Goal: Task Accomplishment & Management: Complete application form

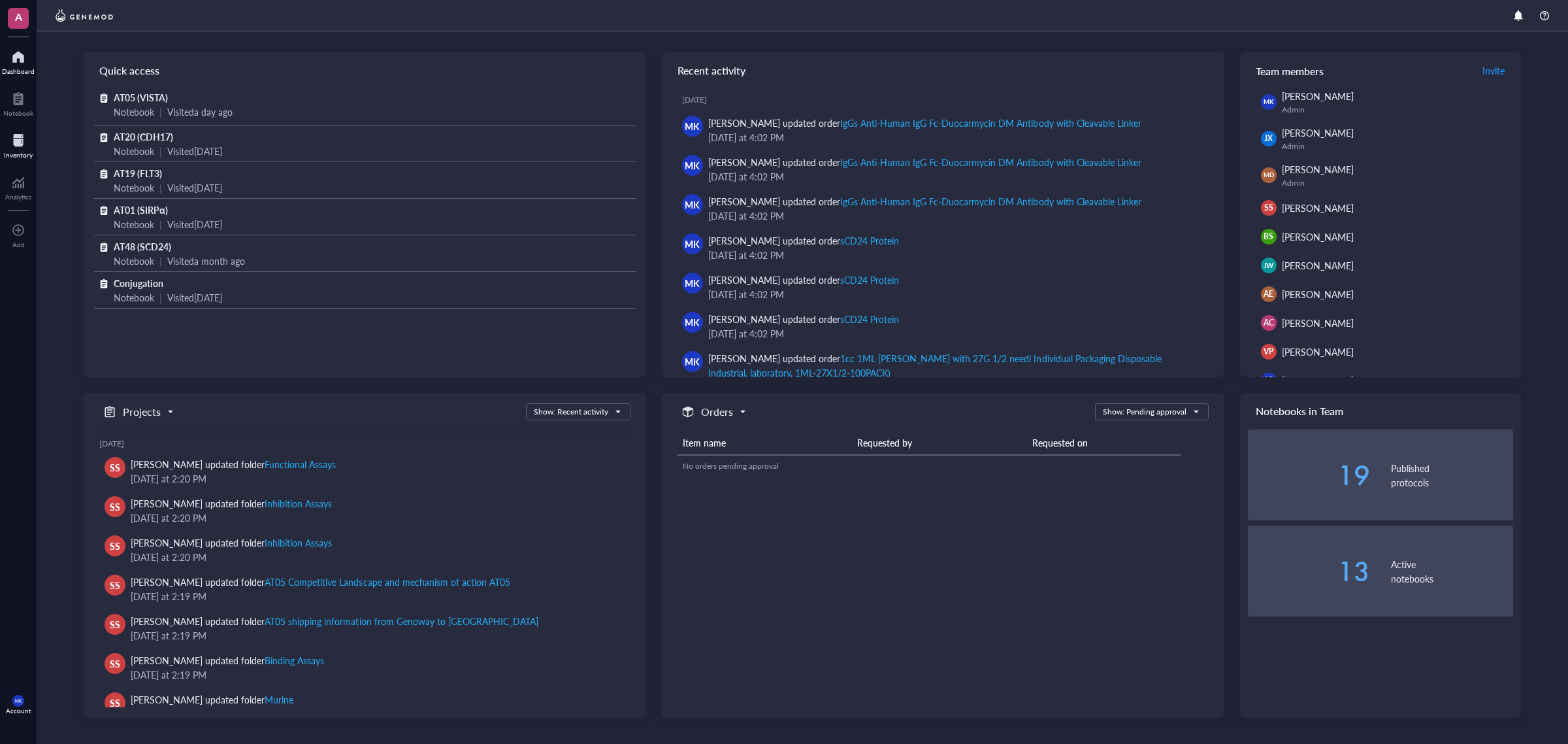
click at [23, 145] on div at bounding box center [17, 140] width 29 height 21
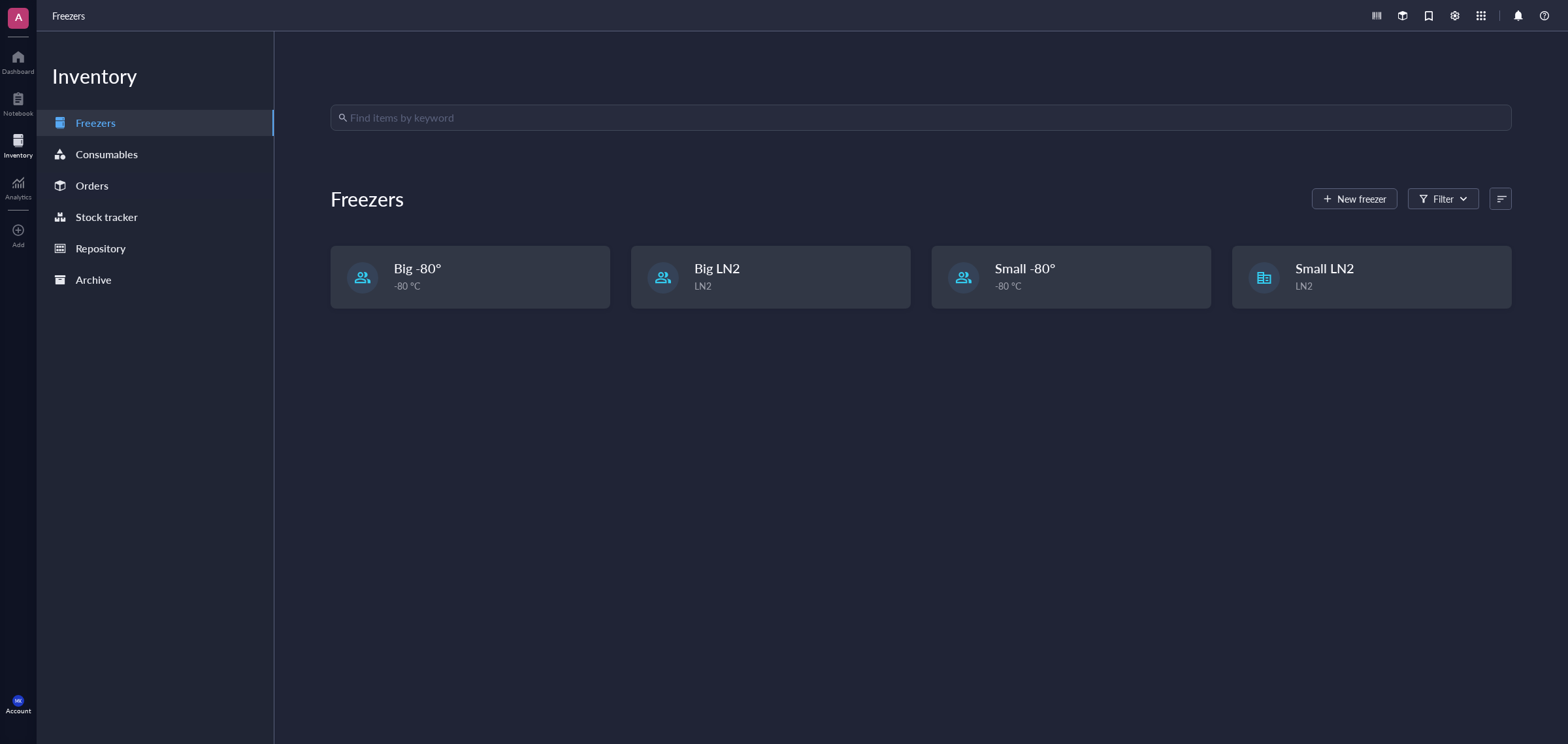
click at [145, 173] on div "Orders" at bounding box center [156, 185] width 237 height 26
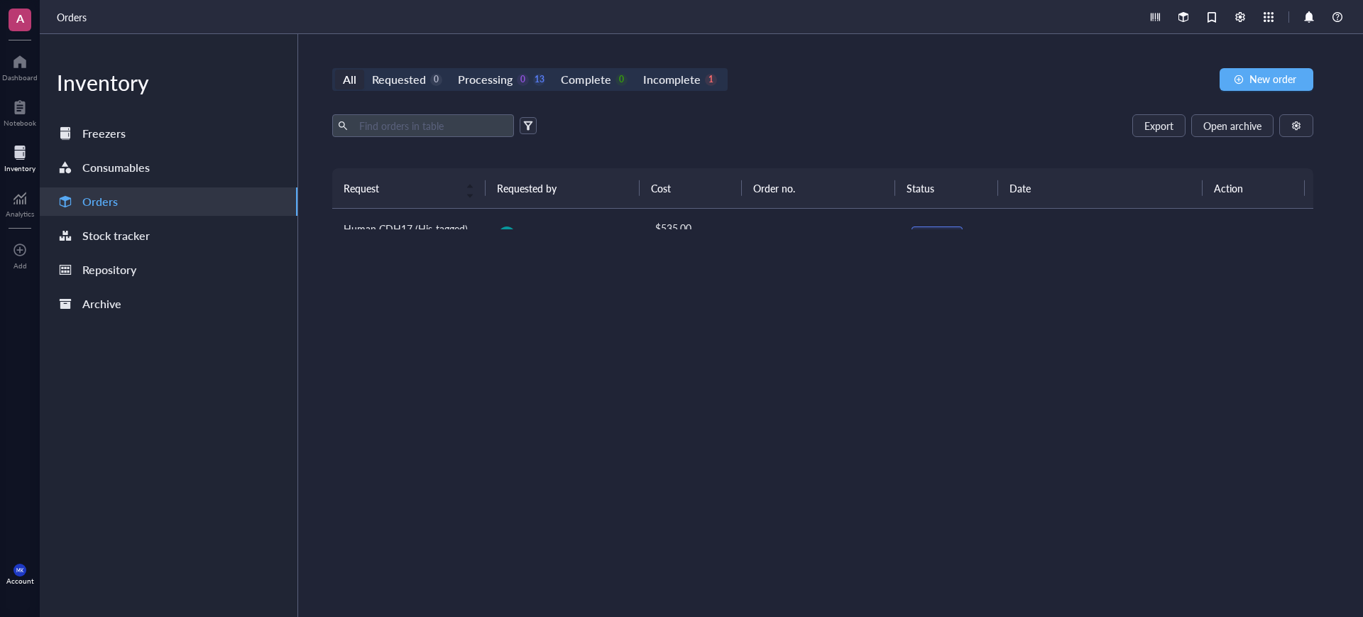
click at [639, 45] on div "All Requested 0 Processing 0 13 Complete 0 Incomplete 1 New order Export Open a…" at bounding box center [822, 325] width 1049 height 583
click at [923, 157] on div "Export Open archive Requester Requested on Source / Vendor Last updated" at bounding box center [822, 141] width 981 height 54
click at [8, 64] on div at bounding box center [19, 61] width 35 height 23
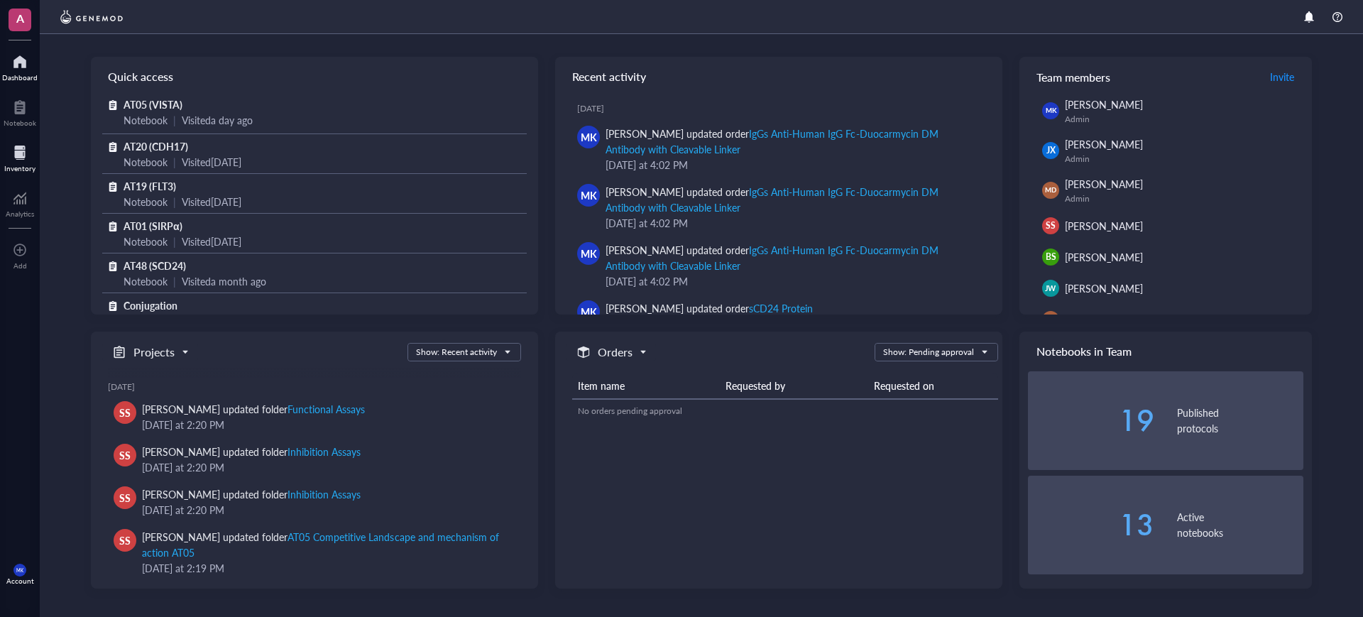
click at [27, 150] on div at bounding box center [19, 152] width 31 height 23
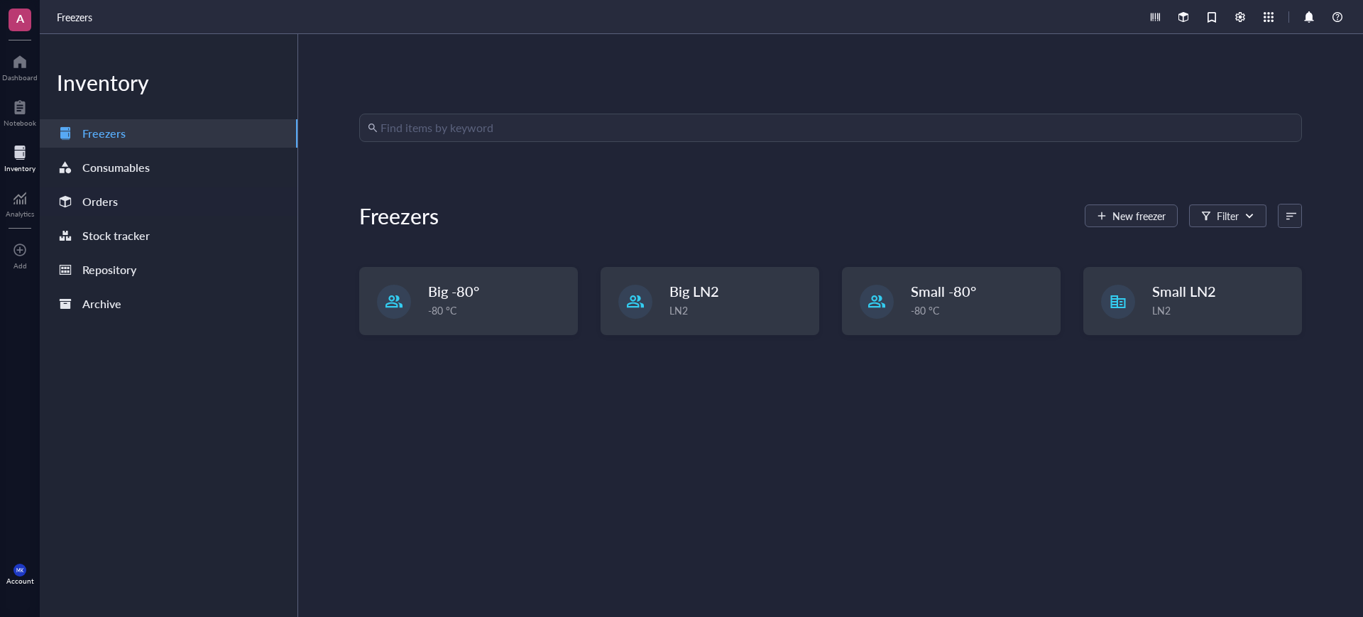
click at [104, 192] on div "Orders" at bounding box center [99, 202] width 35 height 20
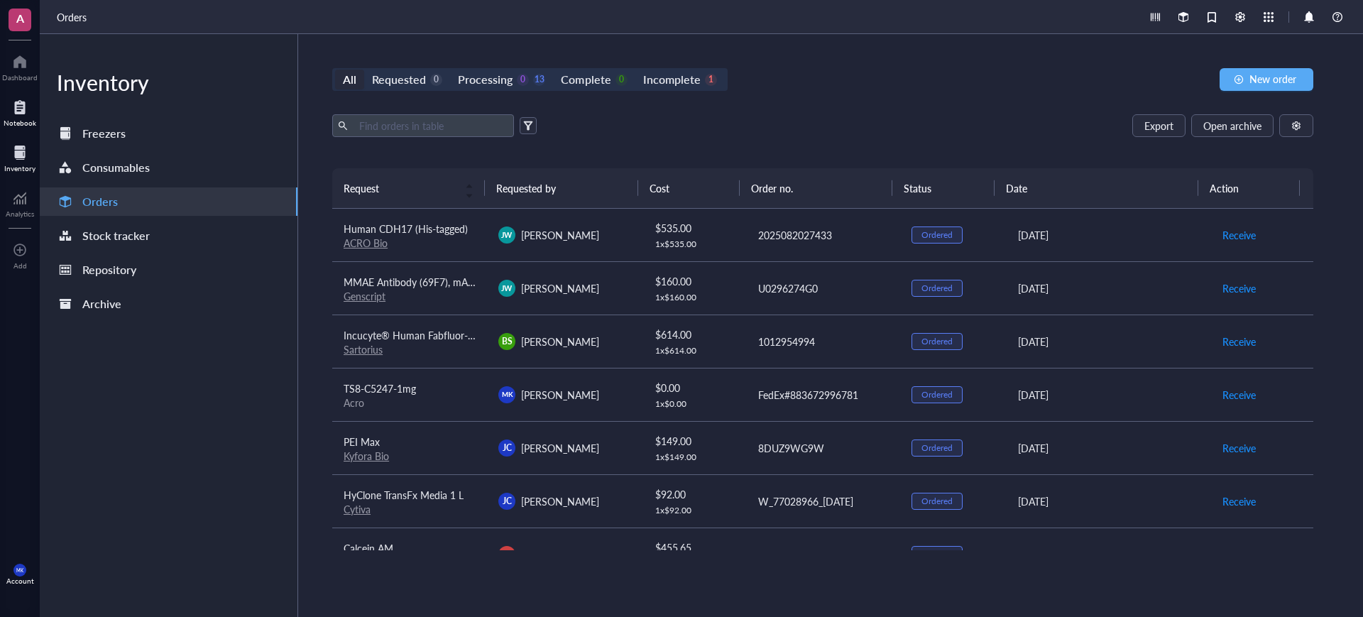
click at [6, 107] on div at bounding box center [20, 107] width 33 height 23
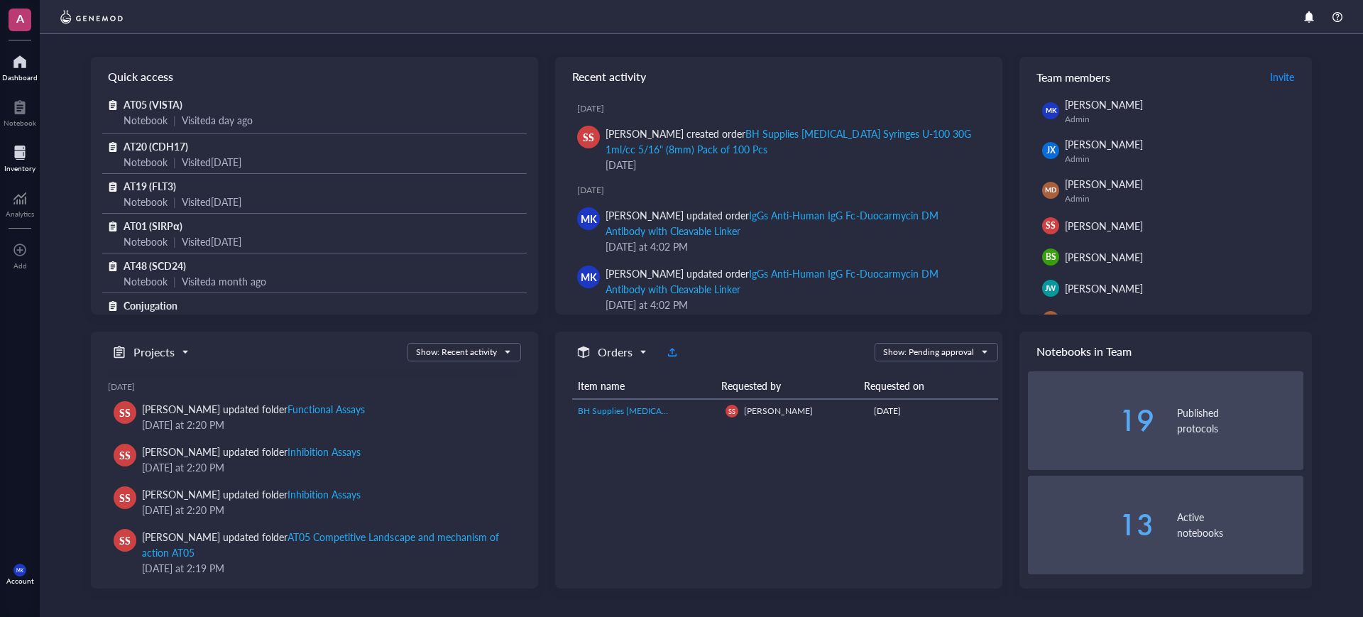
click at [21, 144] on div at bounding box center [19, 152] width 31 height 23
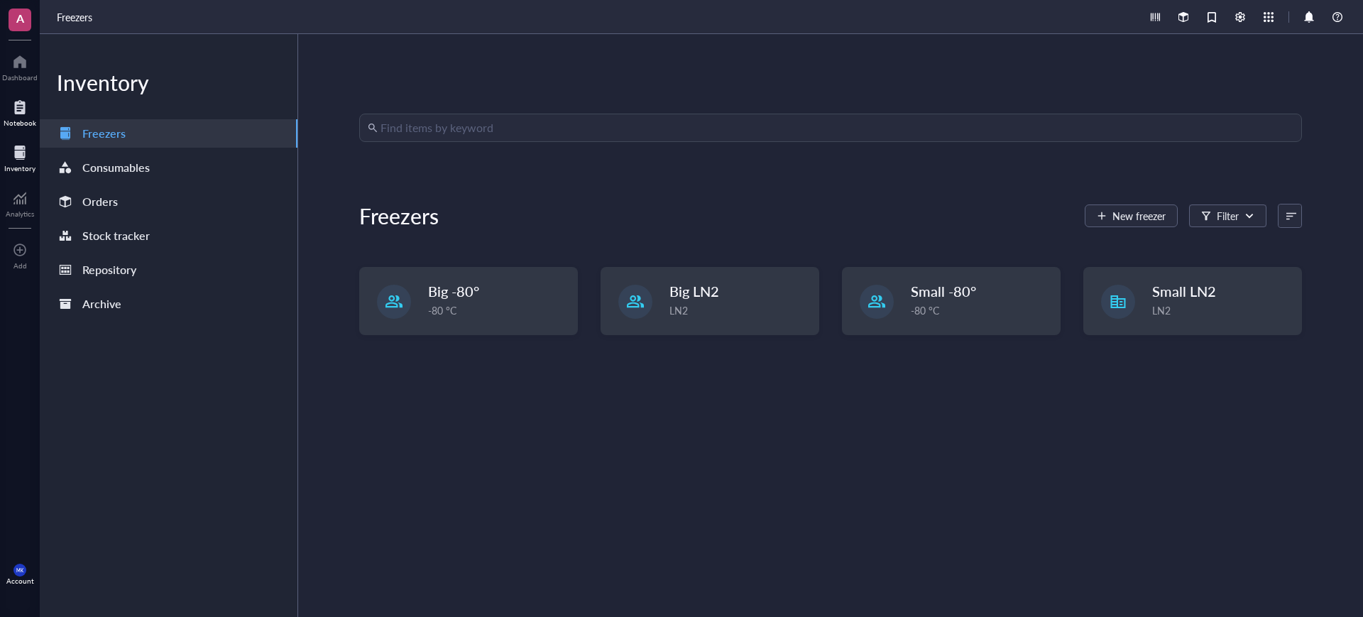
click at [16, 104] on div at bounding box center [20, 107] width 33 height 23
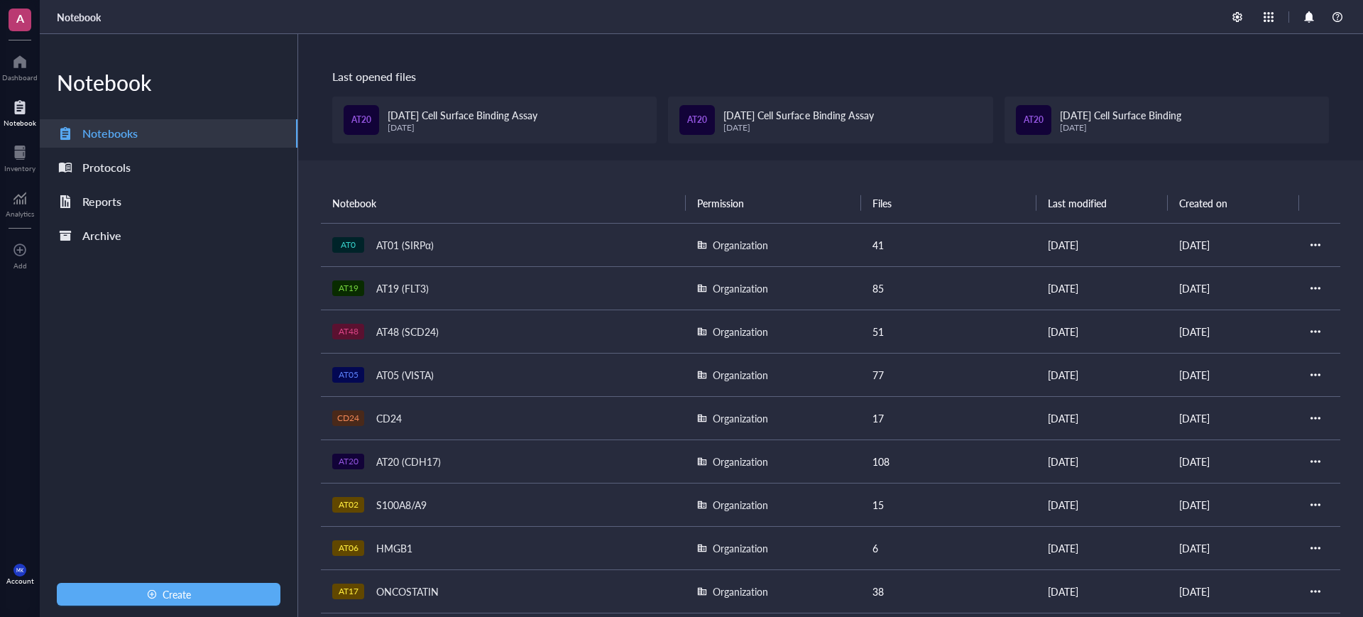
click at [400, 243] on div "AT01 (SIRPα)" at bounding box center [405, 245] width 70 height 20
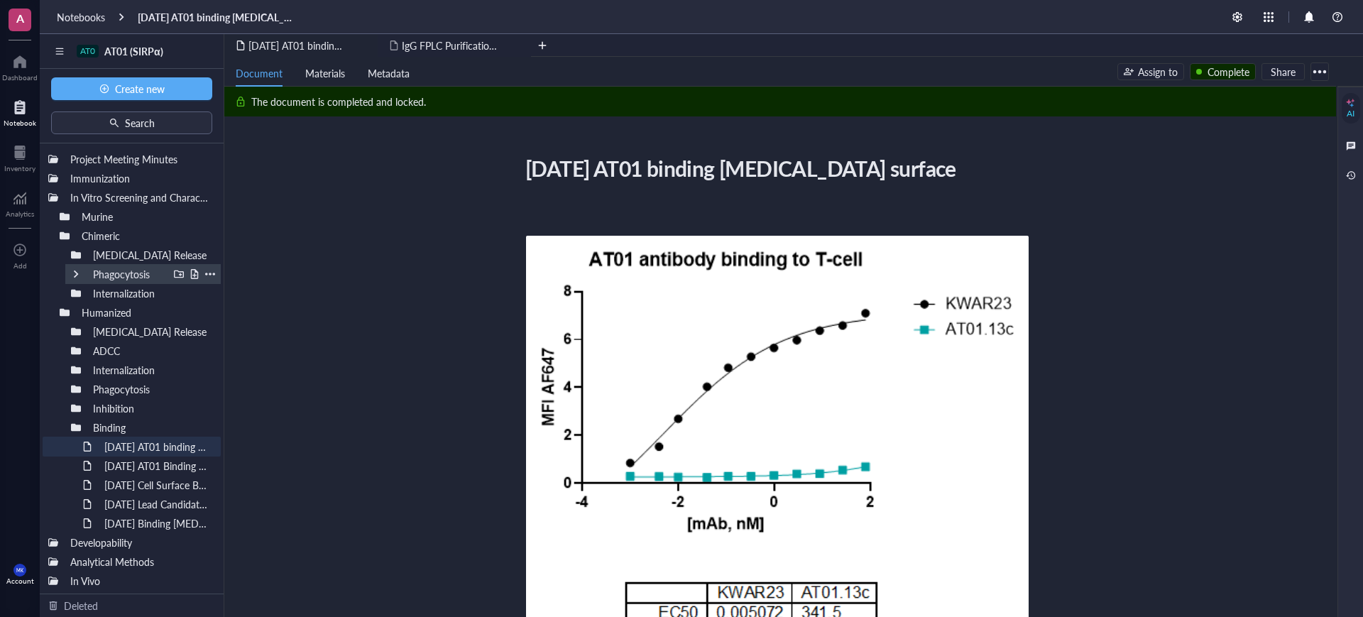
click at [72, 274] on div at bounding box center [76, 274] width 10 height 10
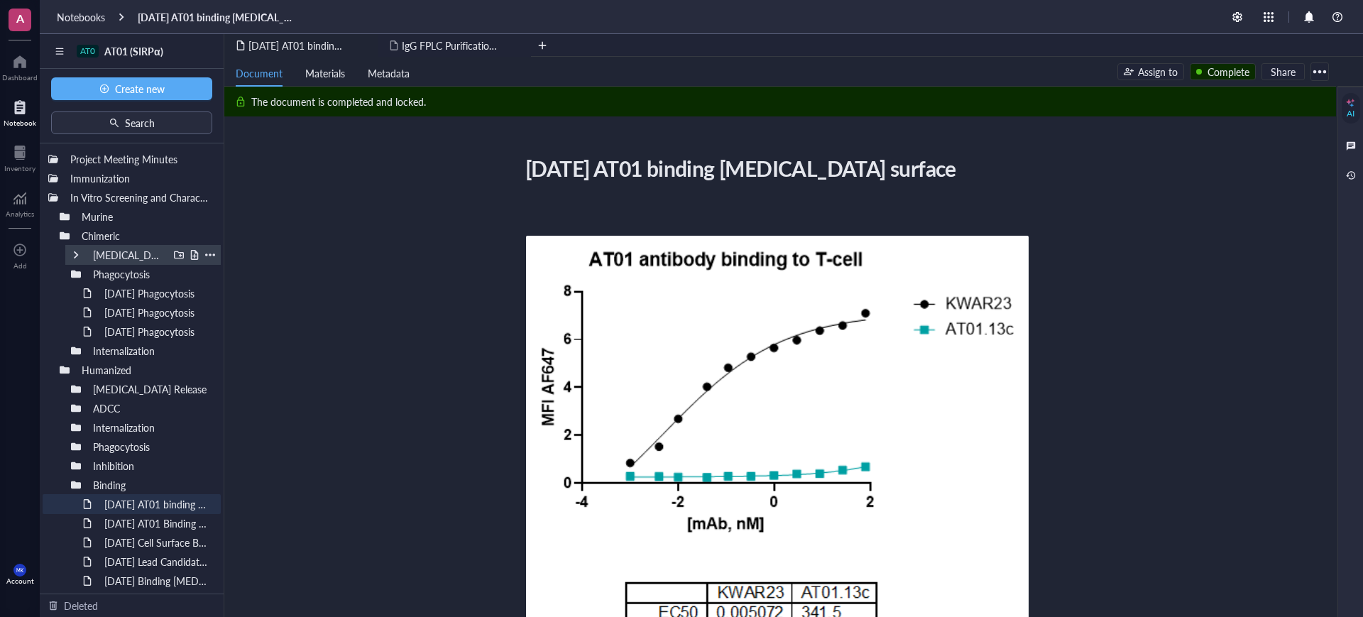
click at [75, 253] on div at bounding box center [76, 255] width 10 height 10
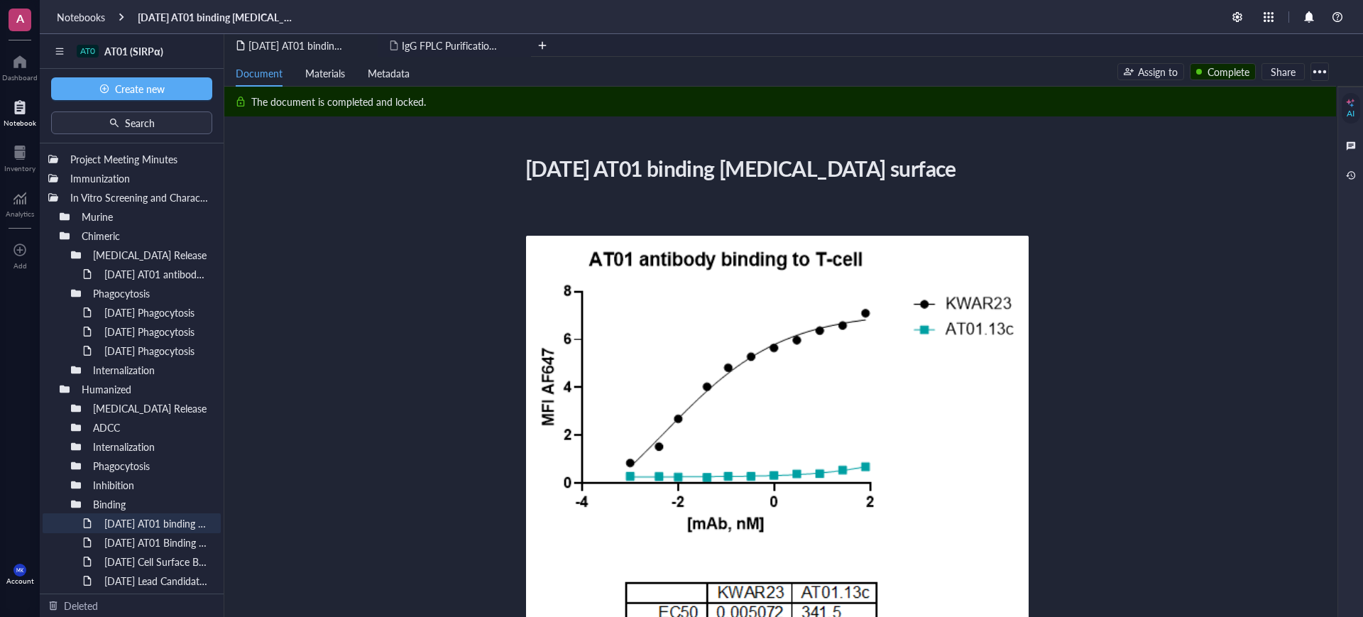
click at [71, 272] on li "2024-JUN-11 AT01 antibody effect on T-cell cytokine release" at bounding box center [132, 274] width 178 height 20
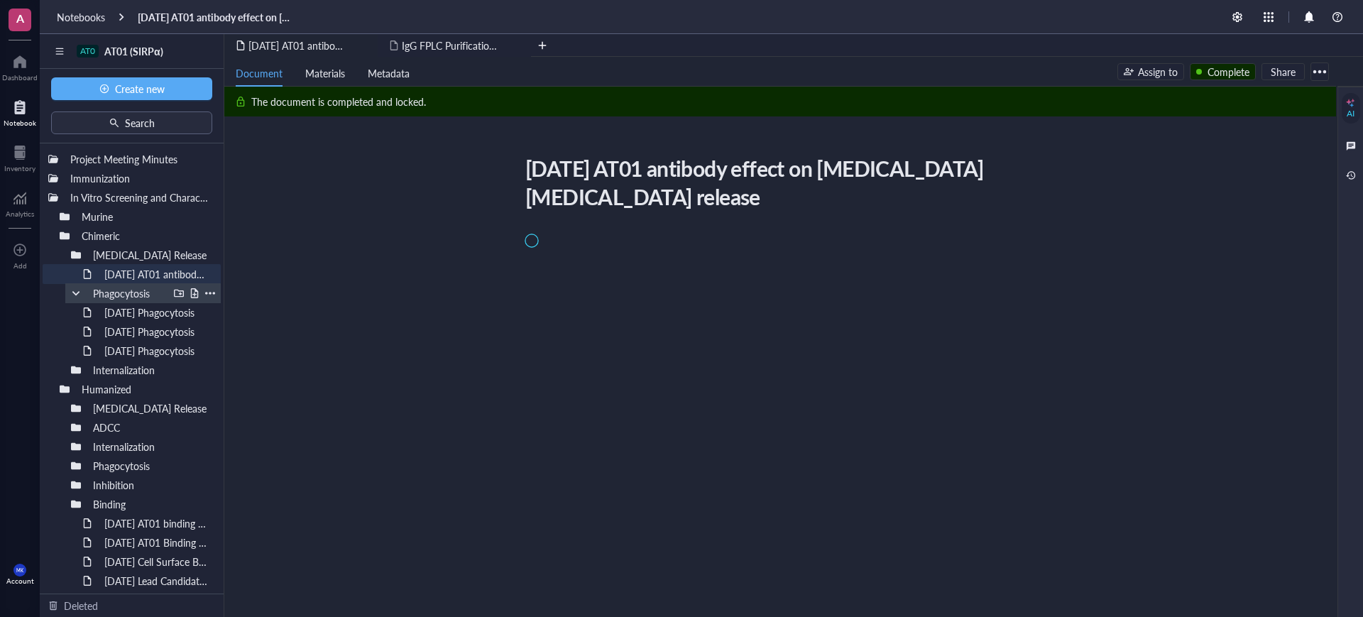
click at [75, 290] on div at bounding box center [76, 293] width 10 height 10
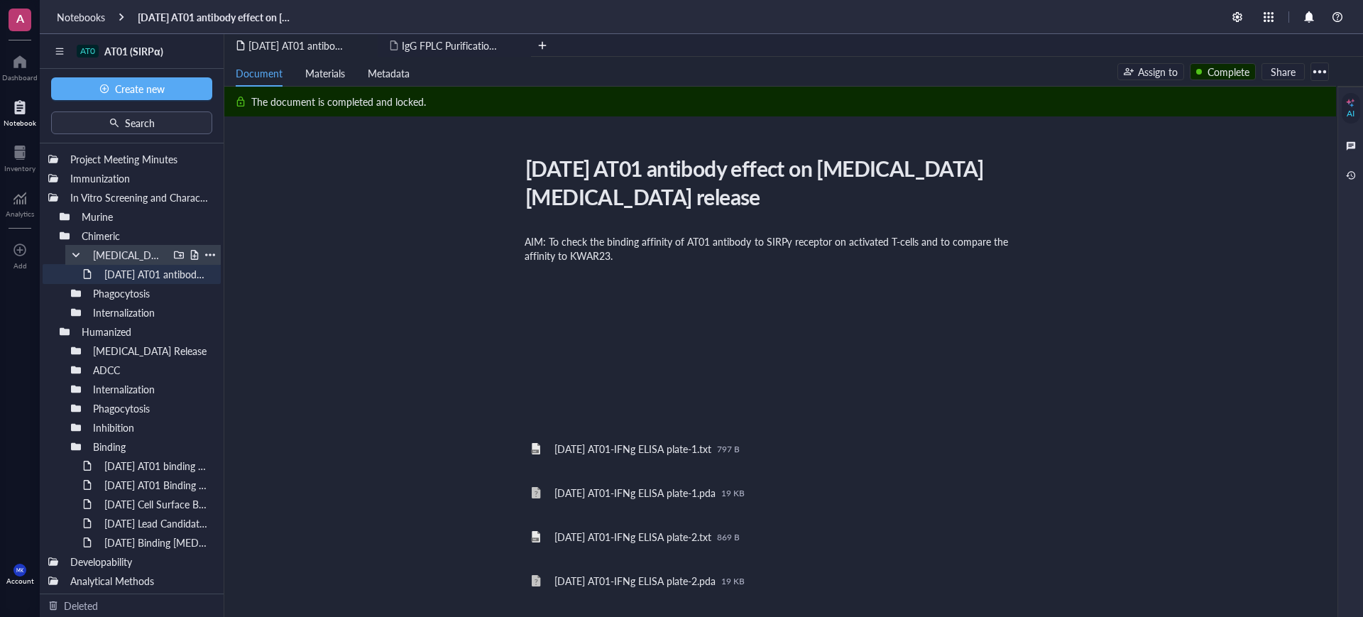
click at [76, 254] on div at bounding box center [76, 255] width 10 height 10
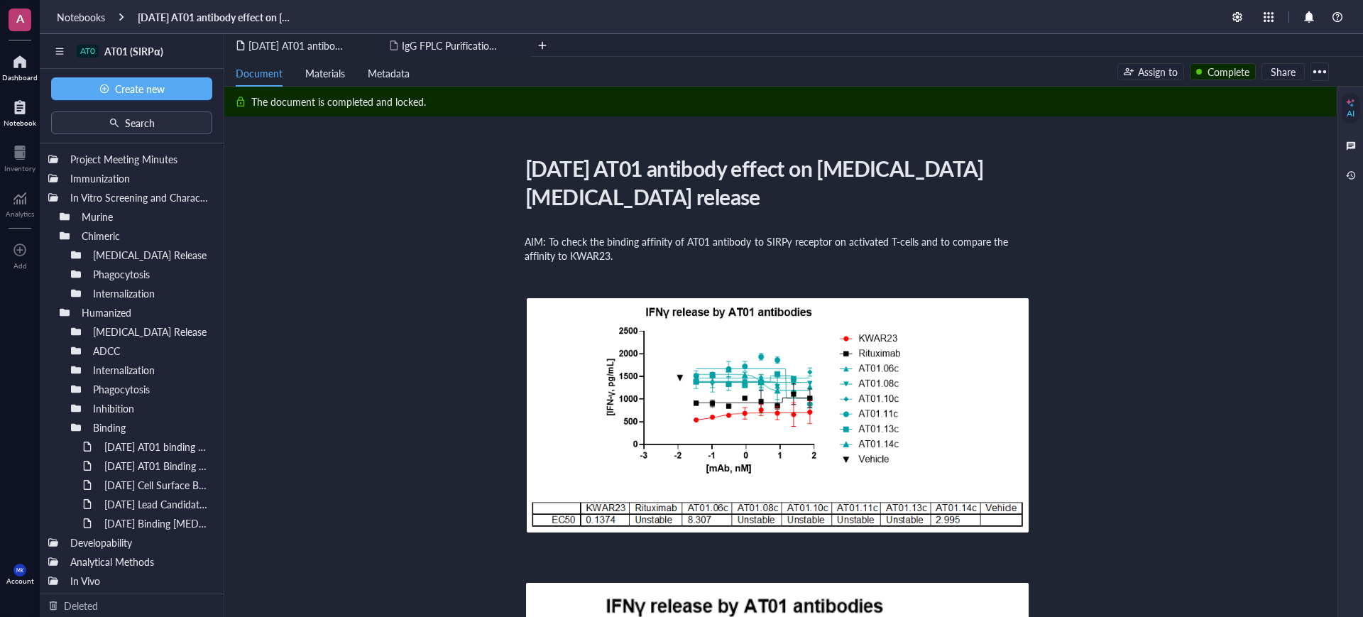
click at [16, 70] on div at bounding box center [19, 61] width 35 height 23
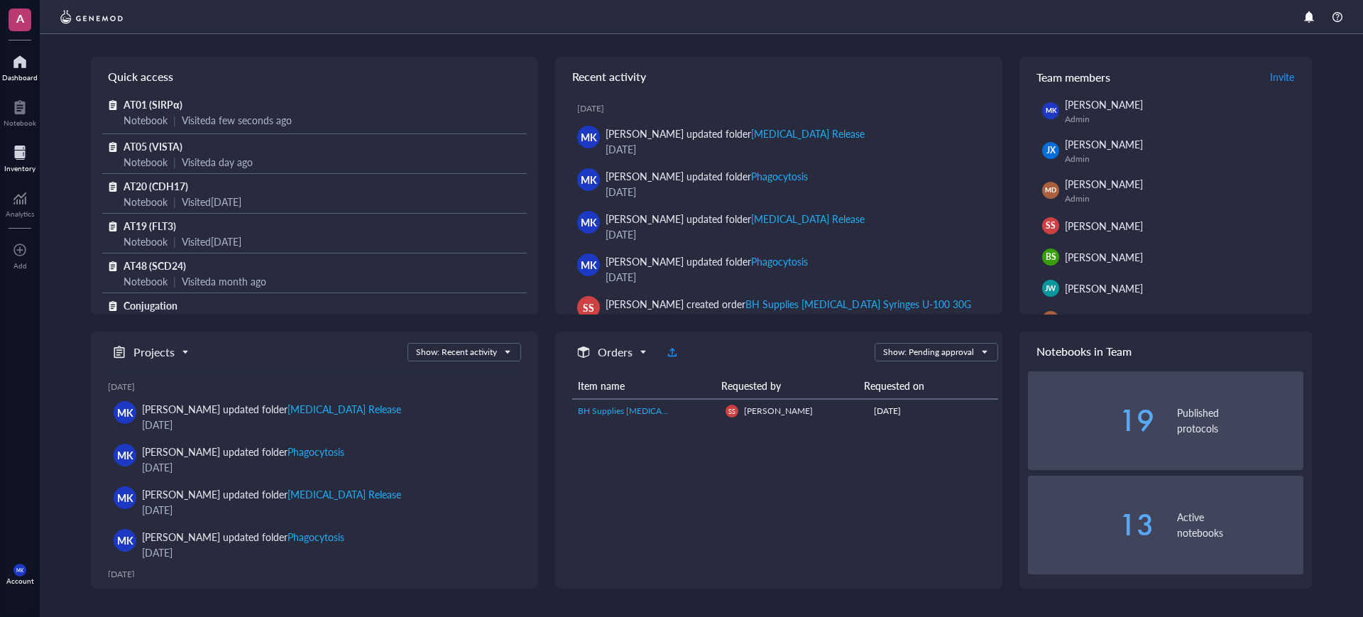
click at [25, 166] on div "Inventory" at bounding box center [19, 168] width 31 height 9
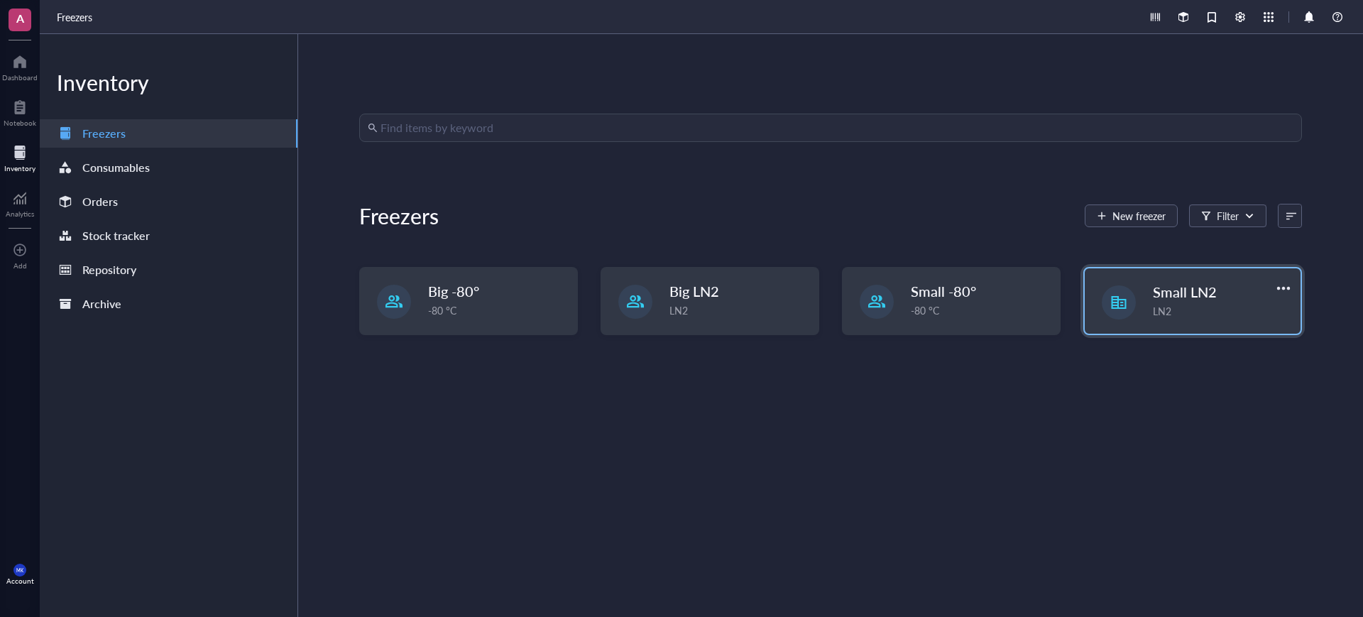
click at [1167, 323] on div "Small LN2 LN2" at bounding box center [1193, 300] width 216 height 65
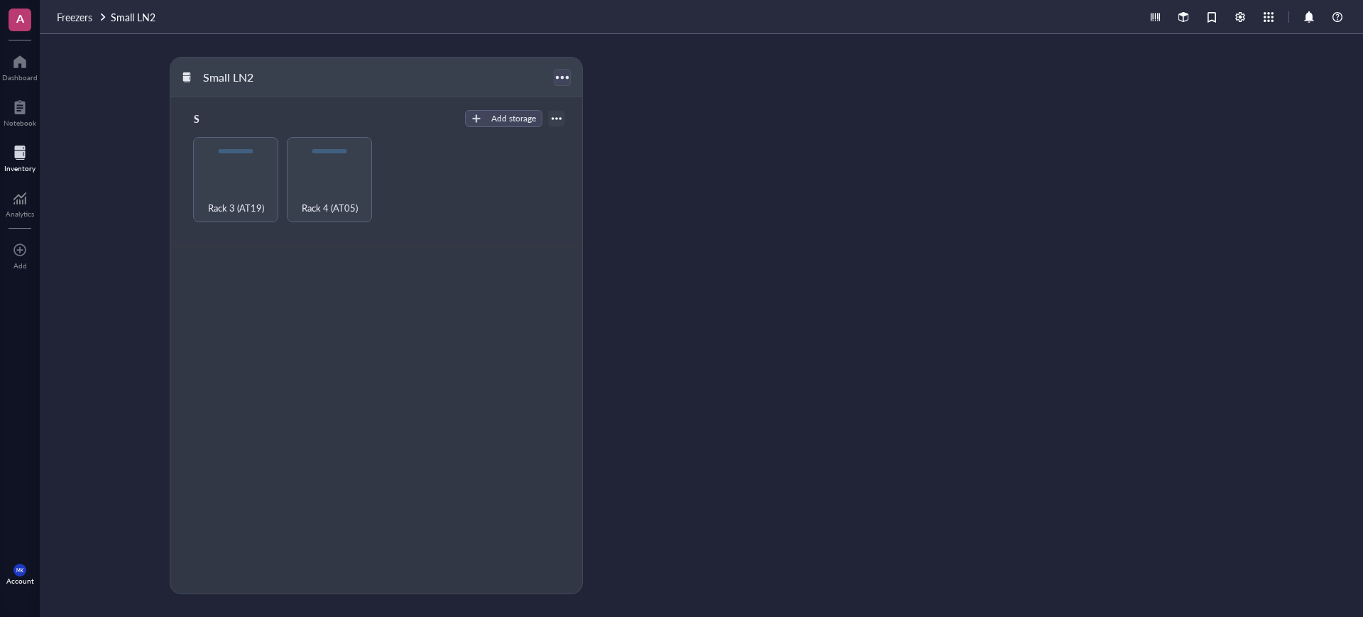
click at [565, 72] on div at bounding box center [562, 77] width 21 height 21
click at [608, 148] on div "Archive" at bounding box center [604, 147] width 81 height 13
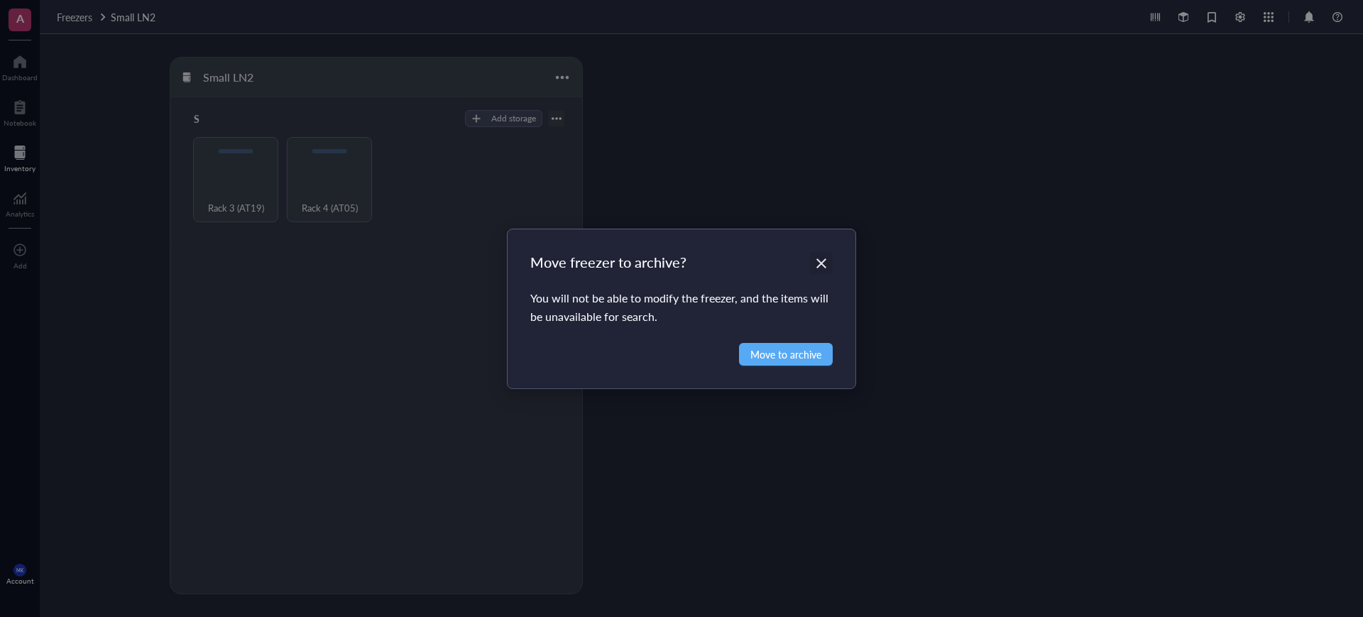
click at [823, 255] on div "Close" at bounding box center [821, 263] width 23 height 23
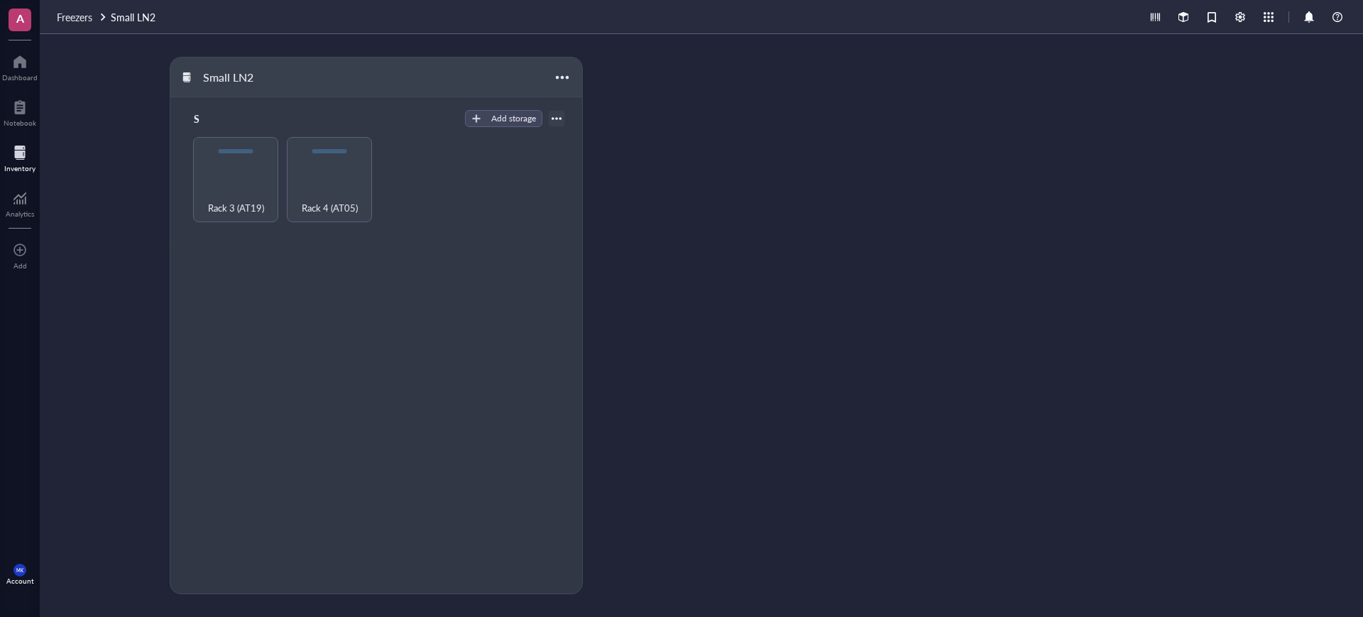
click at [31, 172] on div "Inventory" at bounding box center [19, 168] width 31 height 9
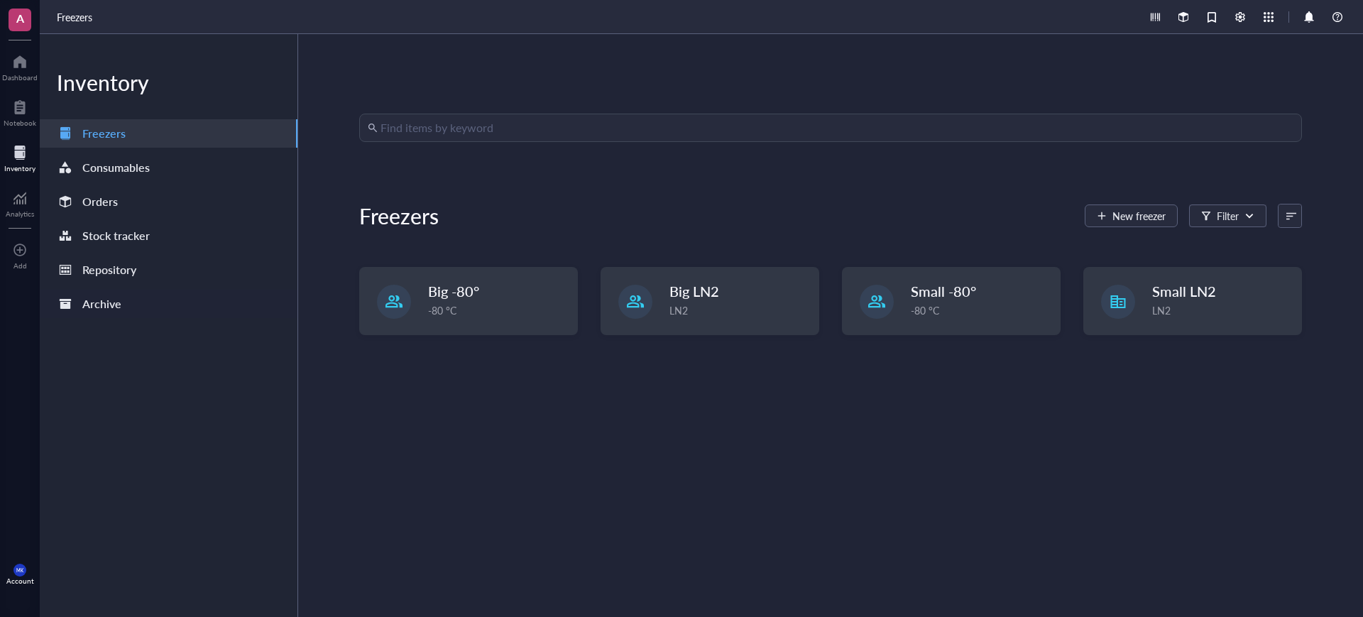
click at [107, 297] on div "Archive" at bounding box center [101, 304] width 39 height 20
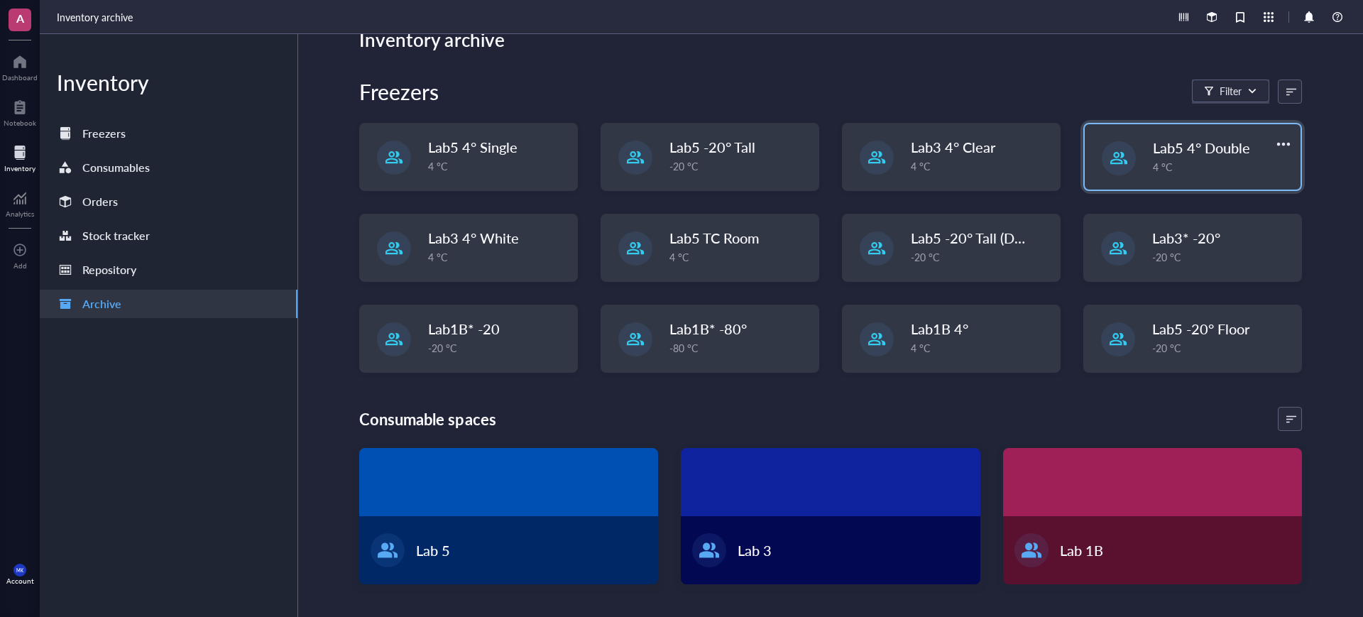
scroll to position [47, 0]
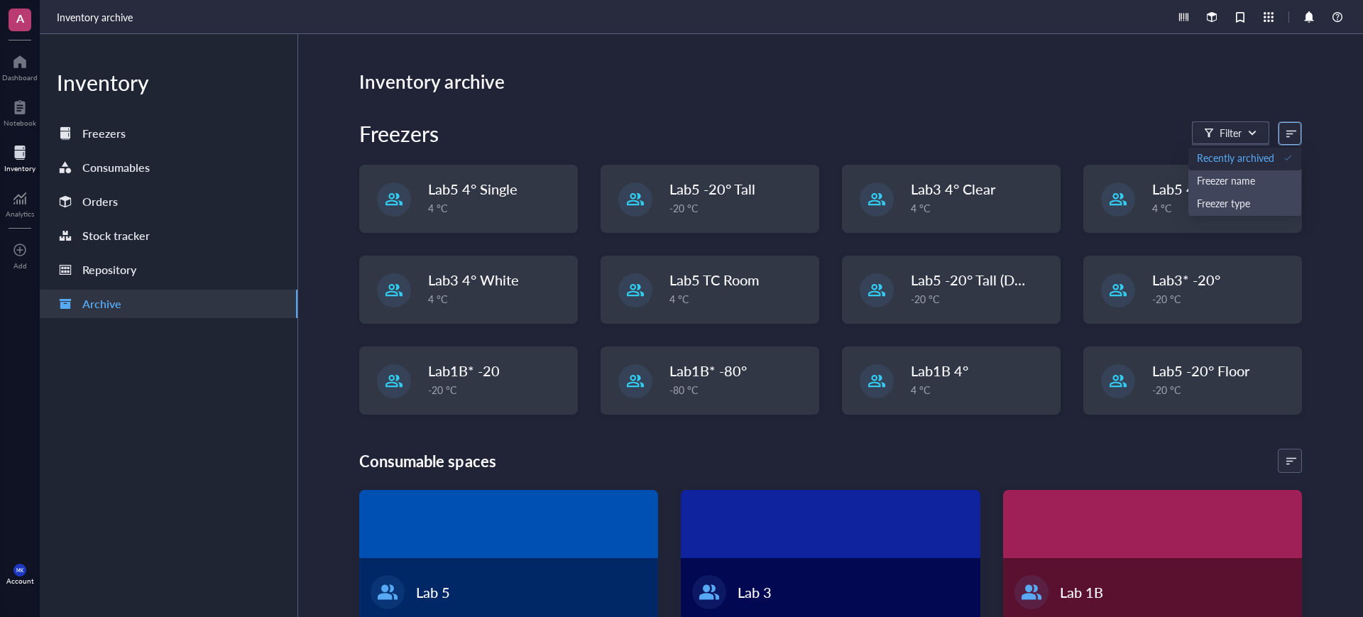
click at [1279, 136] on input "search" at bounding box center [1283, 133] width 9 height 21
click at [925, 131] on div "Freezers Filter Recently archived Freezer name Freezer type" at bounding box center [830, 133] width 943 height 28
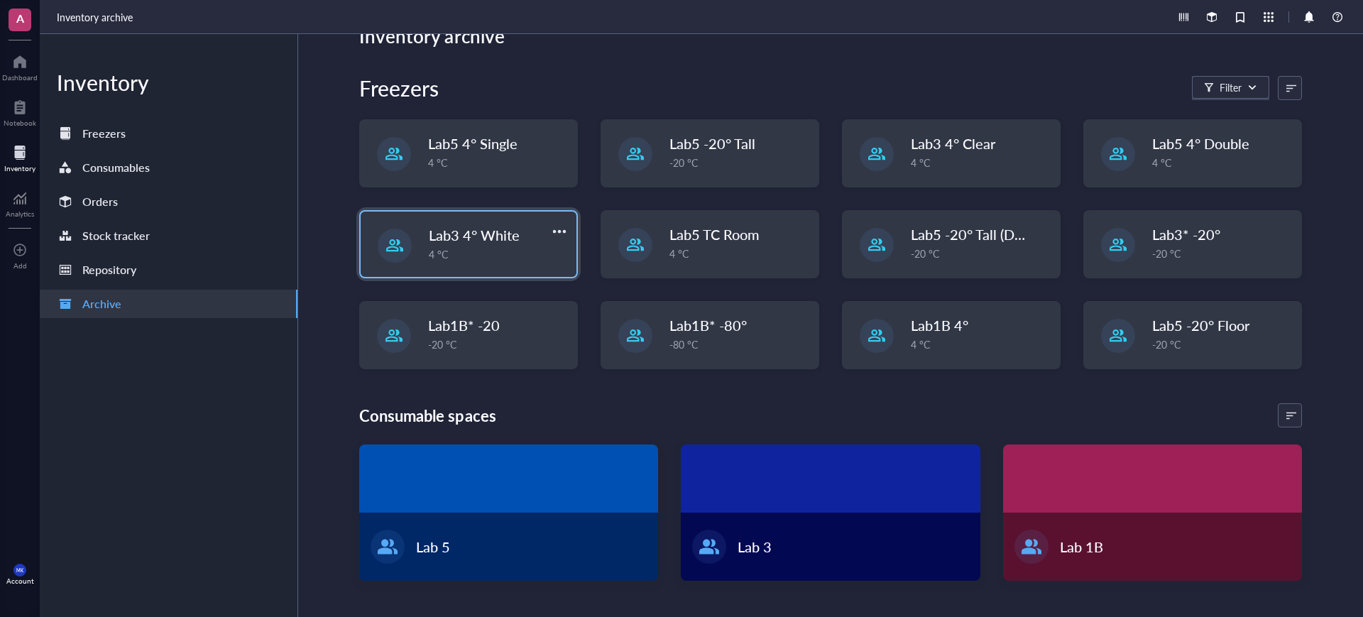
scroll to position [136, 0]
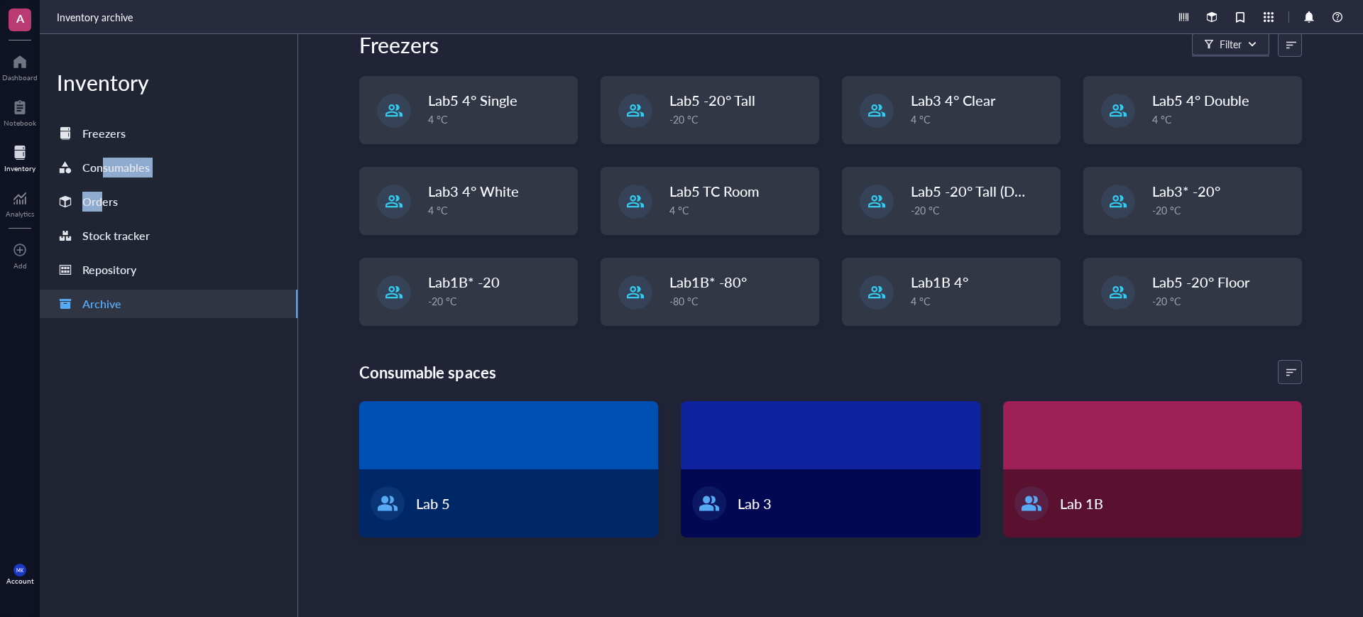
click at [101, 185] on div "Inventory Freezers Consumables Orders Stock tracker Repository Archive" at bounding box center [169, 325] width 258 height 583
click at [99, 198] on div "Orders" at bounding box center [99, 202] width 35 height 20
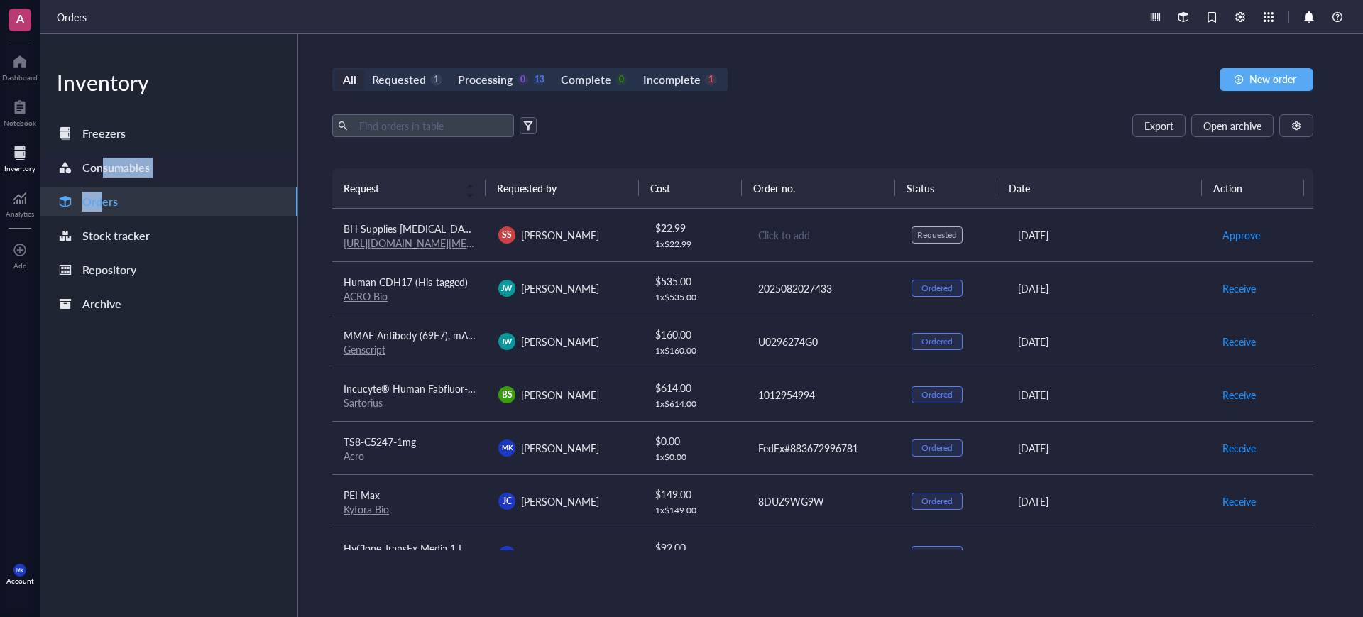
click at [146, 140] on div "Freezers" at bounding box center [169, 133] width 258 height 28
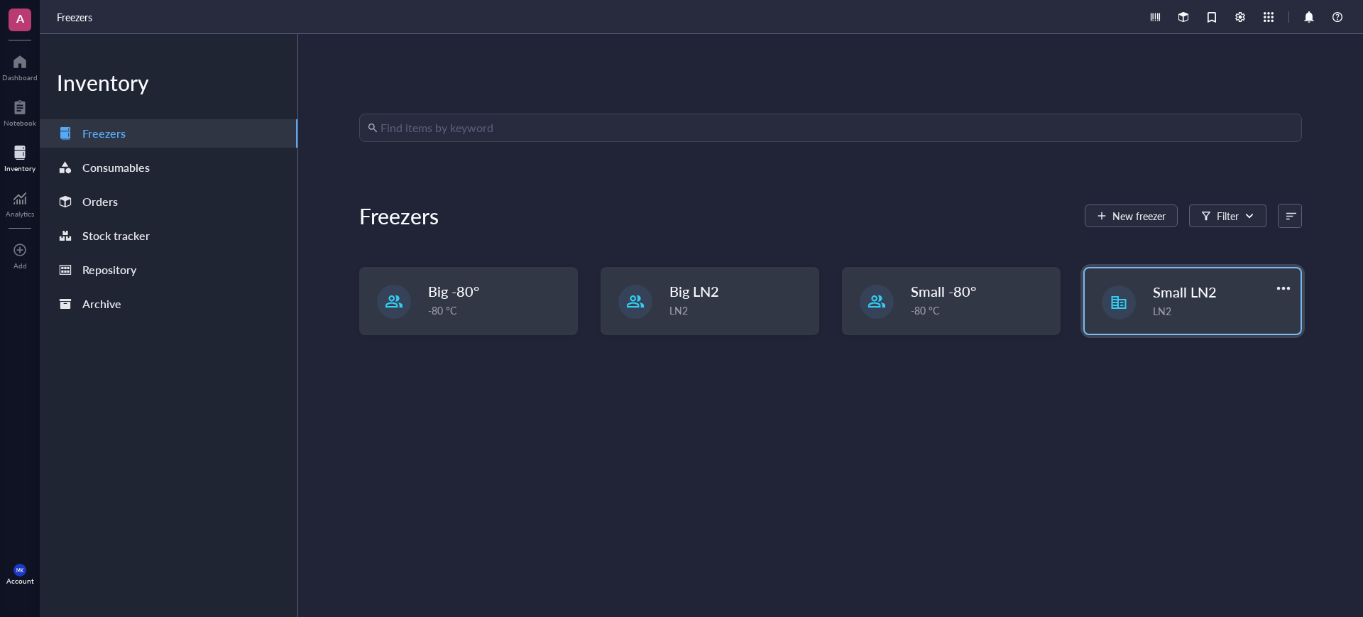
click at [1122, 305] on div at bounding box center [1118, 302] width 17 height 17
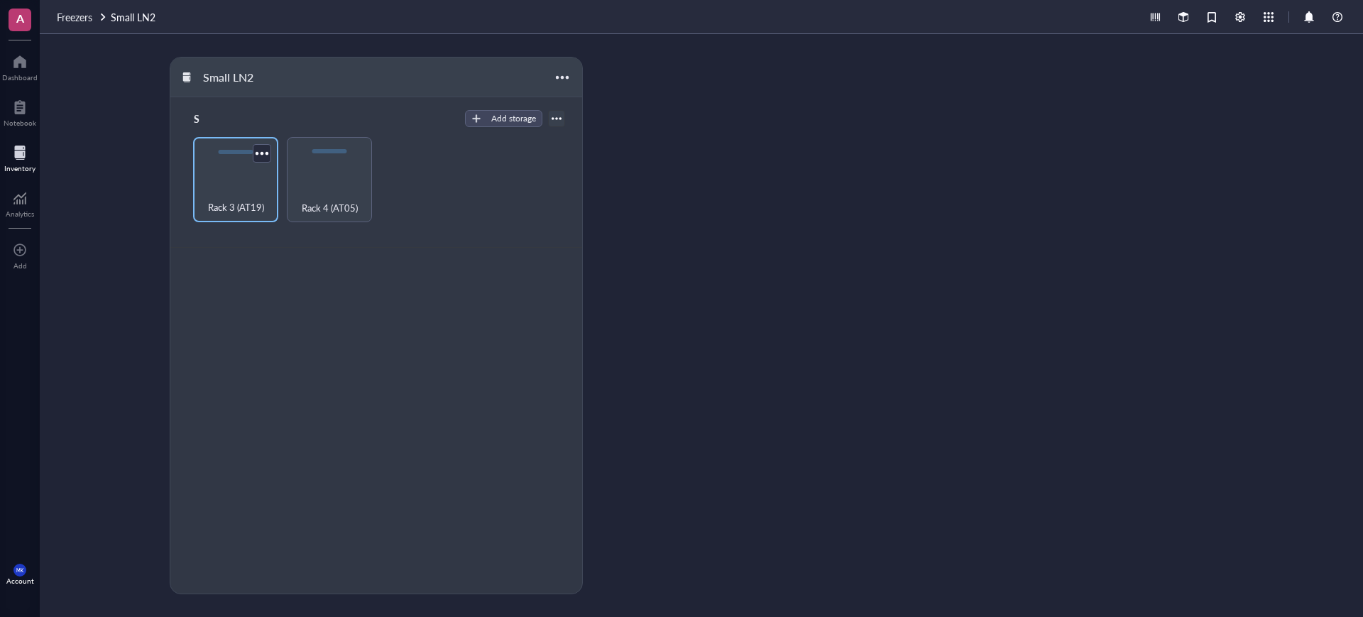
click at [273, 187] on div "Rack 3 (AT19)" at bounding box center [235, 179] width 85 height 85
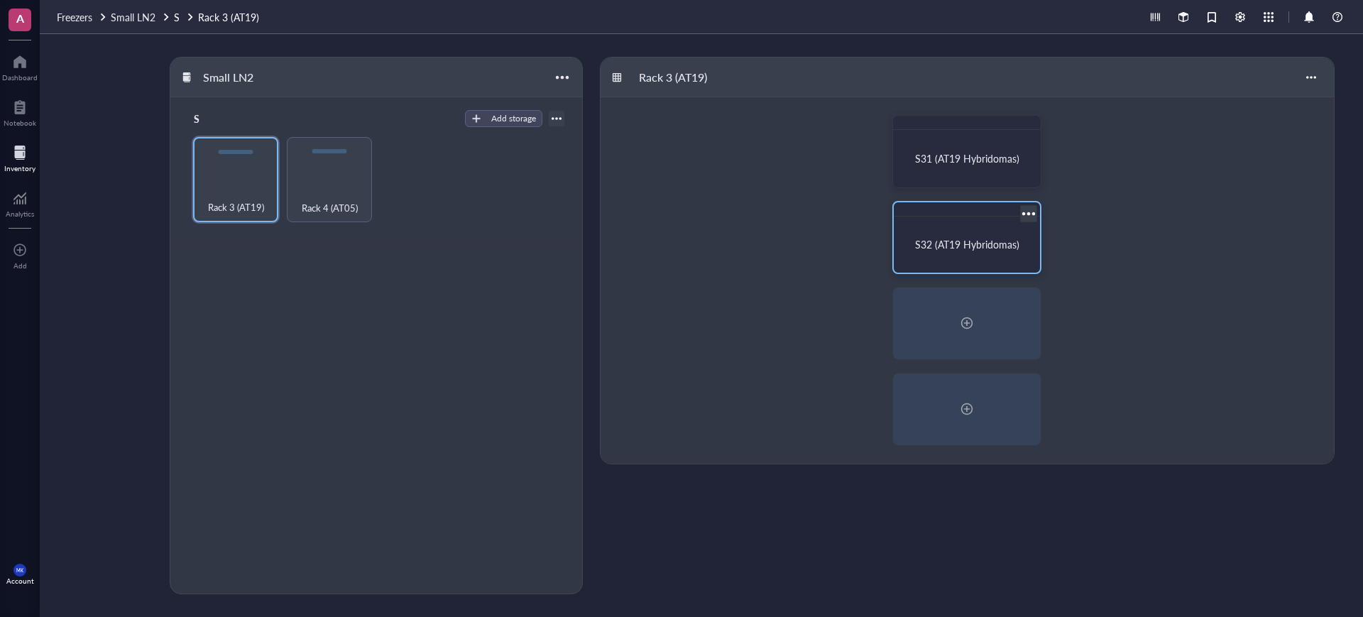
click at [979, 246] on span "S32 (AT19 Hybridomas)" at bounding box center [967, 244] width 104 height 14
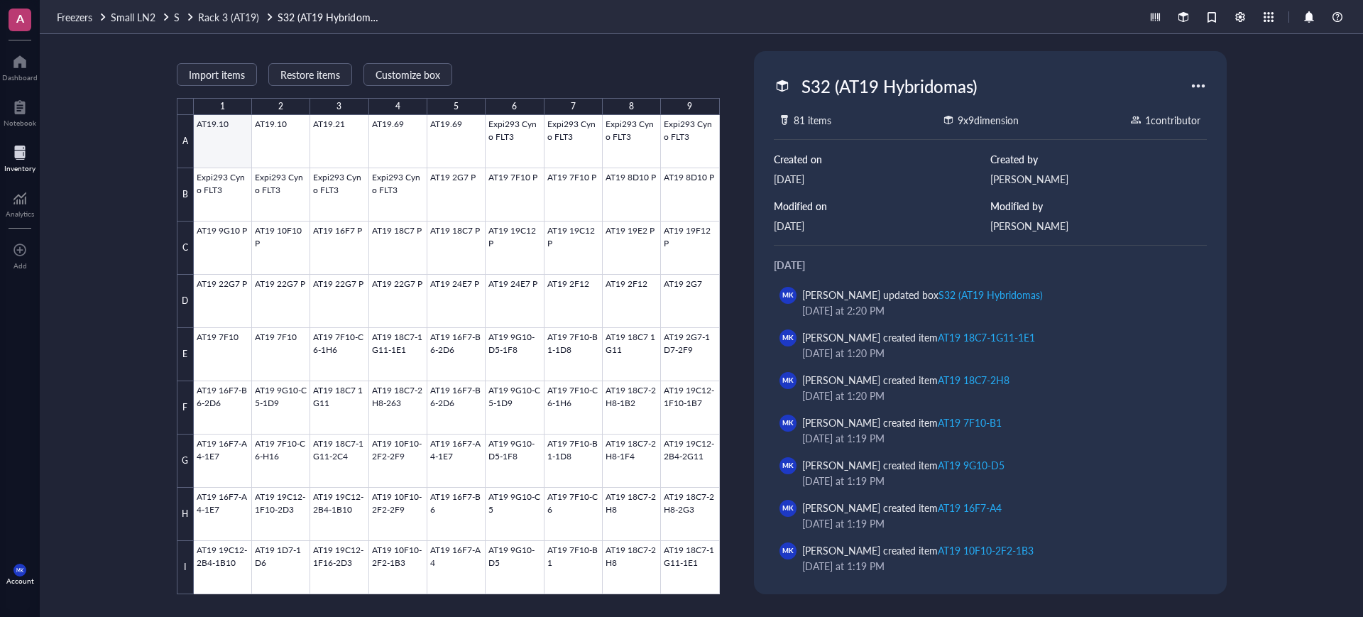
click at [220, 138] on div at bounding box center [457, 354] width 526 height 479
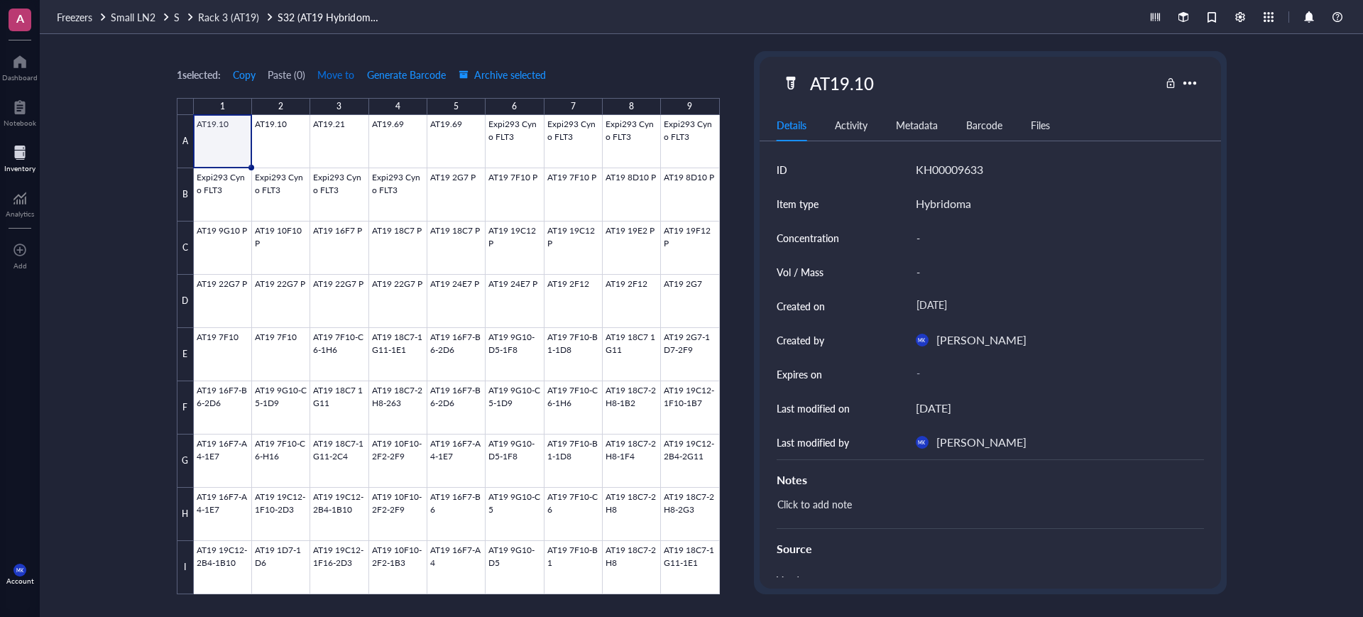
click at [347, 79] on span "Move to" at bounding box center [335, 74] width 37 height 11
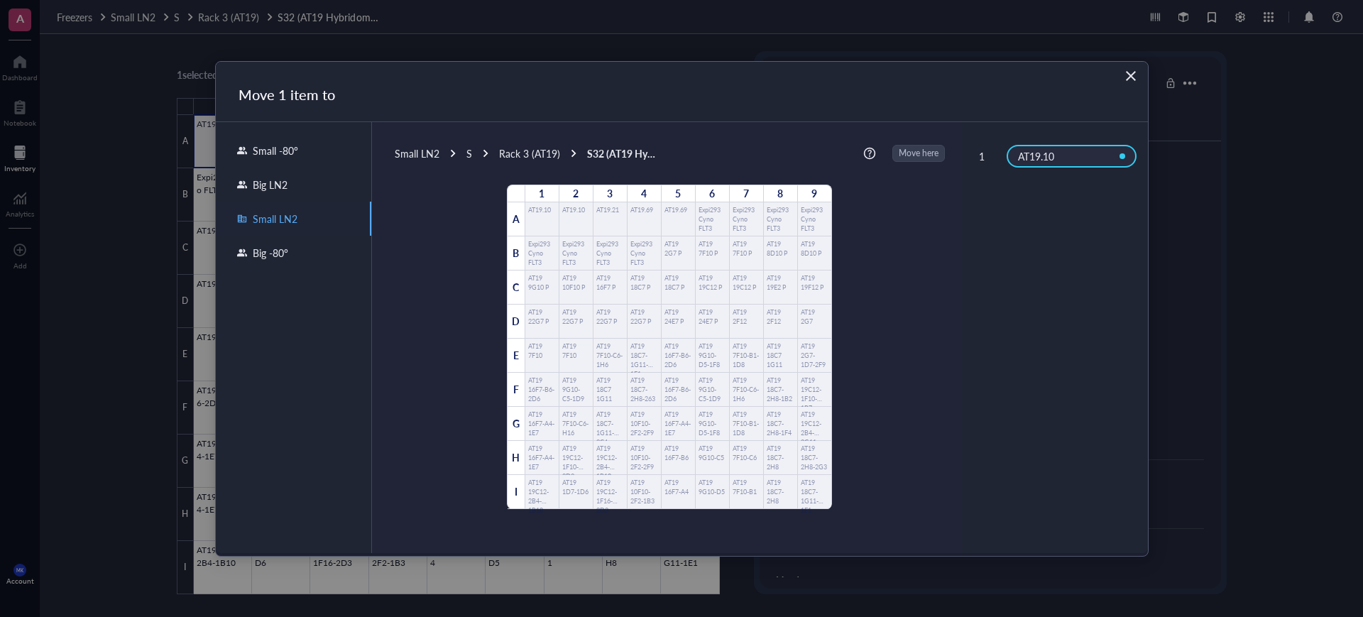
click at [417, 154] on div "Small LN2" at bounding box center [417, 153] width 45 height 13
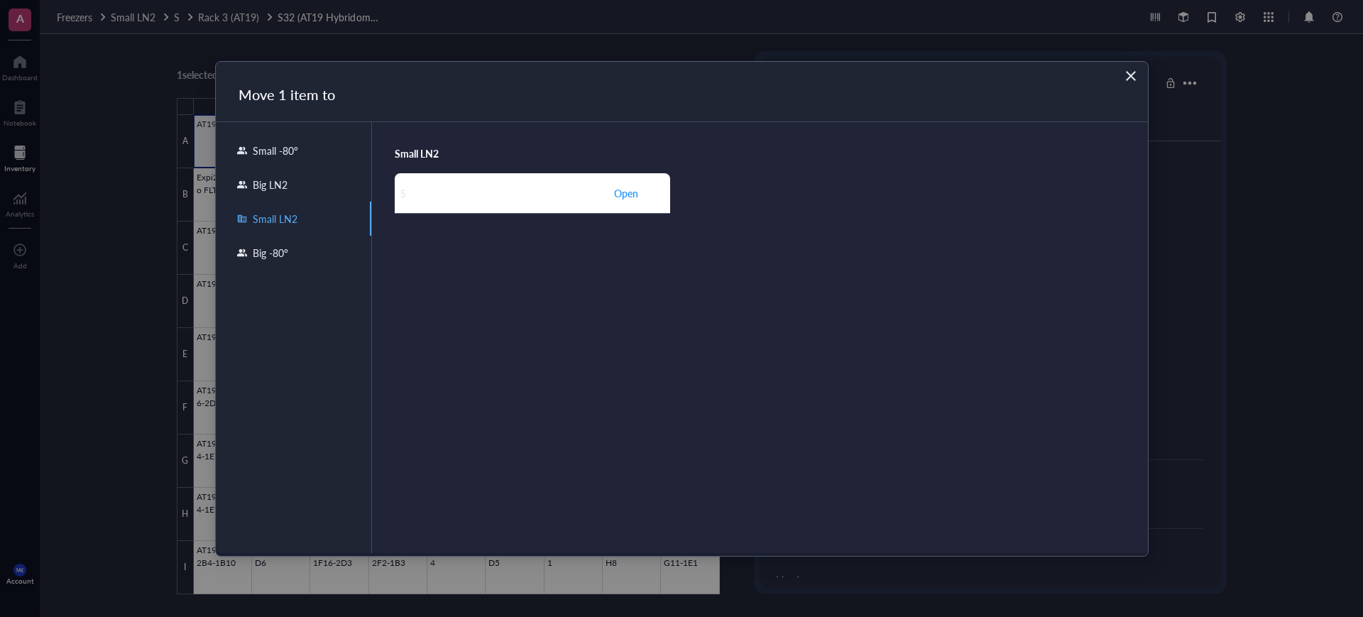
click at [286, 248] on div "Big -80°" at bounding box center [267, 252] width 41 height 13
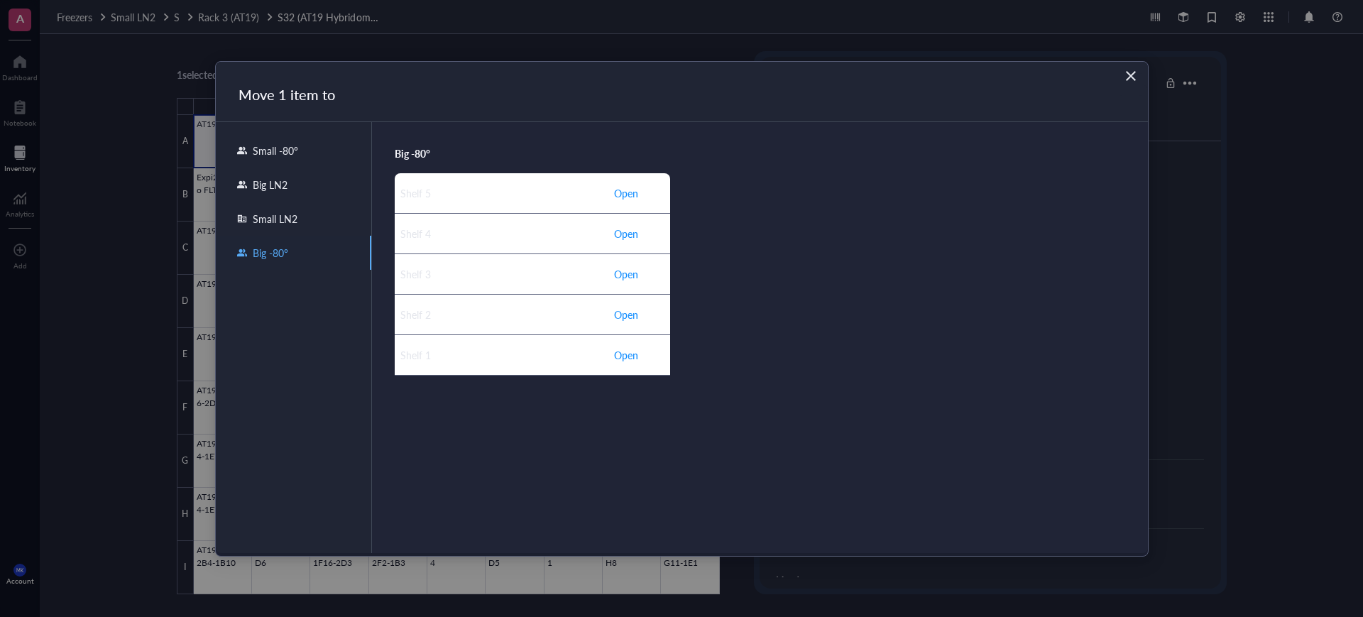
click at [296, 189] on div "Big LN2" at bounding box center [293, 185] width 155 height 34
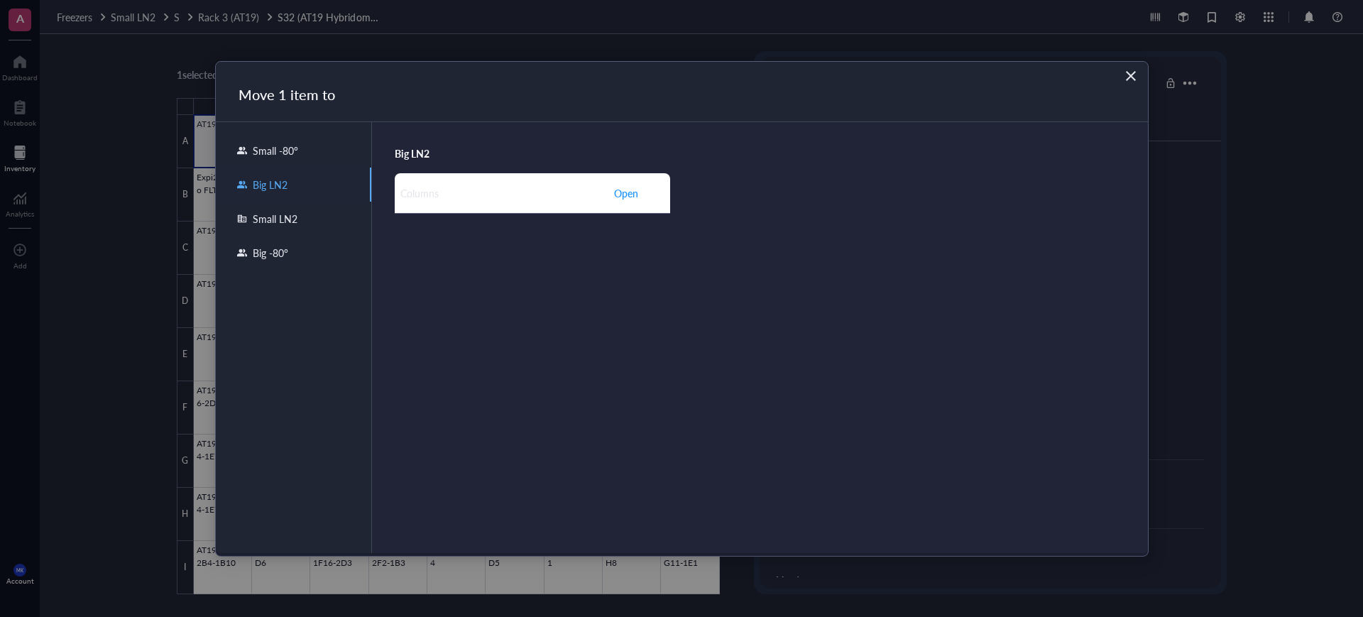
click at [295, 155] on div "Small -80°" at bounding box center [272, 150] width 51 height 13
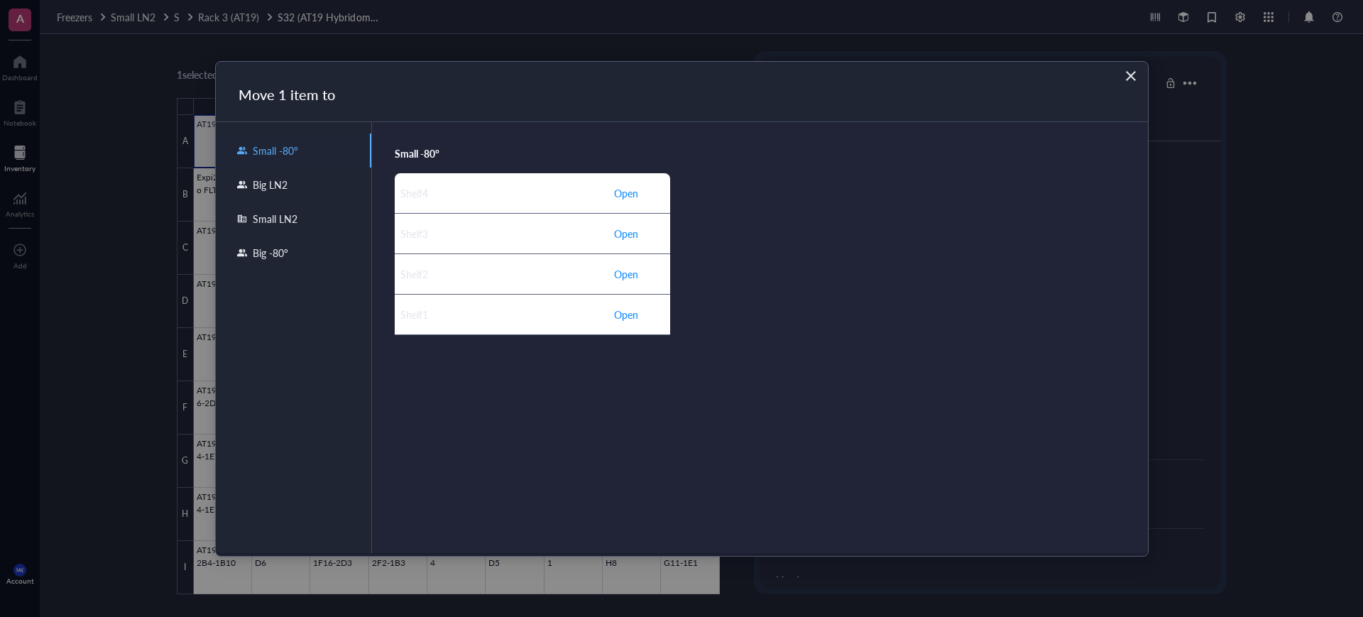
click at [285, 169] on div "Big LN2" at bounding box center [293, 185] width 155 height 34
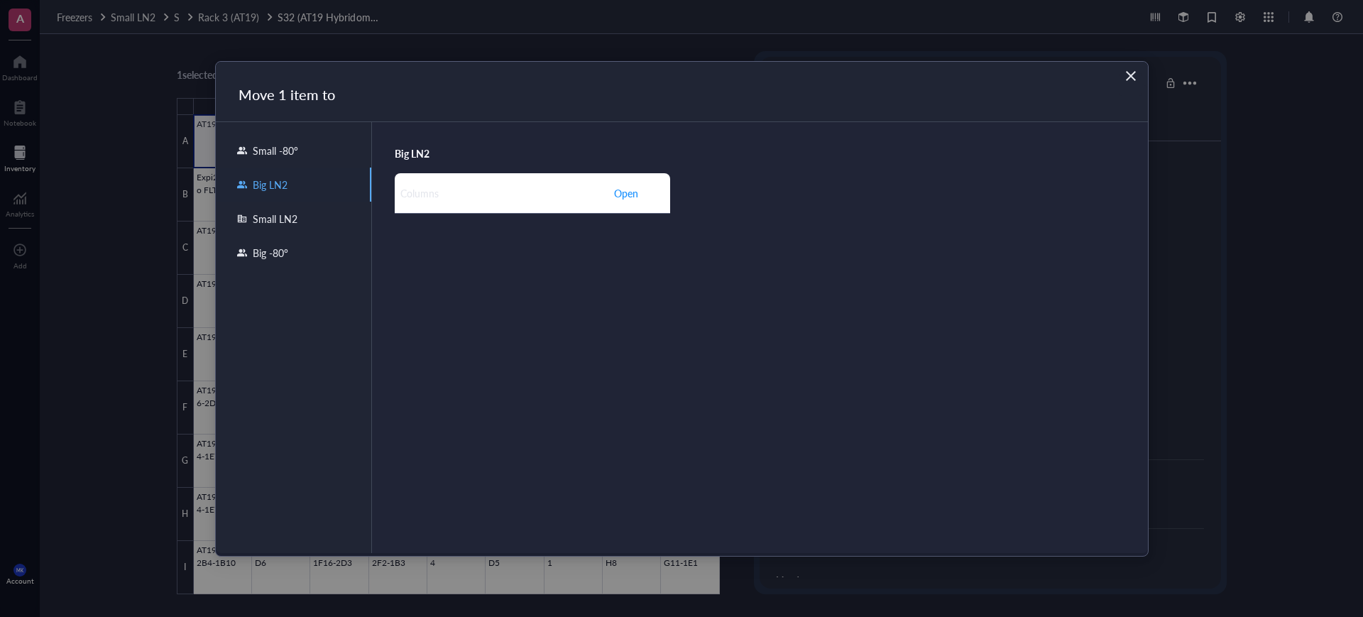
click at [313, 158] on div "Small -80°" at bounding box center [293, 150] width 155 height 34
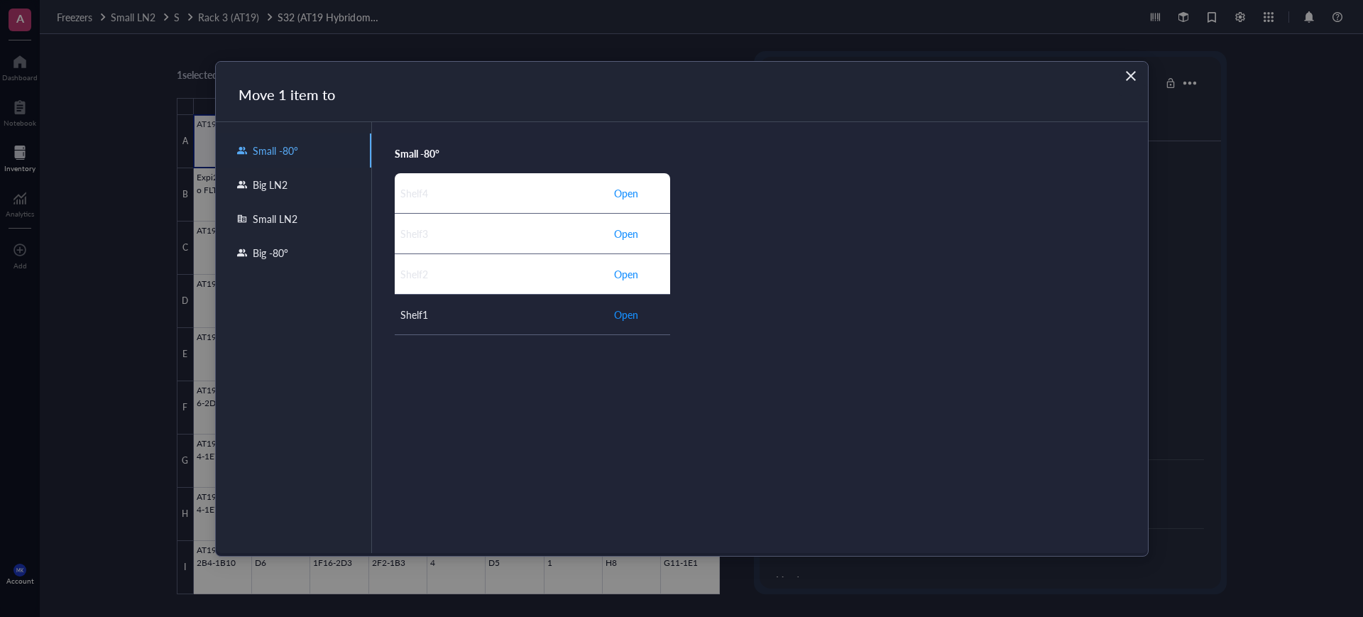
click at [485, 318] on div "Shelf1" at bounding box center [501, 315] width 202 height 16
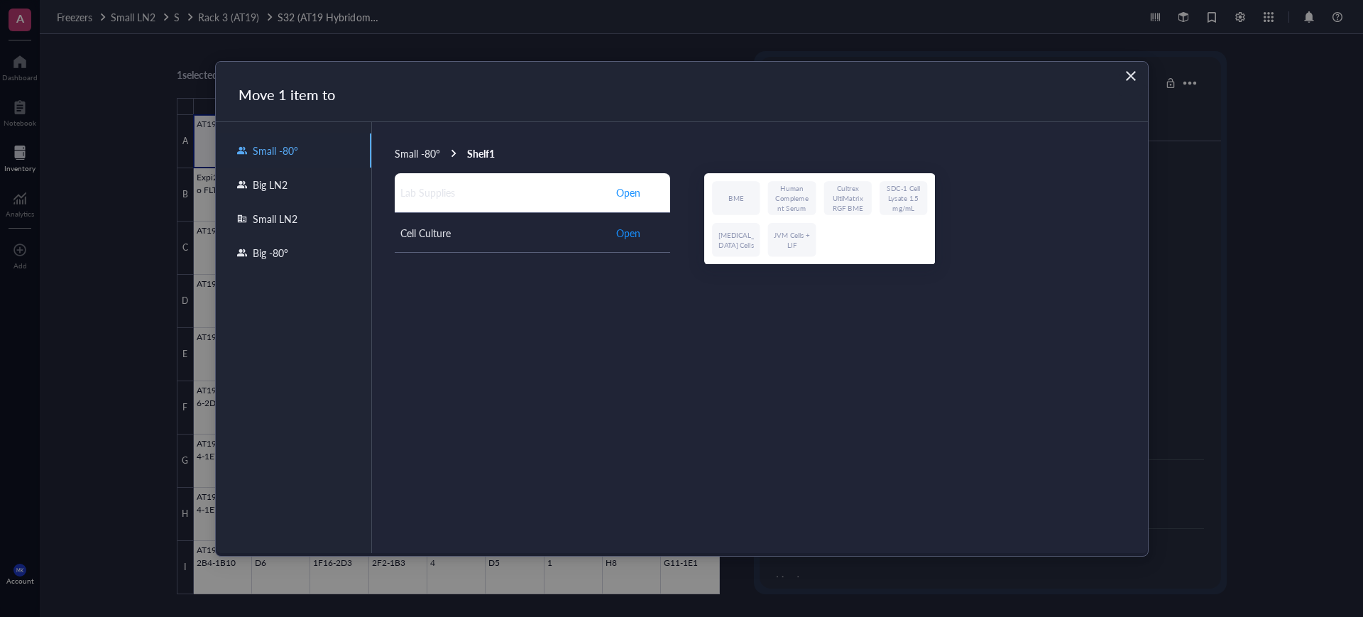
click at [472, 222] on td "Cell Culture" at bounding box center [501, 233] width 213 height 40
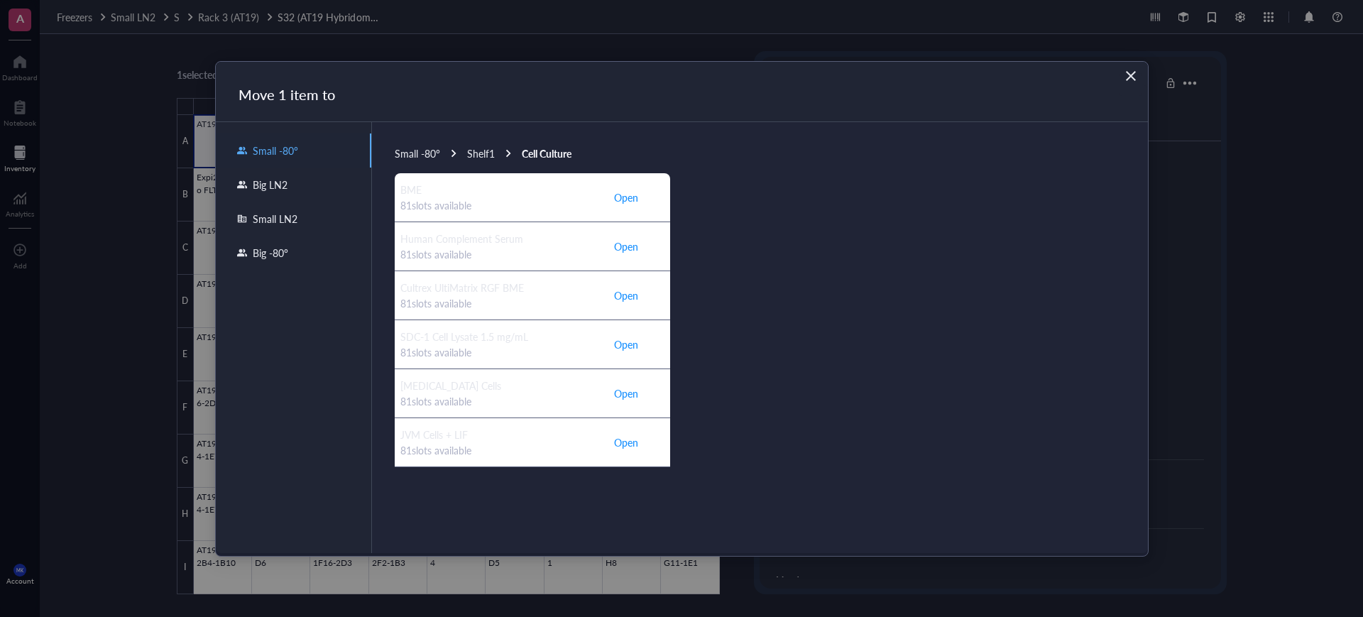
click at [1132, 69] on icon "Close" at bounding box center [1130, 75] width 13 height 13
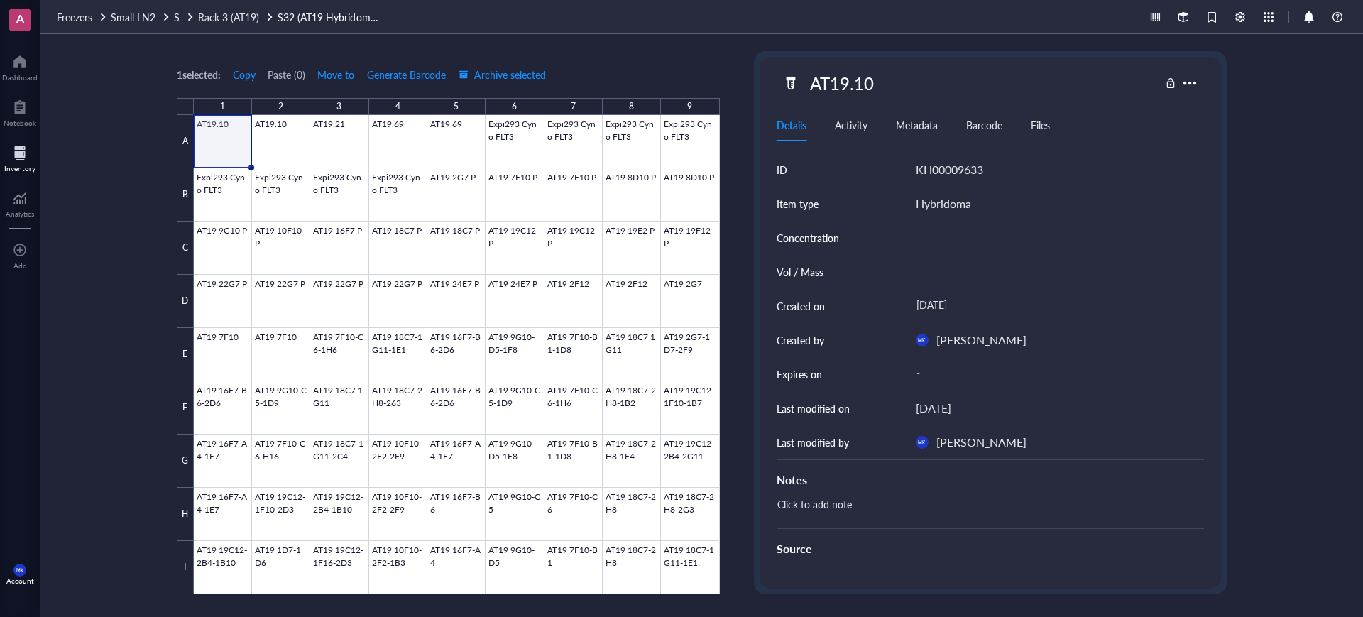
click at [114, 143] on div "1 selected: Copy Paste ( 0 ) Move to Generate Barcode Archive selected 1 2 3 4 …" at bounding box center [701, 325] width 1323 height 583
click at [22, 143] on div at bounding box center [19, 152] width 31 height 23
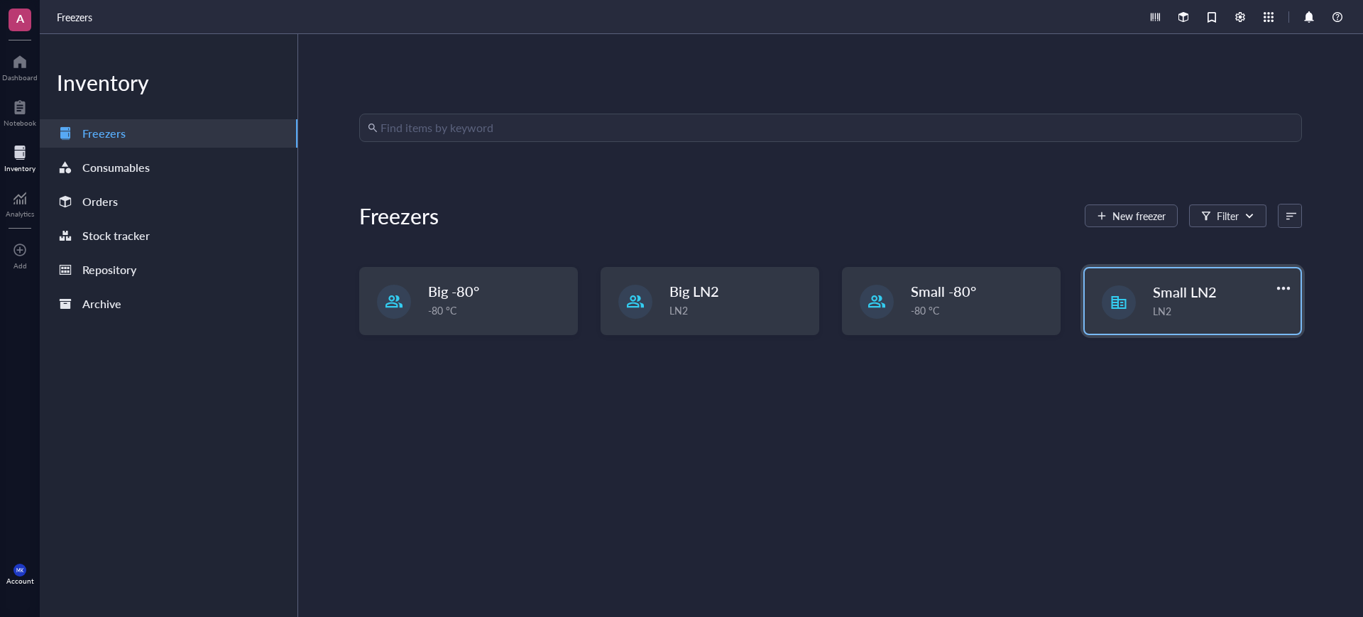
click at [1143, 310] on div "Small LN2 LN2" at bounding box center [1193, 300] width 216 height 65
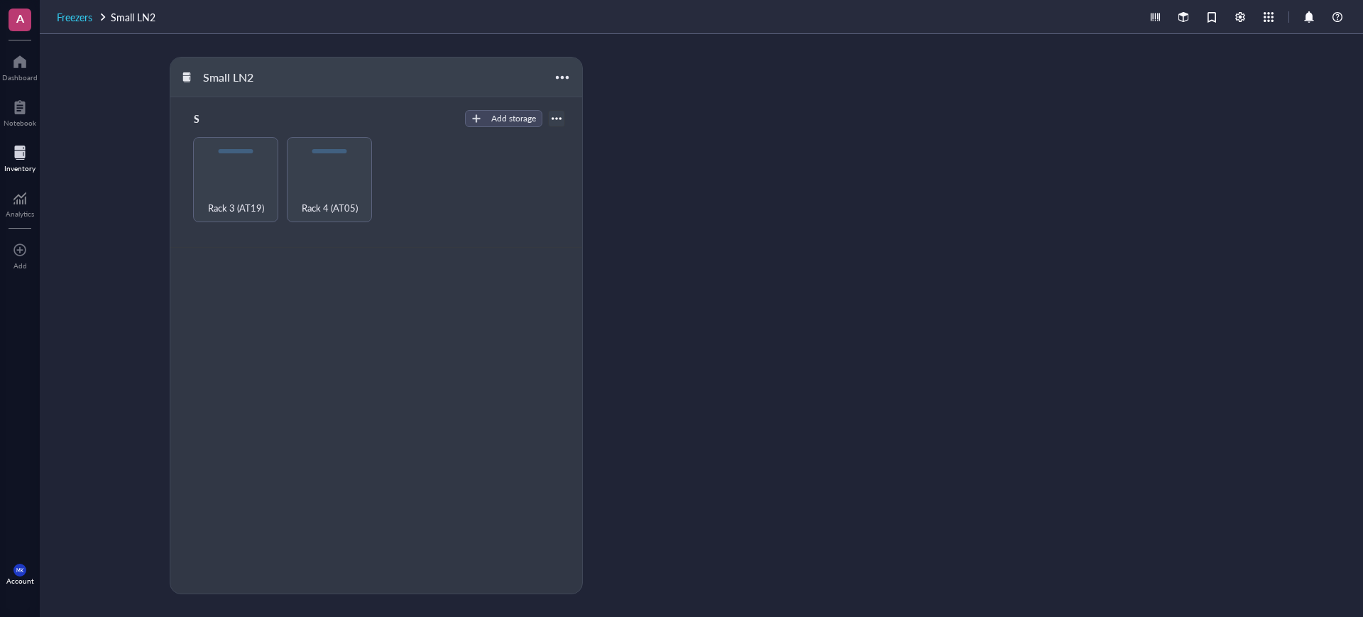
click at [76, 20] on span "Freezers" at bounding box center [74, 17] width 35 height 14
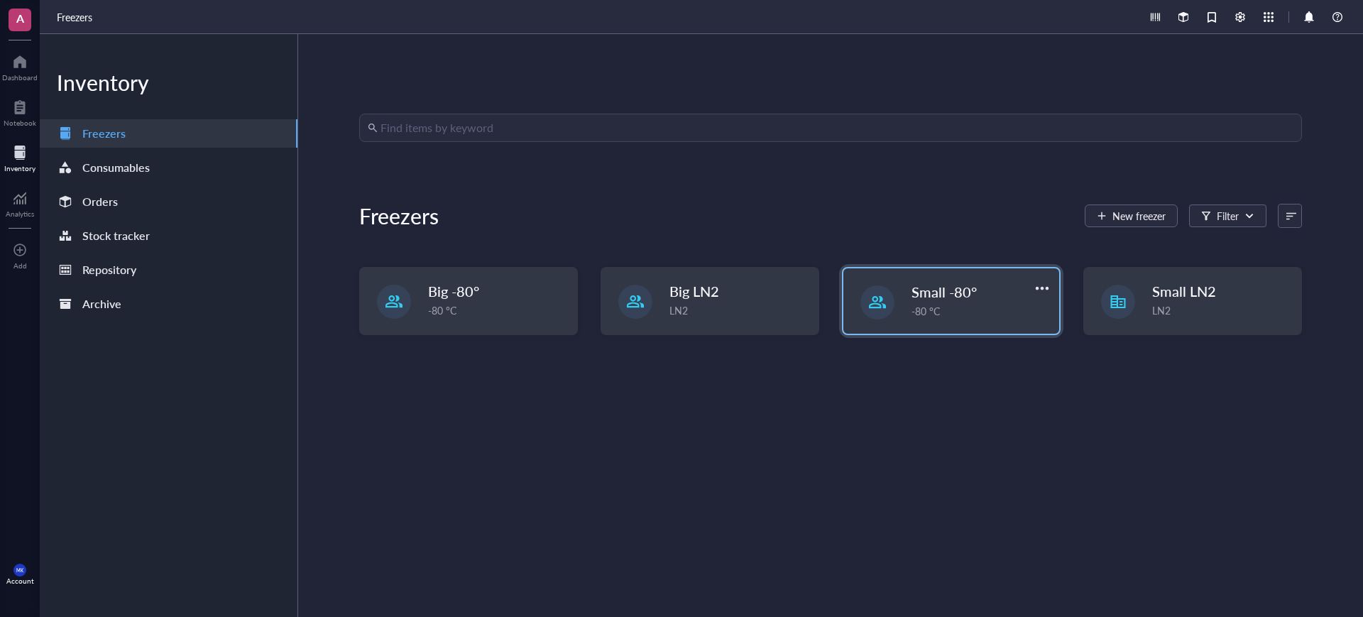
click at [892, 279] on div "Small -80° -80 °C" at bounding box center [951, 300] width 216 height 65
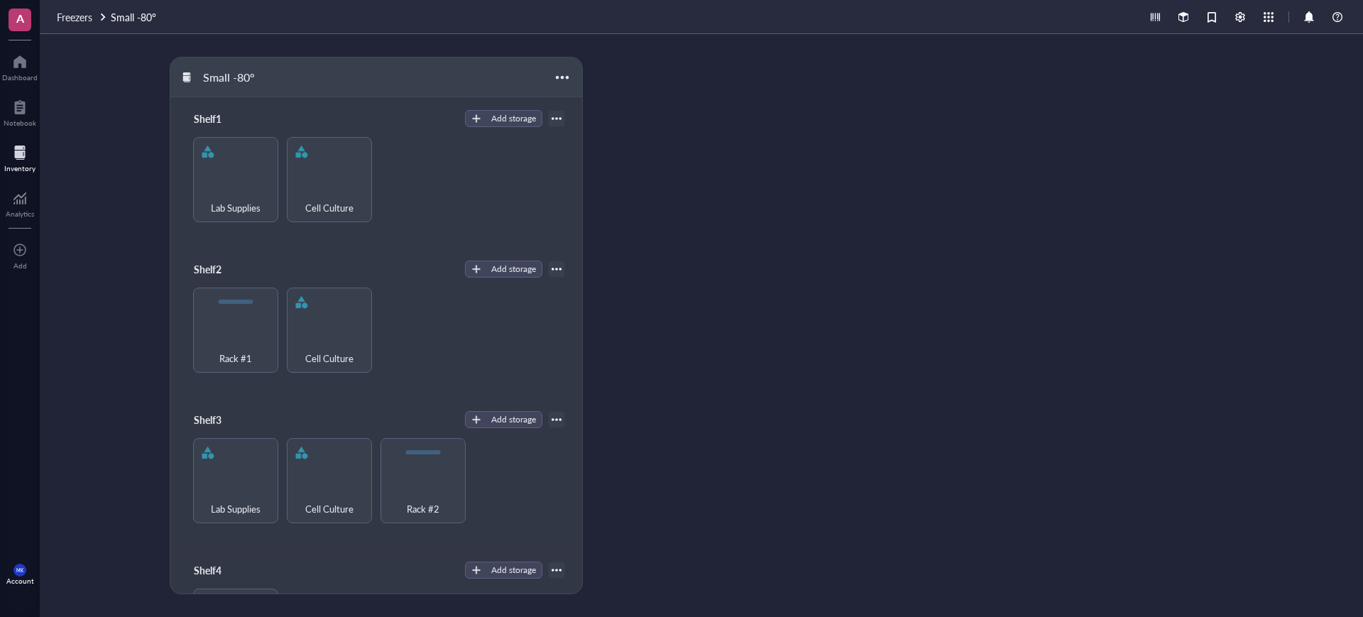
click at [552, 120] on div at bounding box center [557, 119] width 10 height 10
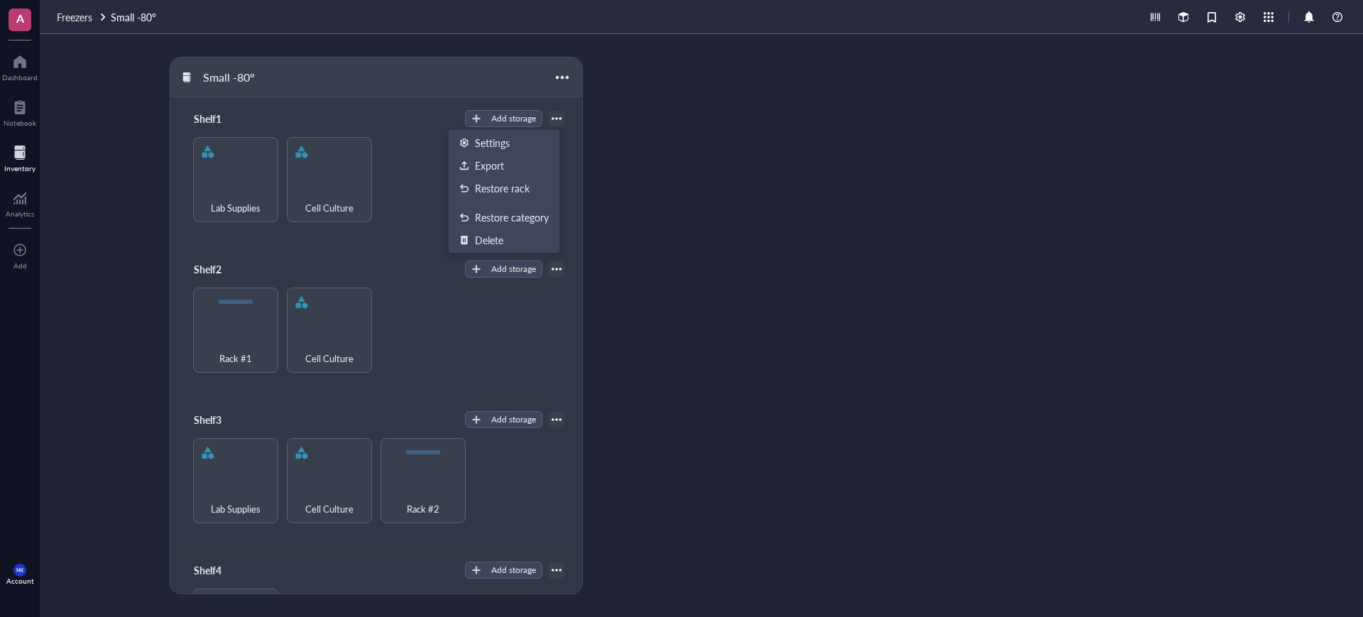
click at [416, 170] on div "Lab Supplies Cell Culture" at bounding box center [375, 179] width 377 height 85
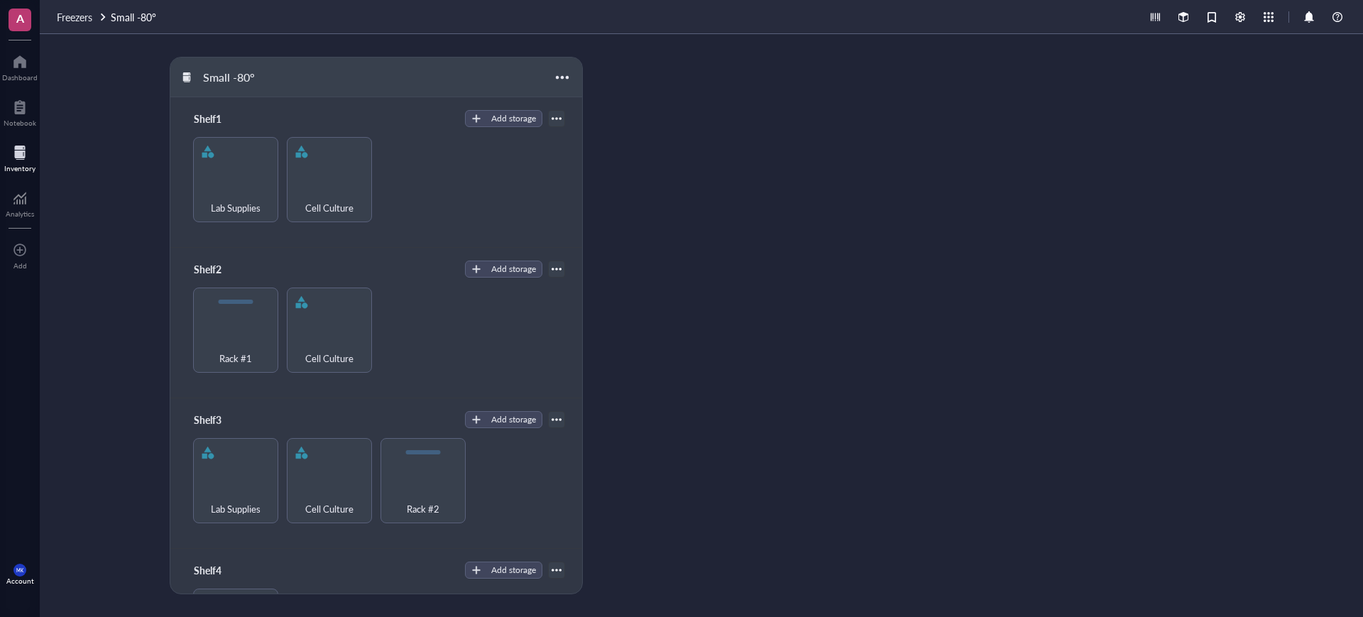
click at [345, 189] on div "Cell Culture" at bounding box center [329, 200] width 72 height 31
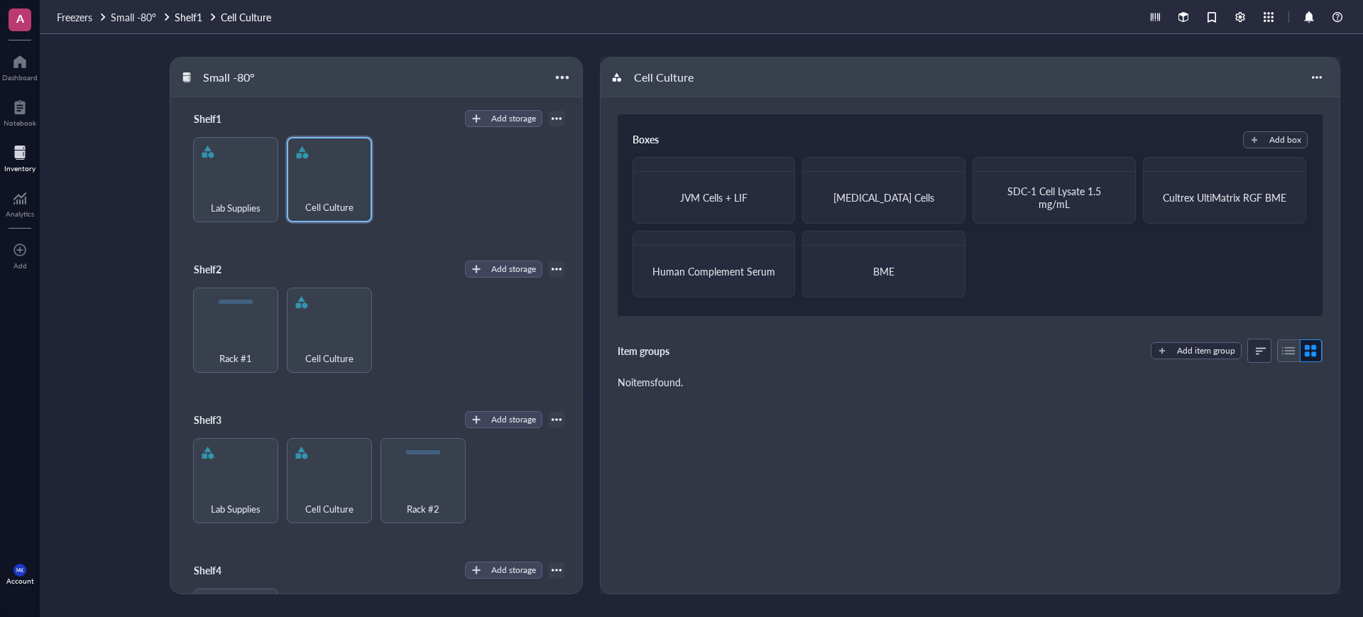
click at [474, 216] on div "Lab Supplies Cell Culture" at bounding box center [375, 179] width 377 height 85
click at [141, 18] on span "Small -80°" at bounding box center [133, 17] width 45 height 14
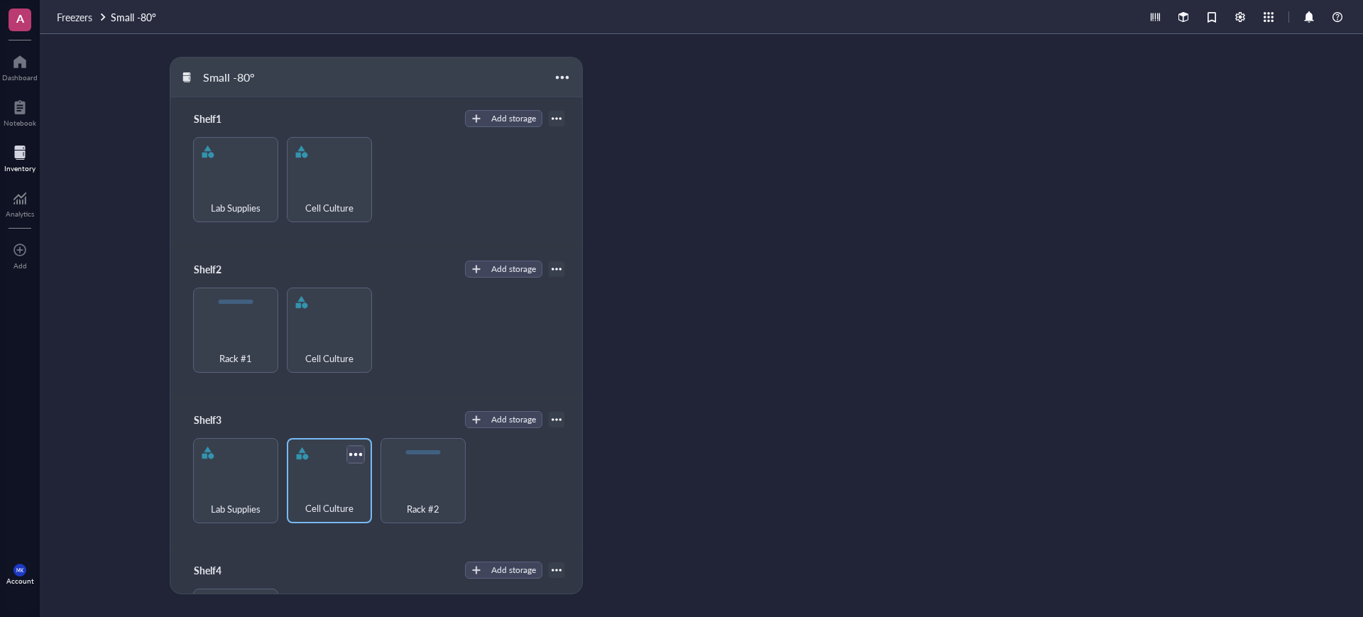
click at [353, 454] on div at bounding box center [355, 454] width 21 height 21
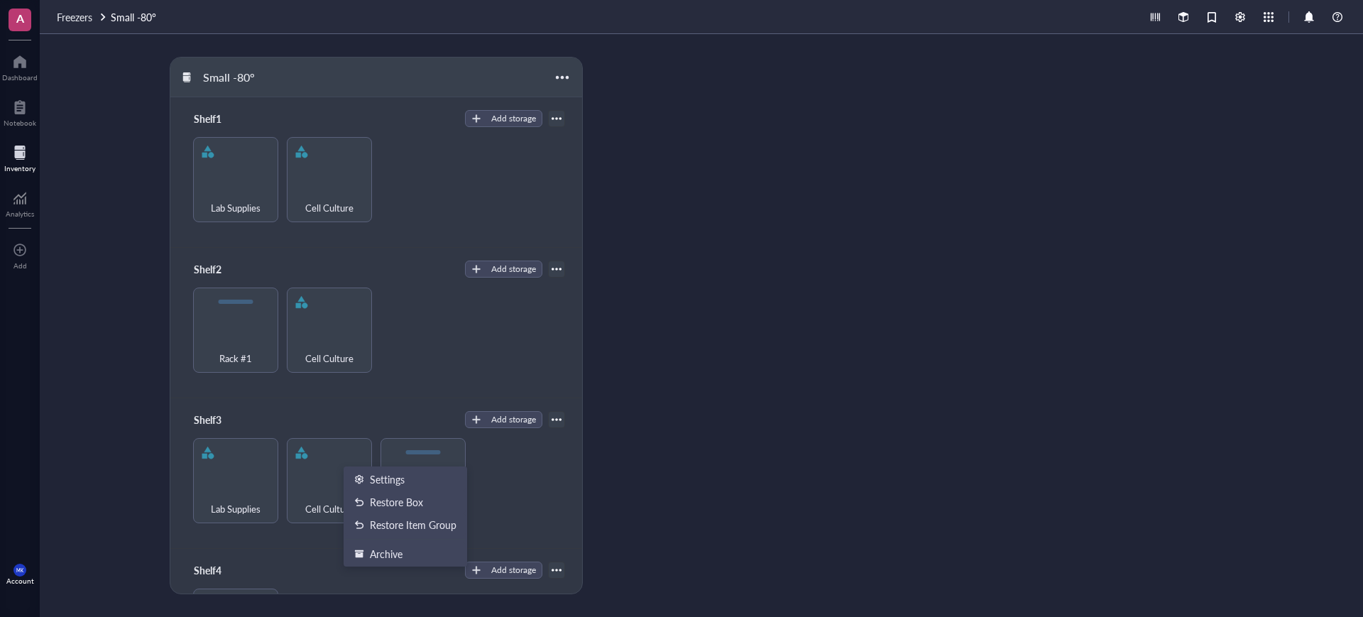
click at [409, 389] on div "Shelf2 Add storage Rack #1 Cell Culture" at bounding box center [375, 323] width 411 height 151
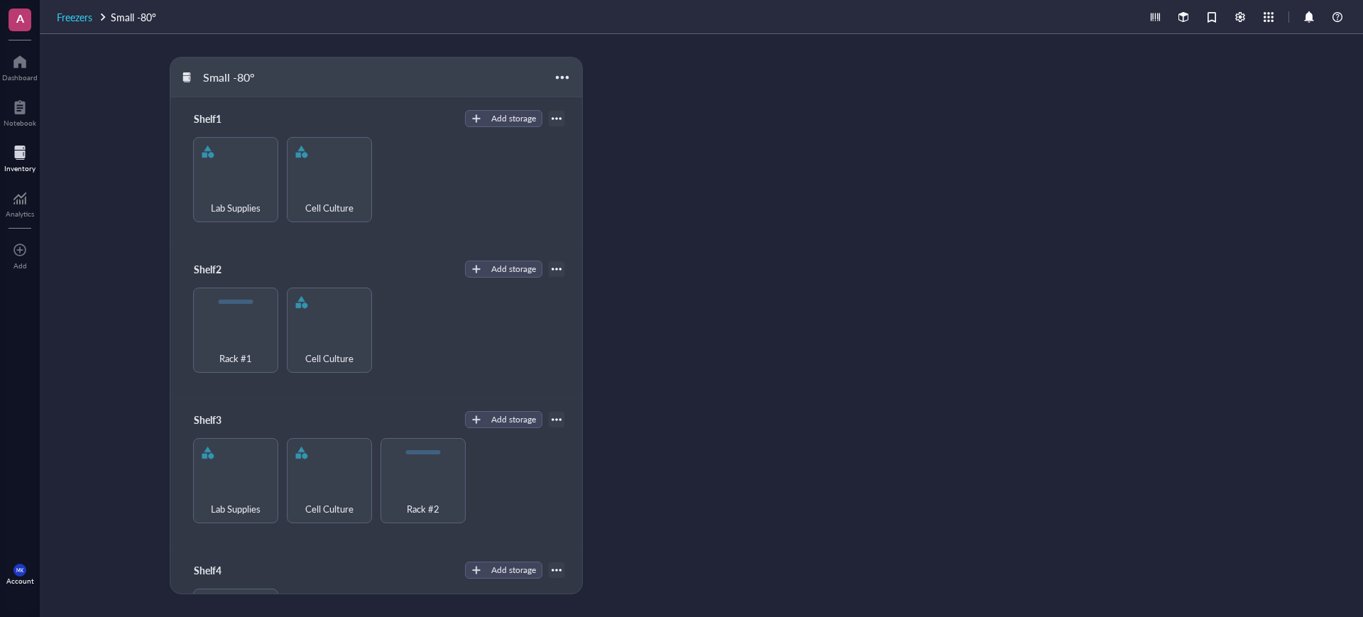
click at [73, 18] on span "Freezers" at bounding box center [74, 17] width 35 height 14
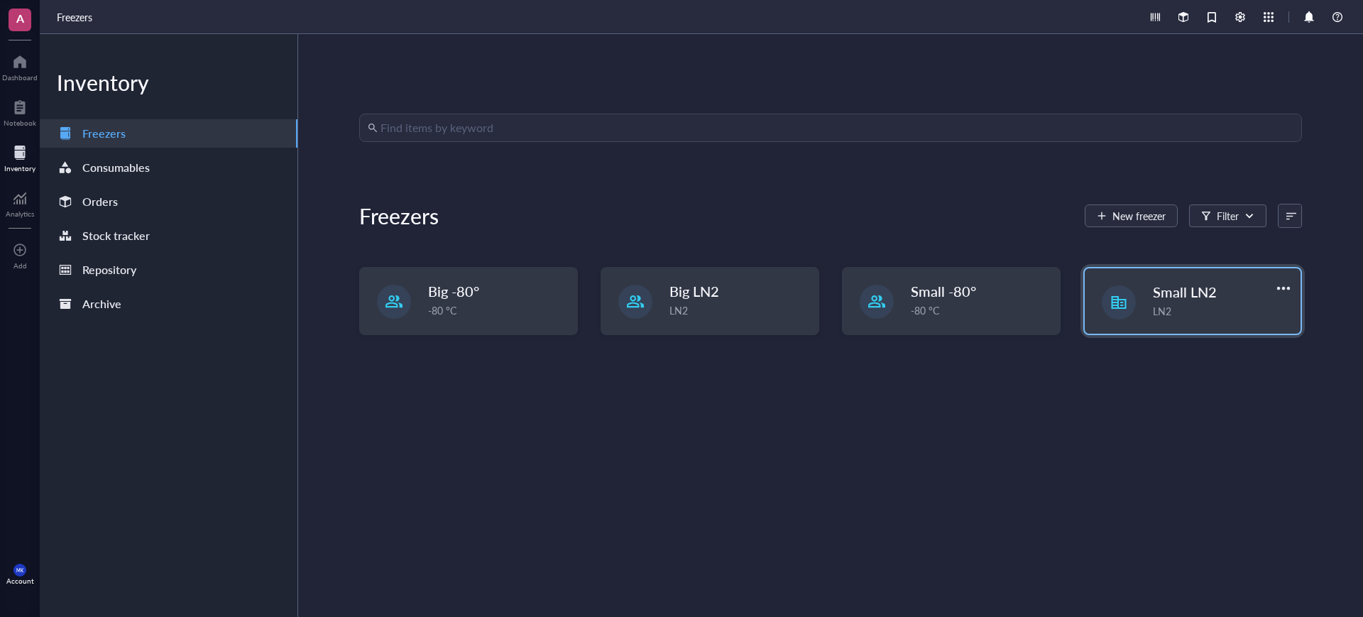
click at [1153, 296] on span "Small LN2" at bounding box center [1185, 292] width 64 height 20
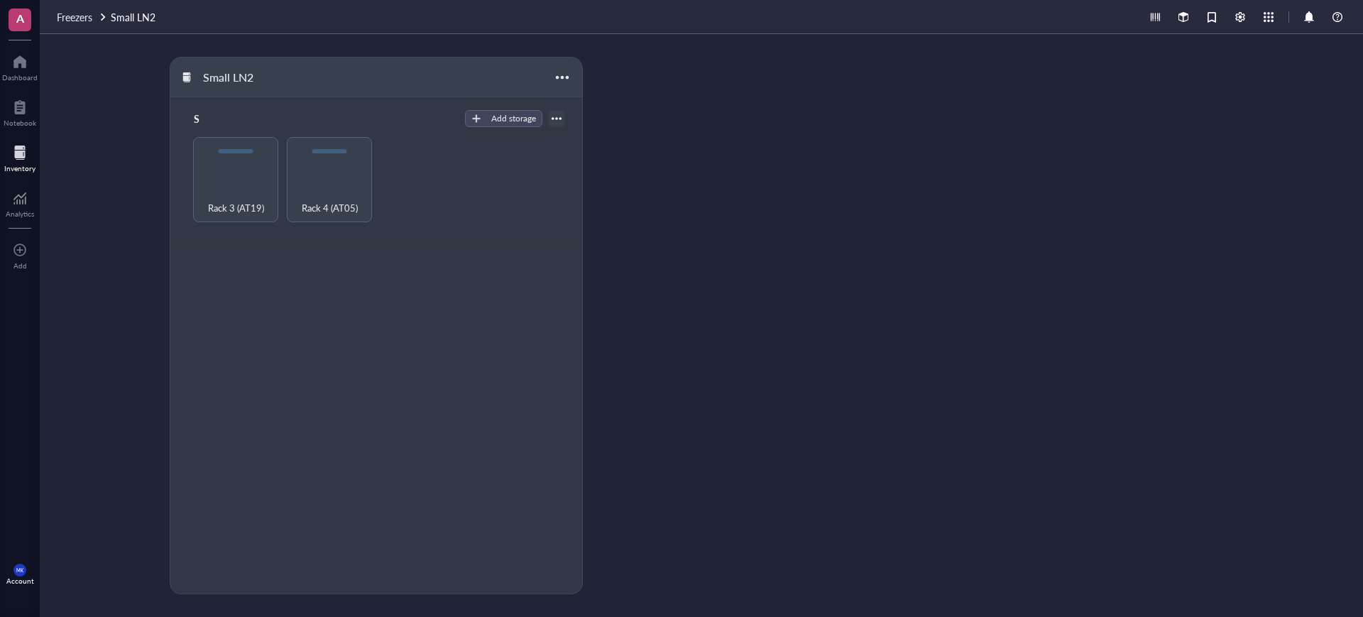
drag, startPoint x: 85, startPoint y: 21, endPoint x: 99, endPoint y: 25, distance: 14.1
click at [84, 20] on span "Freezers" at bounding box center [74, 17] width 35 height 14
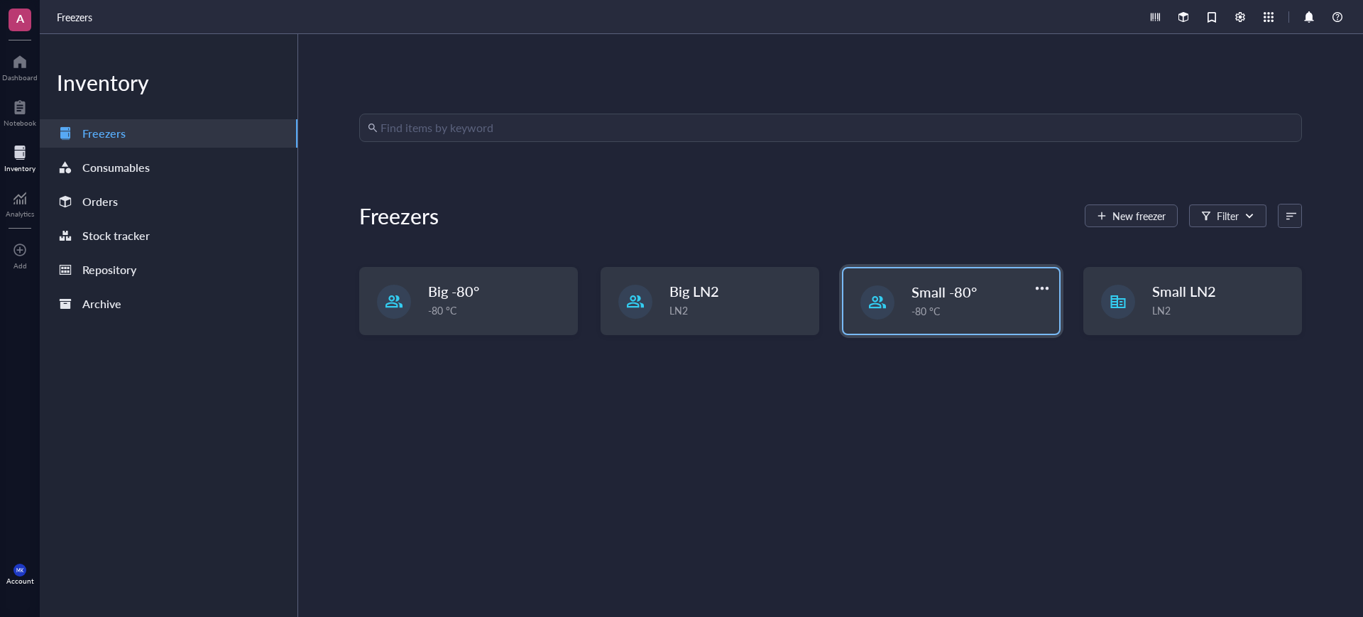
click at [937, 285] on span "Small -80°" at bounding box center [944, 292] width 65 height 20
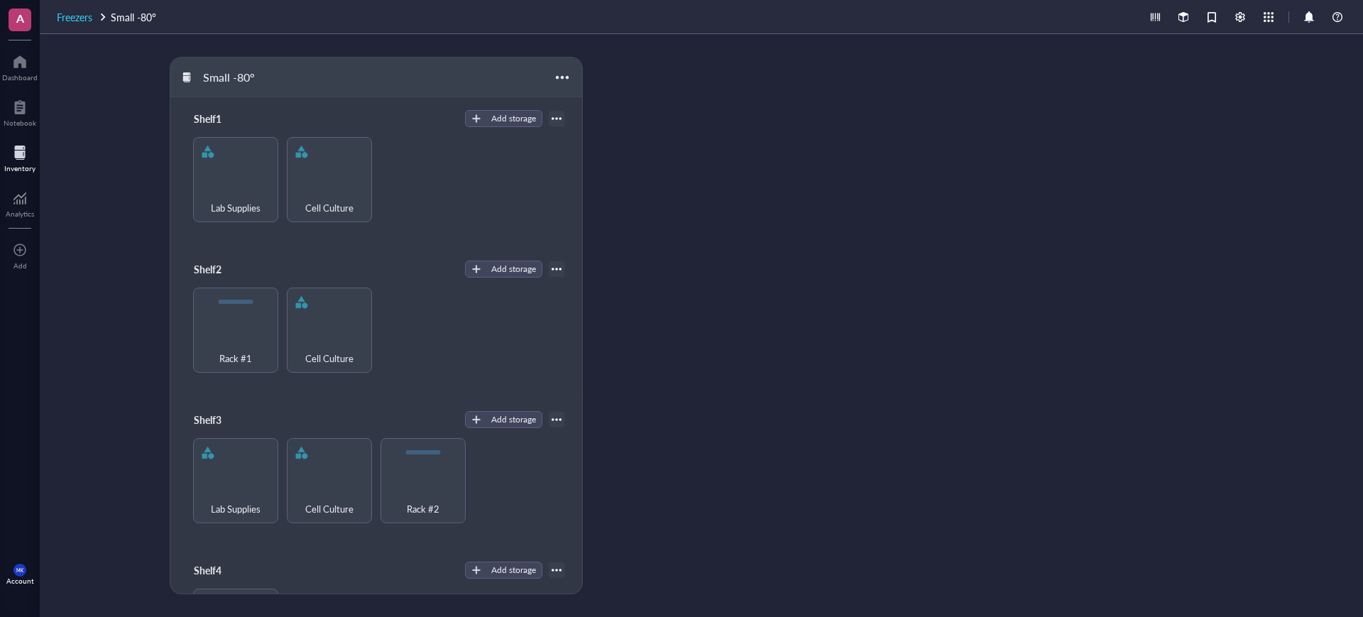
click at [67, 21] on span "Freezers" at bounding box center [74, 17] width 35 height 14
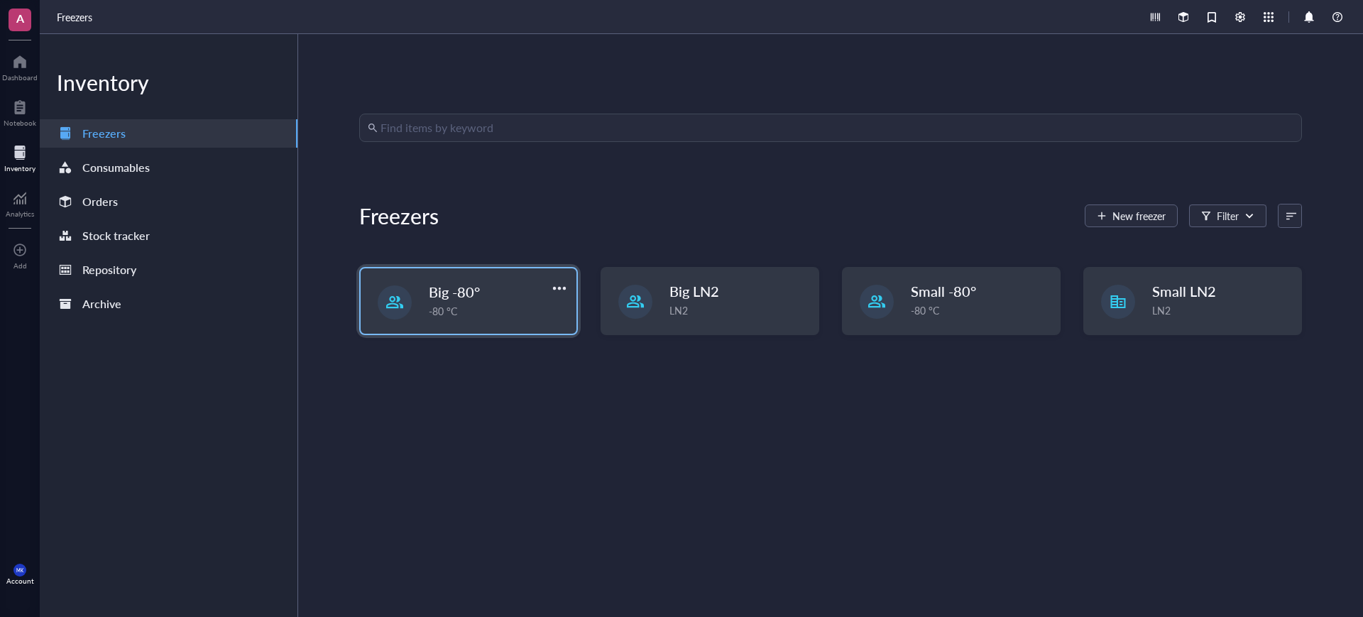
click at [498, 303] on div "-80 °C" at bounding box center [498, 311] width 139 height 16
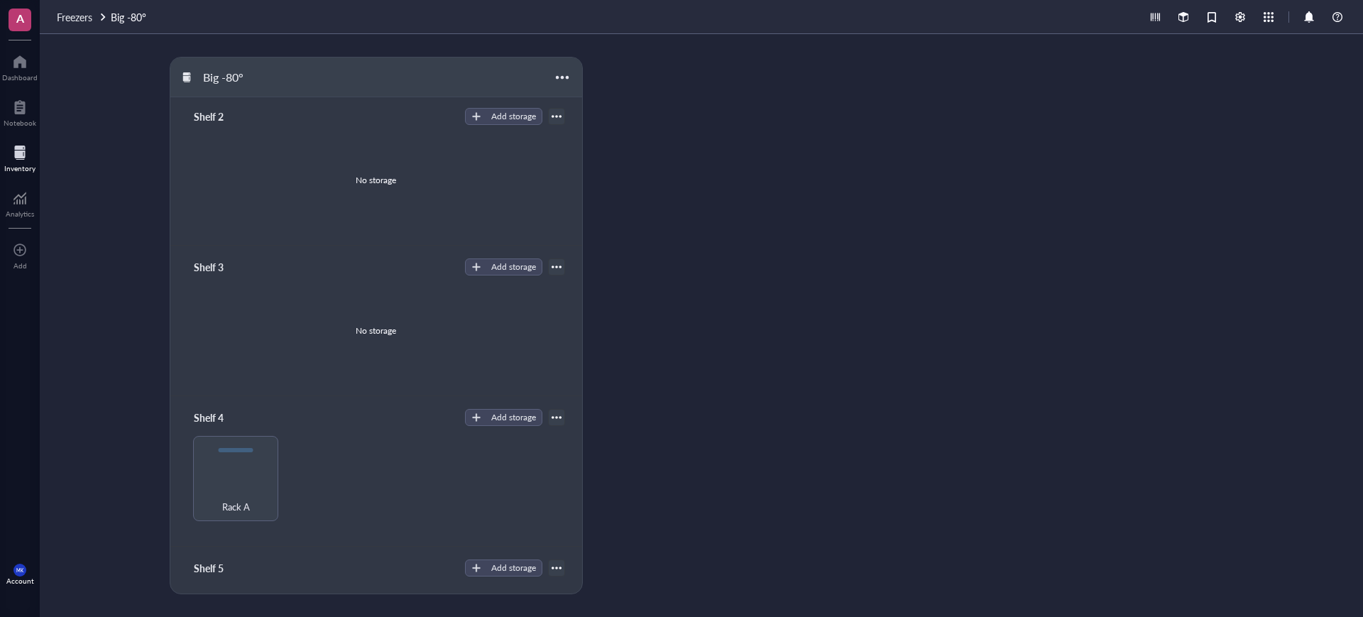
scroll to position [245, 0]
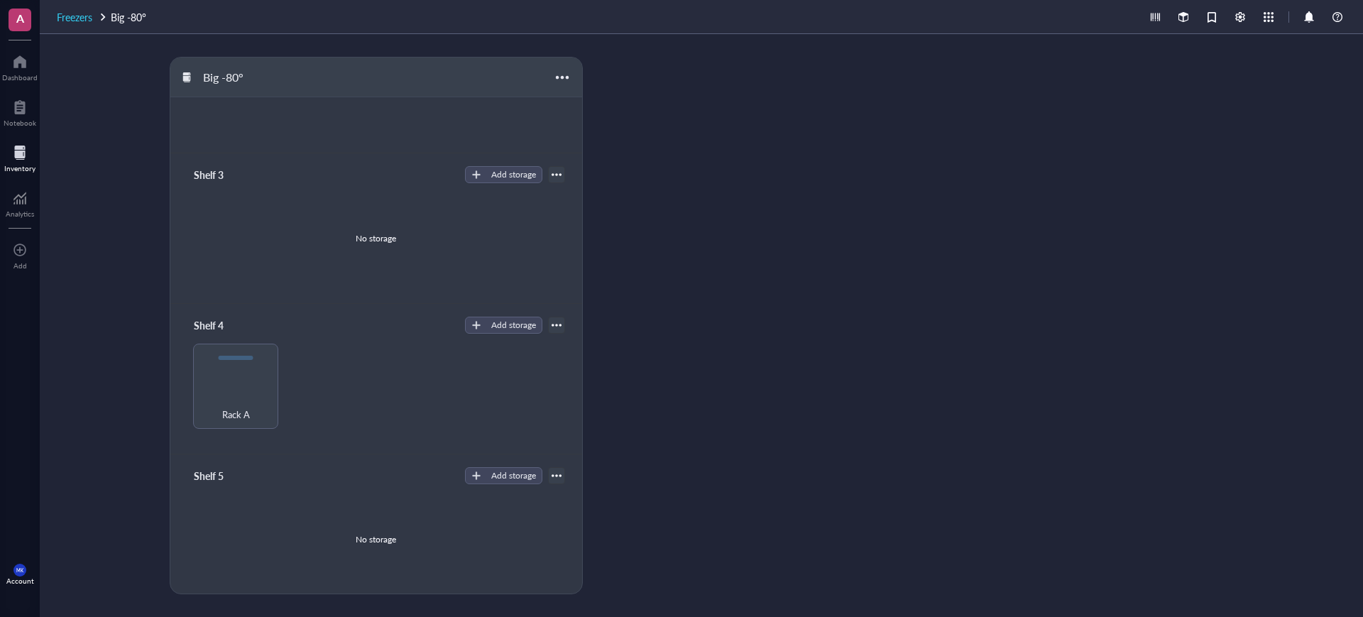
click at [89, 20] on span "Freezers" at bounding box center [74, 17] width 35 height 14
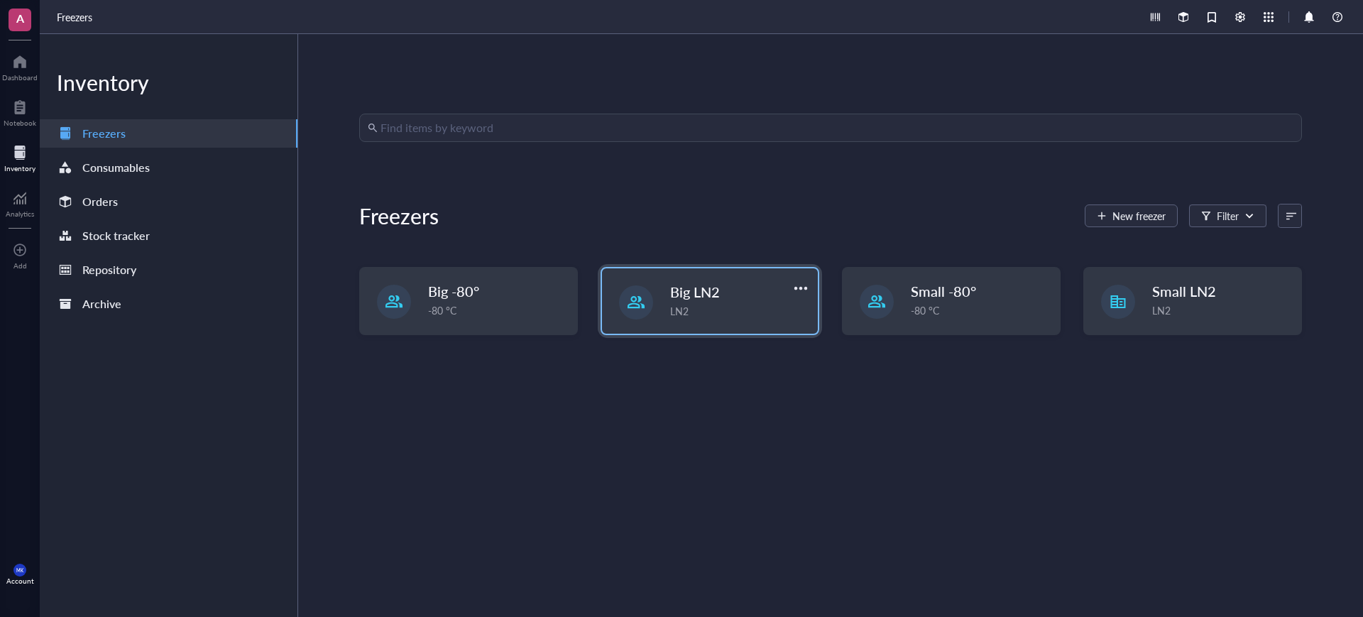
click at [648, 315] on div "Big LN2 LN2" at bounding box center [710, 300] width 216 height 65
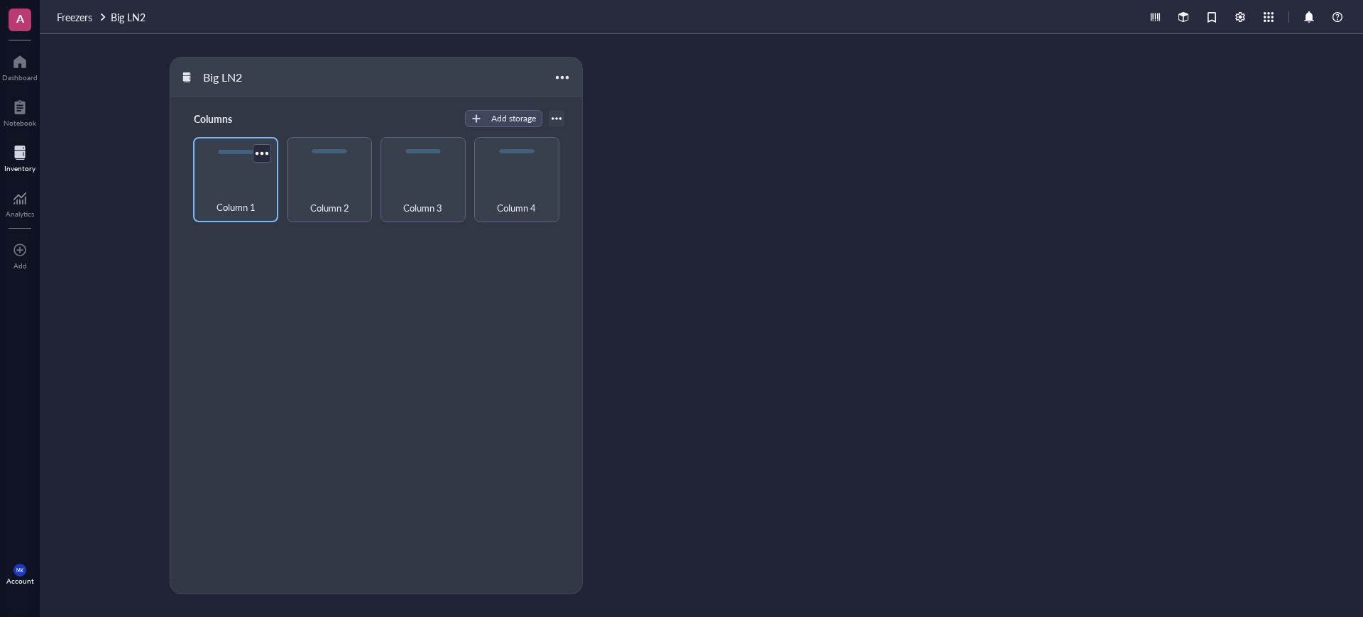
click at [228, 200] on span "Column 1" at bounding box center [236, 208] width 39 height 16
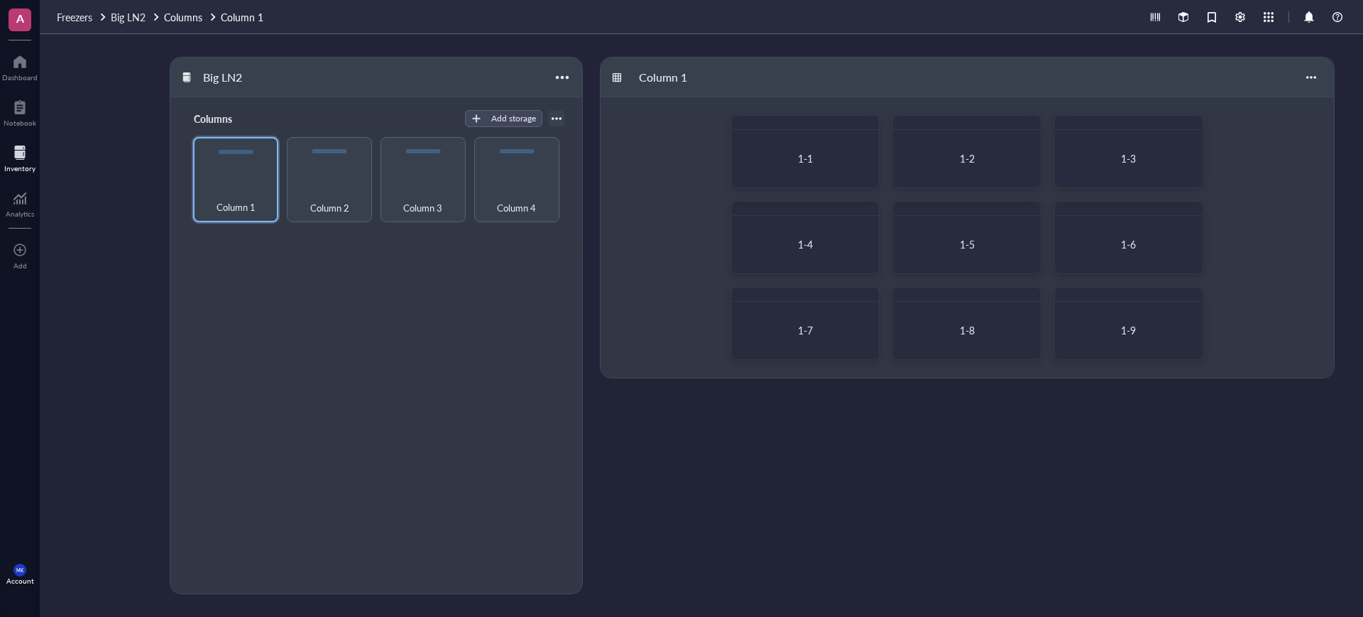
click at [470, 393] on div "Columns Add storage Column 1 Column 2 Column 3 Column 4" at bounding box center [375, 365] width 411 height 536
click at [790, 130] on div "1-1" at bounding box center [805, 151] width 149 height 73
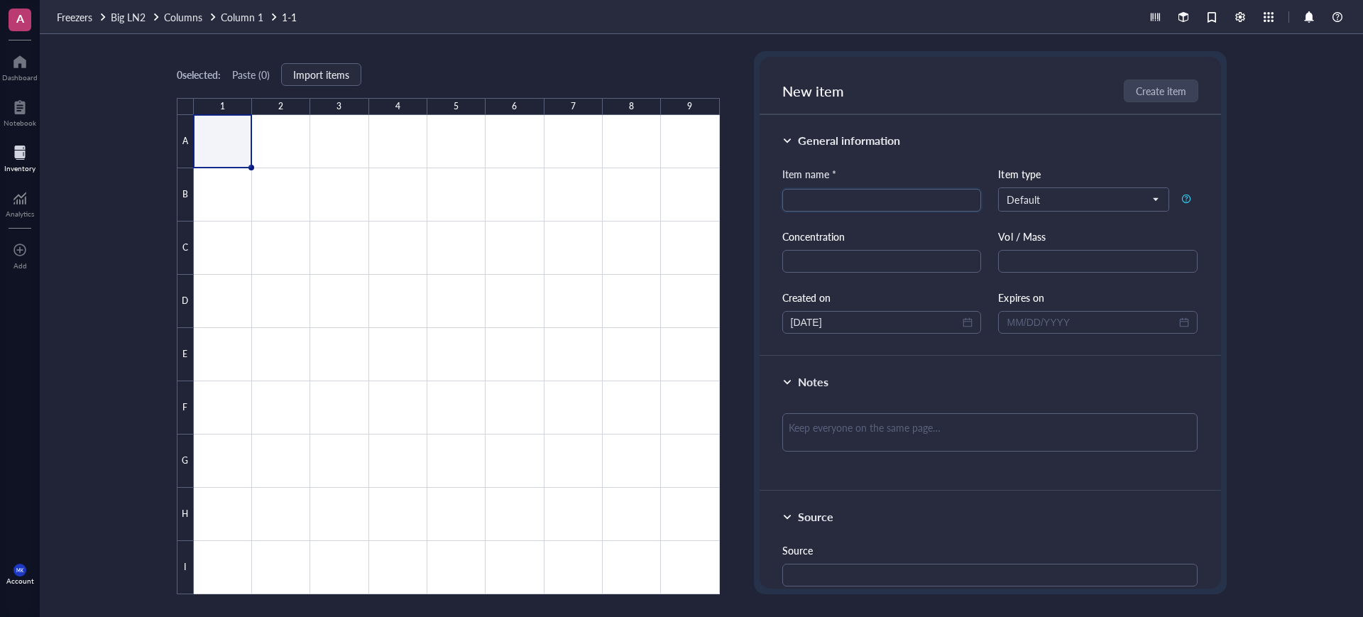
click at [107, 26] on div "Freezers Big LN2 Columns Column 1 1-1" at bounding box center [701, 17] width 1323 height 34
click at [111, 23] on span "Big LN2" at bounding box center [128, 17] width 35 height 14
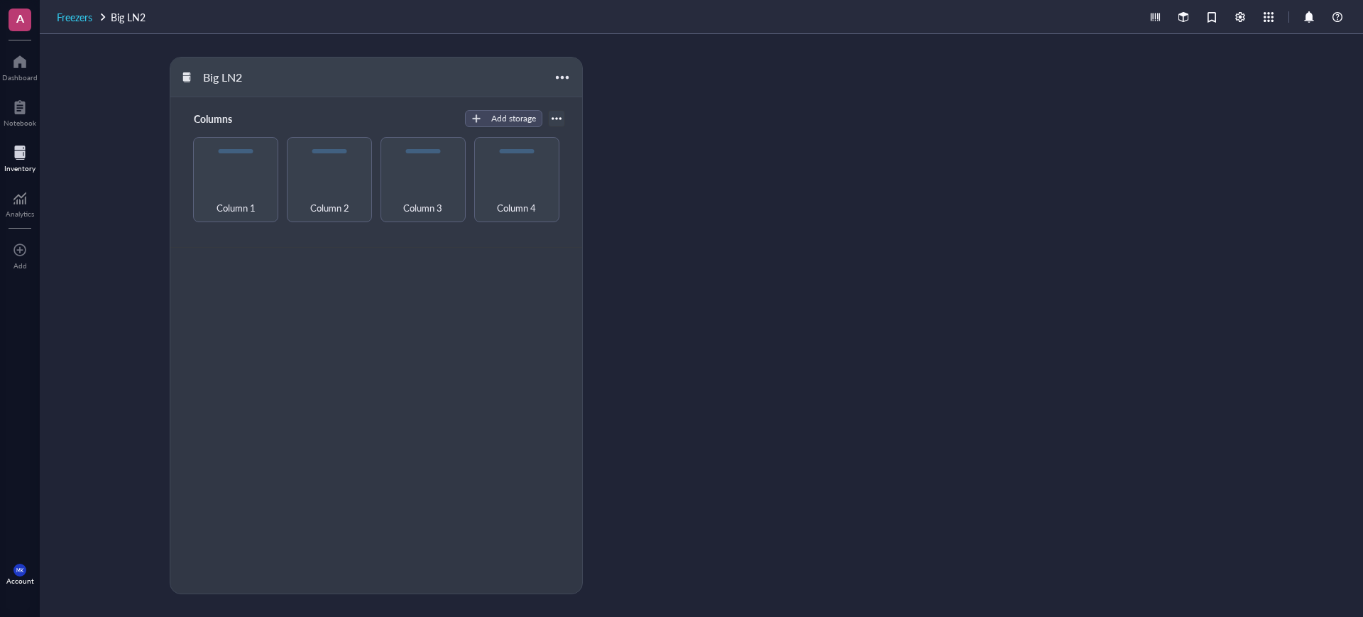
click at [69, 18] on span "Freezers" at bounding box center [74, 17] width 35 height 14
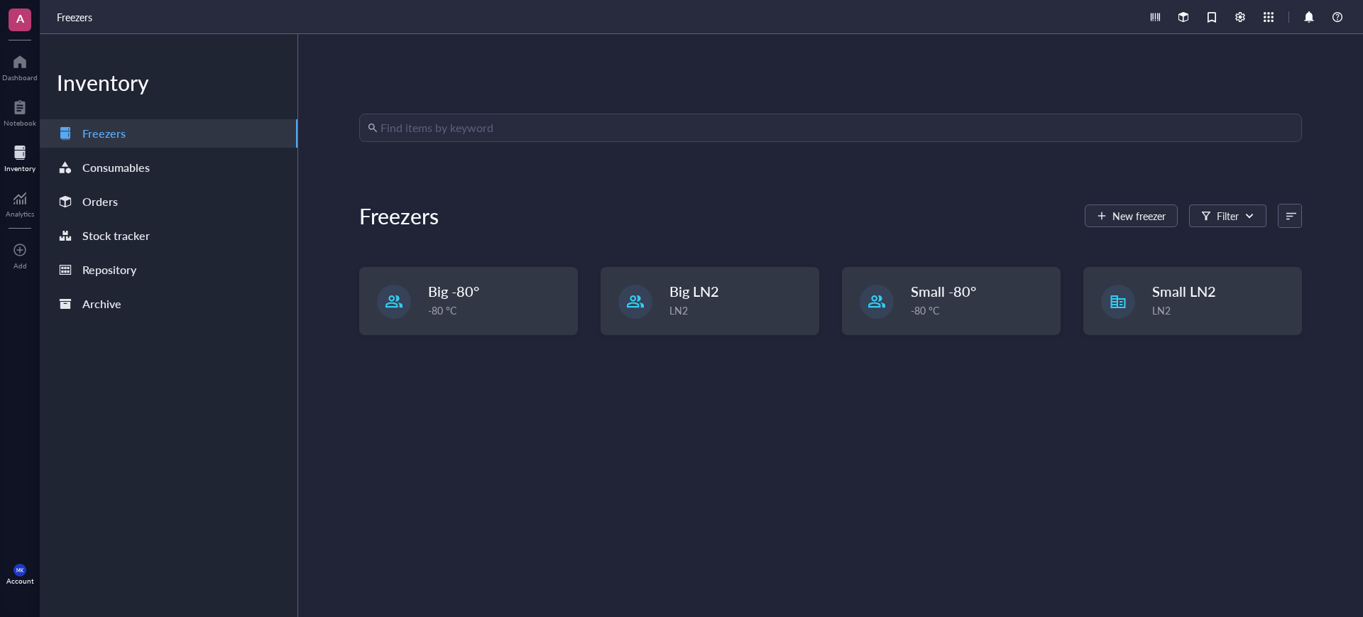
click at [28, 165] on div "Inventory" at bounding box center [19, 168] width 31 height 9
click at [114, 199] on div "Orders" at bounding box center [99, 202] width 35 height 20
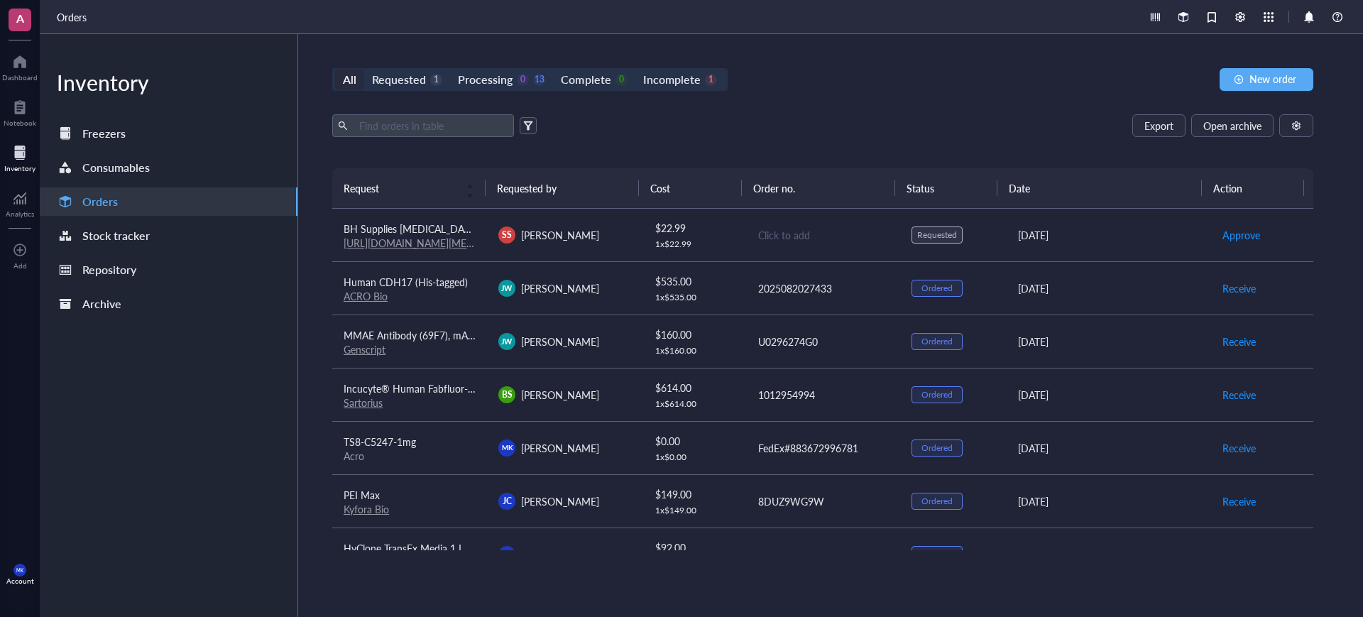
click at [808, 250] on td "Click to add" at bounding box center [822, 235] width 155 height 53
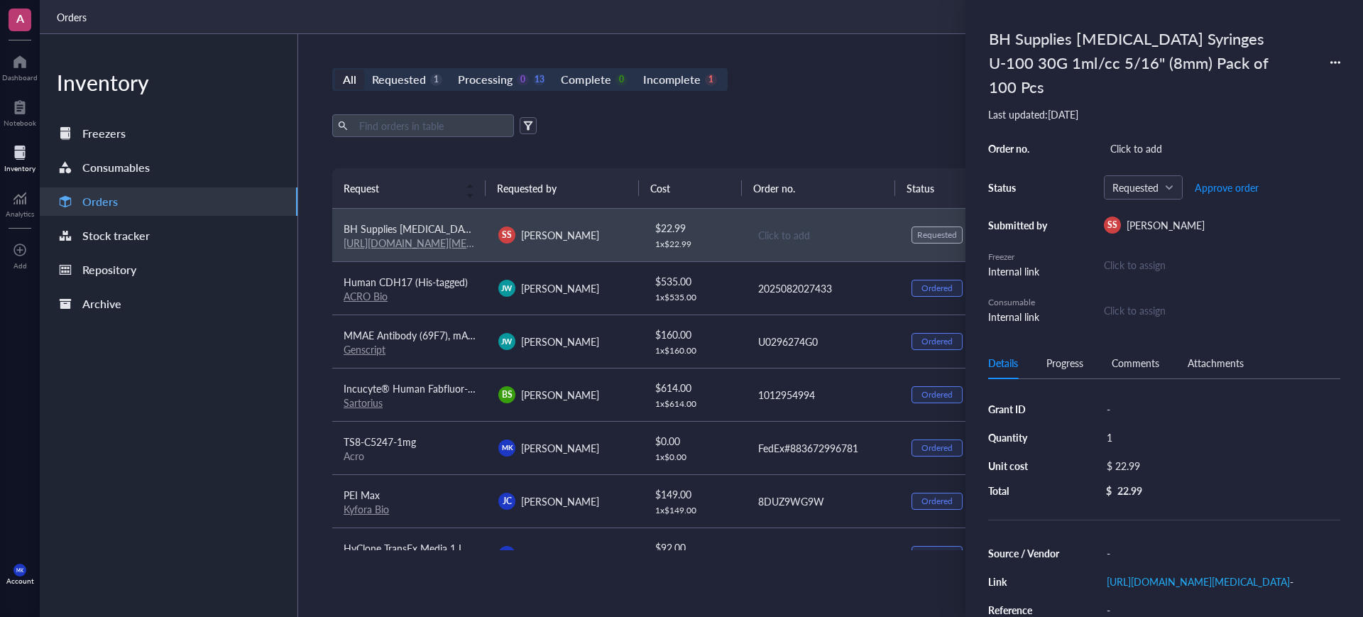
click at [1137, 257] on div "Click to assign" at bounding box center [1222, 265] width 236 height 16
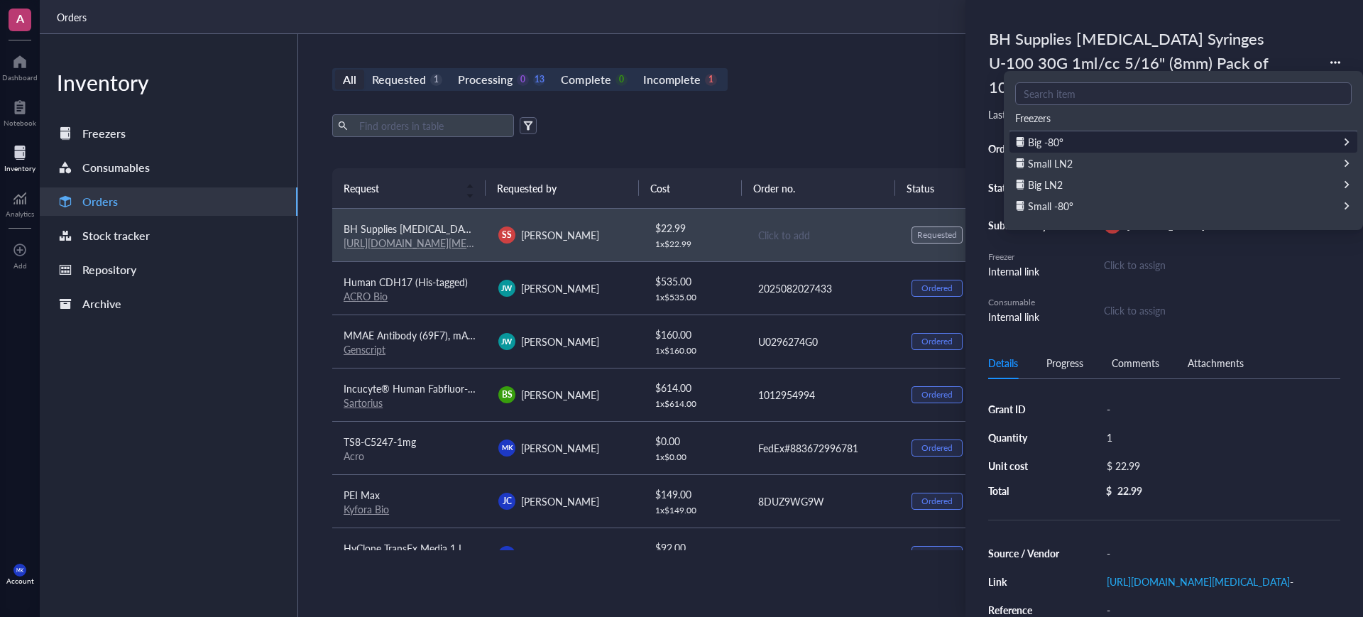
click at [1209, 146] on div "Big -80°" at bounding box center [1184, 141] width 348 height 21
click at [1118, 138] on div "Shelf 5" at bounding box center [1184, 141] width 348 height 21
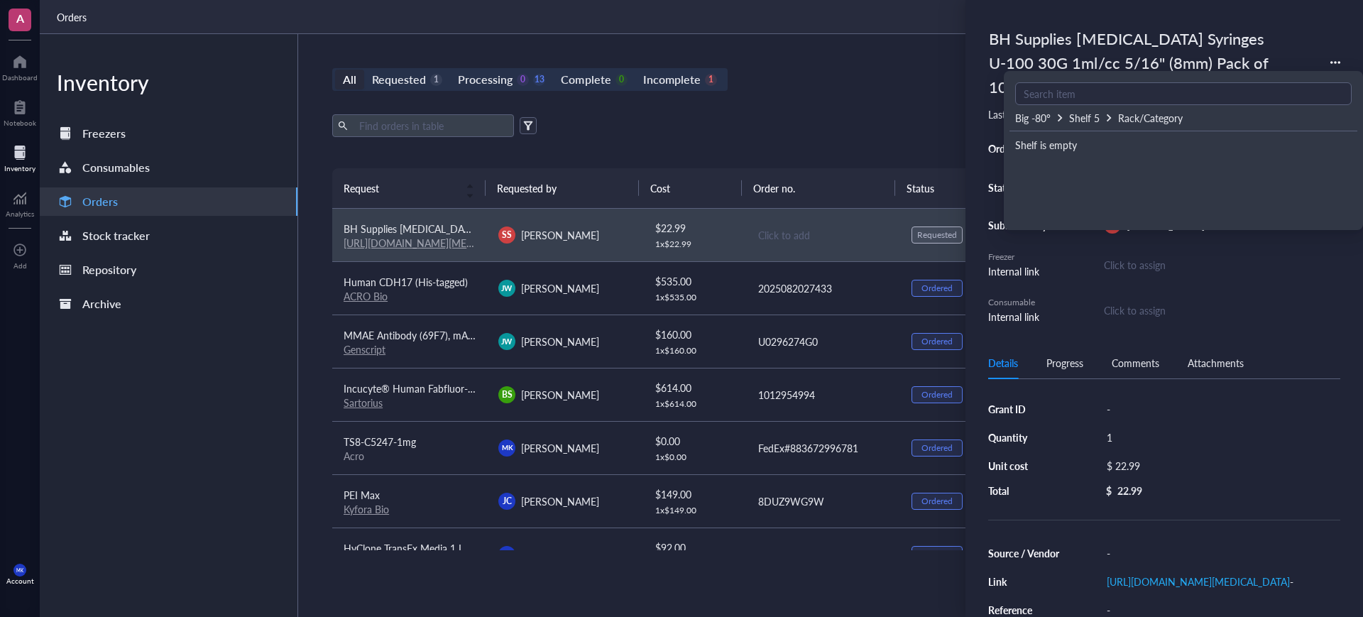
click at [1217, 229] on div "Big -80° Shelf 5 Rack/Category Shelf is empty" at bounding box center [1183, 150] width 359 height 159
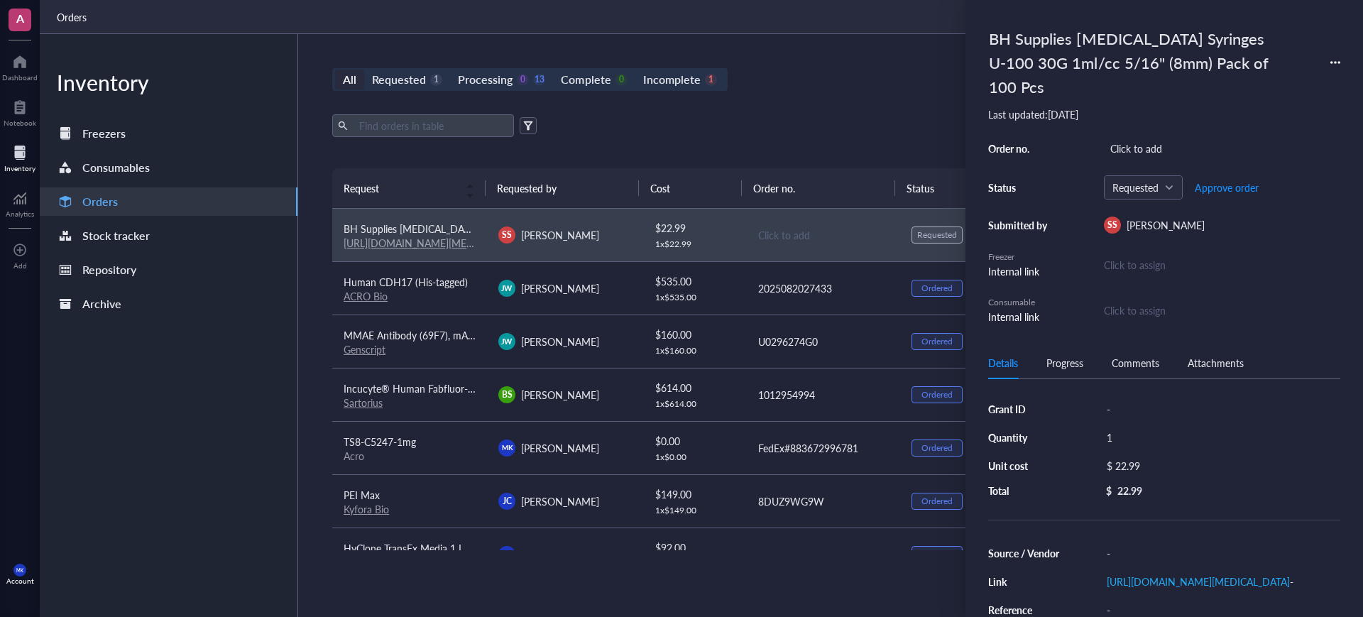
click at [1158, 302] on div "Click to assign" at bounding box center [1135, 310] width 62 height 16
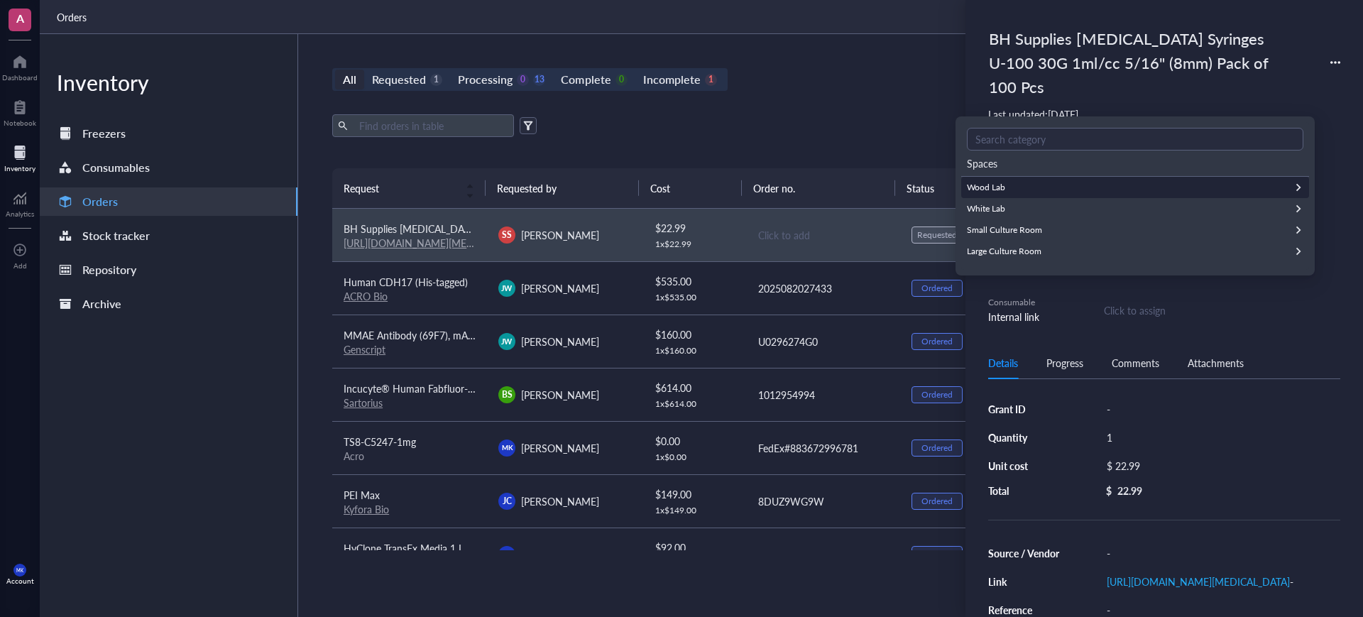
click at [1010, 182] on div "Wood Lab" at bounding box center [1135, 187] width 348 height 21
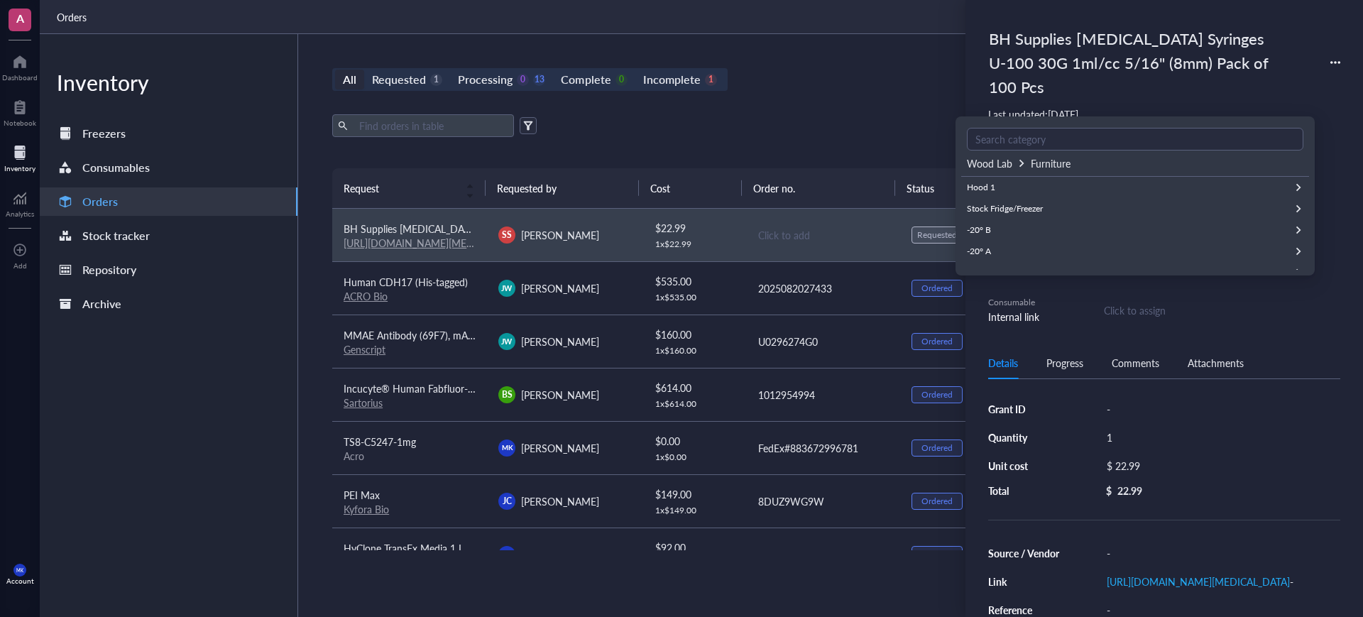
click at [1056, 159] on div "Furniture" at bounding box center [1051, 163] width 40 height 16
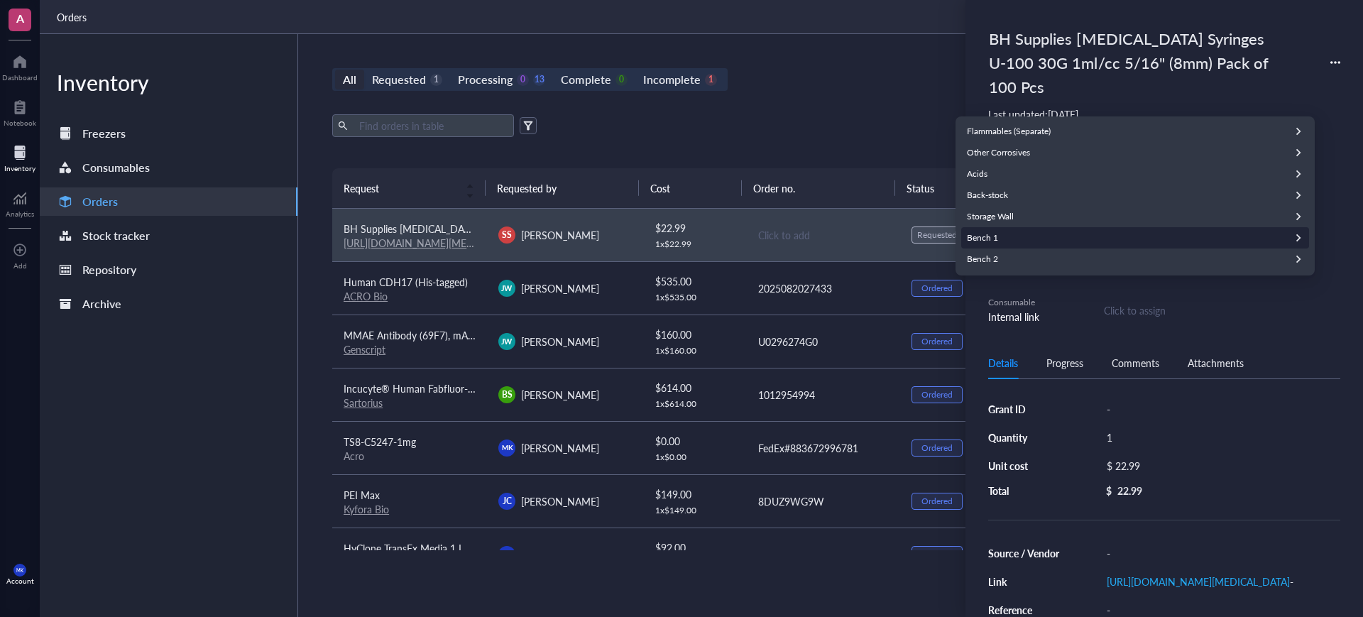
click at [1010, 232] on div "Bench 1" at bounding box center [1135, 237] width 348 height 21
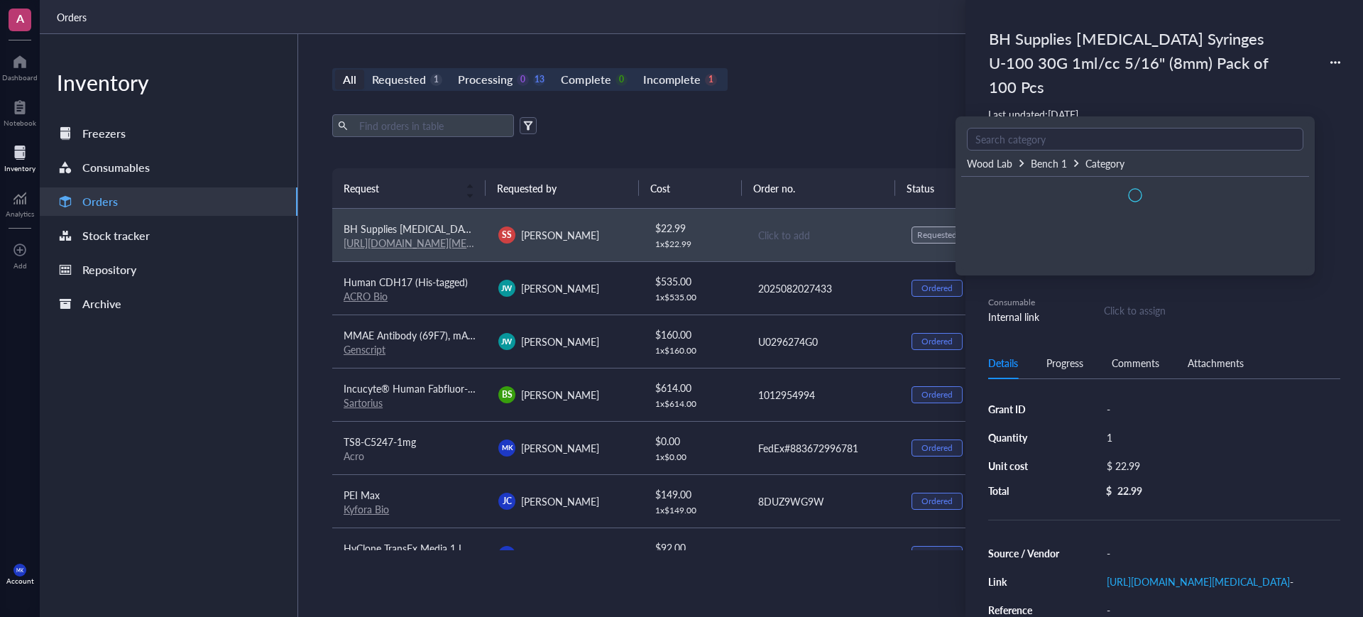
scroll to position [0, 0]
click at [993, 182] on div "02" at bounding box center [1135, 187] width 348 height 21
click at [1042, 190] on span "Add new consumable" at bounding box center [1008, 192] width 81 height 13
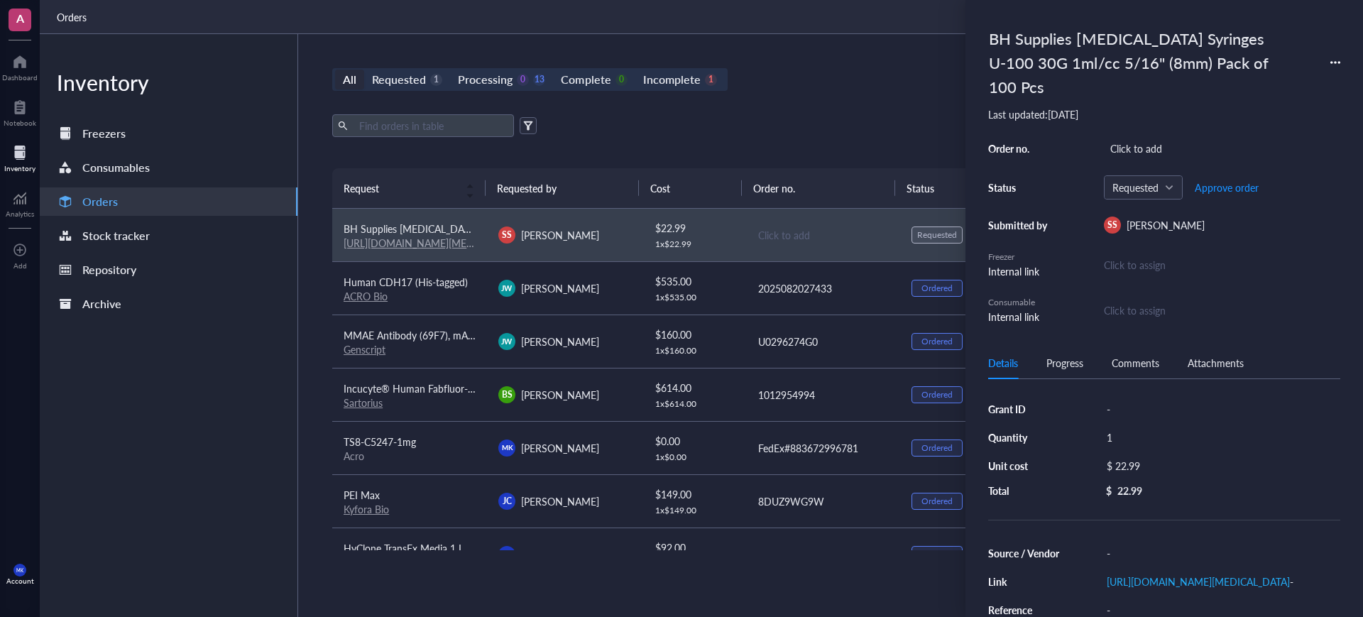
type input "2025-08-21"
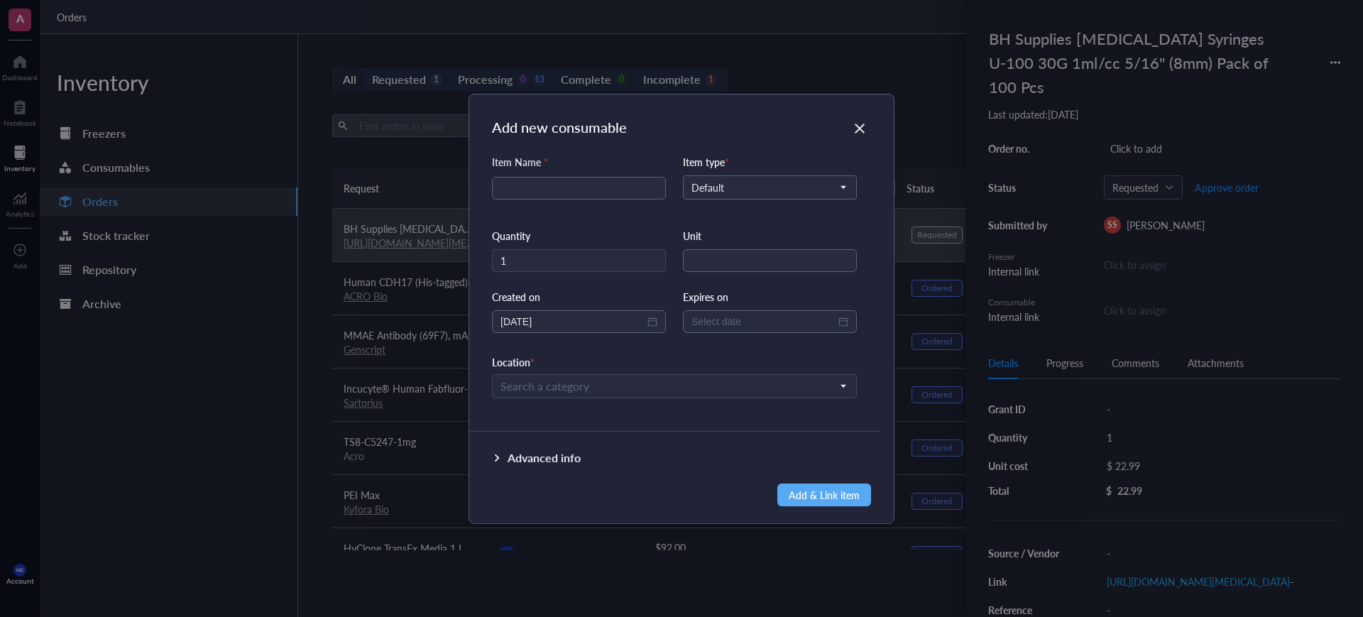
drag, startPoint x: 361, startPoint y: 337, endPoint x: 765, endPoint y: 139, distance: 449.6
click at [765, 139] on div "Add new consumable Item Name * Item type * Default Quantity 1 Unit Created on 2…" at bounding box center [681, 308] width 425 height 429
click at [858, 130] on icon "Close" at bounding box center [860, 129] width 10 height 10
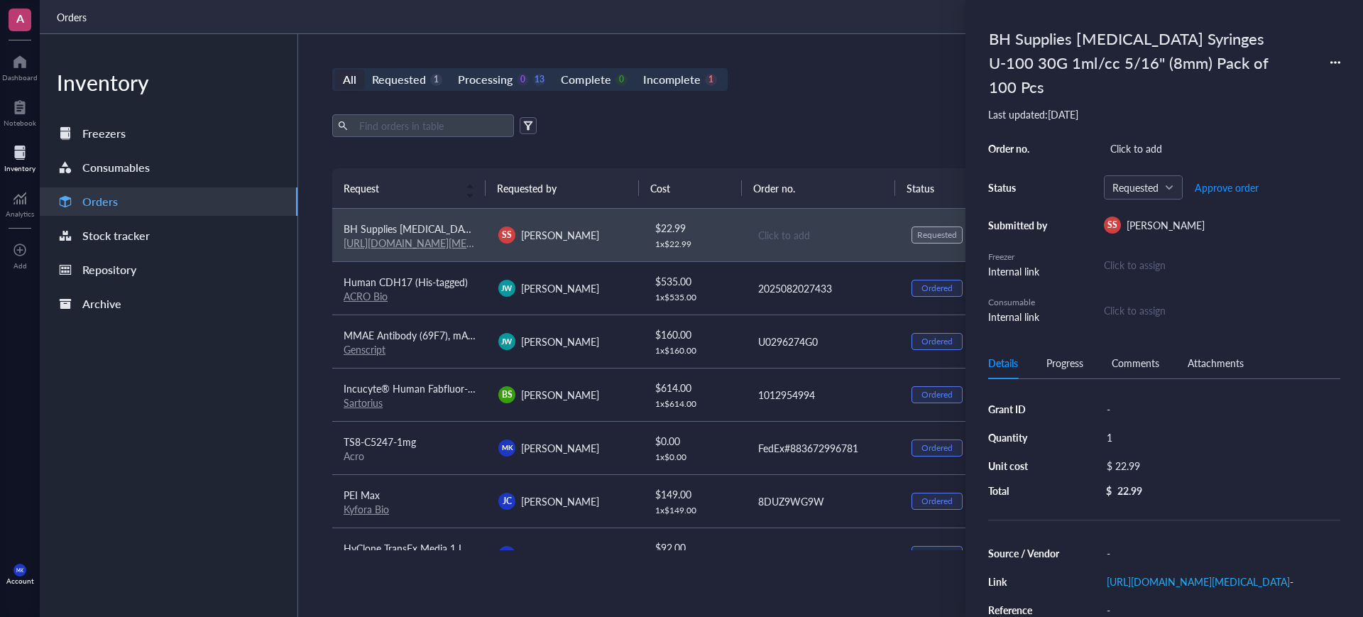
click at [887, 142] on div "Export Open archive Requester Requested on Source / Vendor Last updated" at bounding box center [822, 141] width 981 height 54
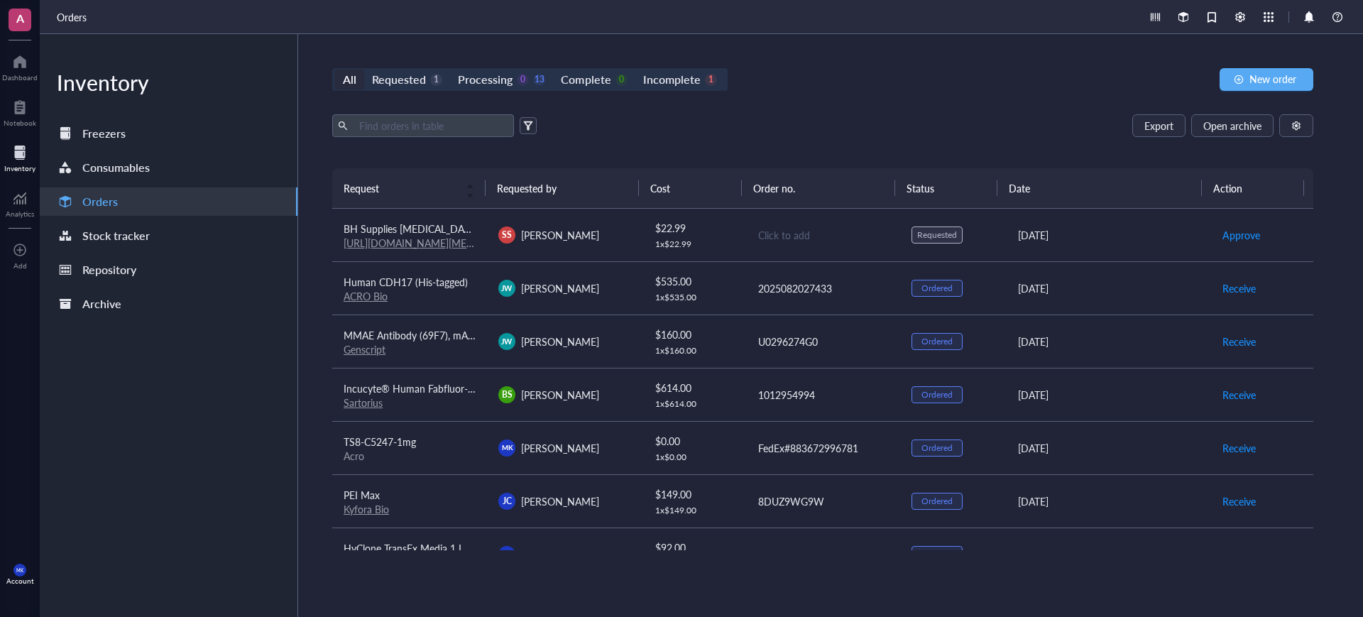
click at [13, 164] on div "Inventory" at bounding box center [19, 168] width 31 height 9
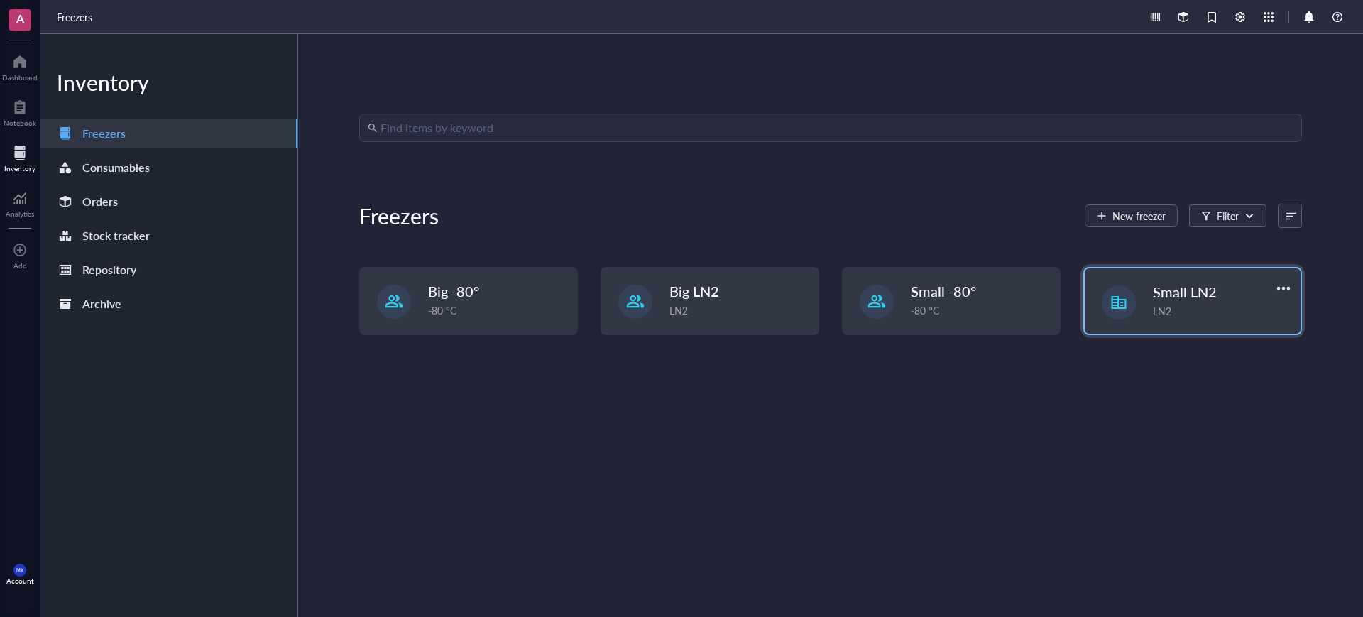
click at [1169, 293] on span "Small LN2" at bounding box center [1185, 292] width 64 height 20
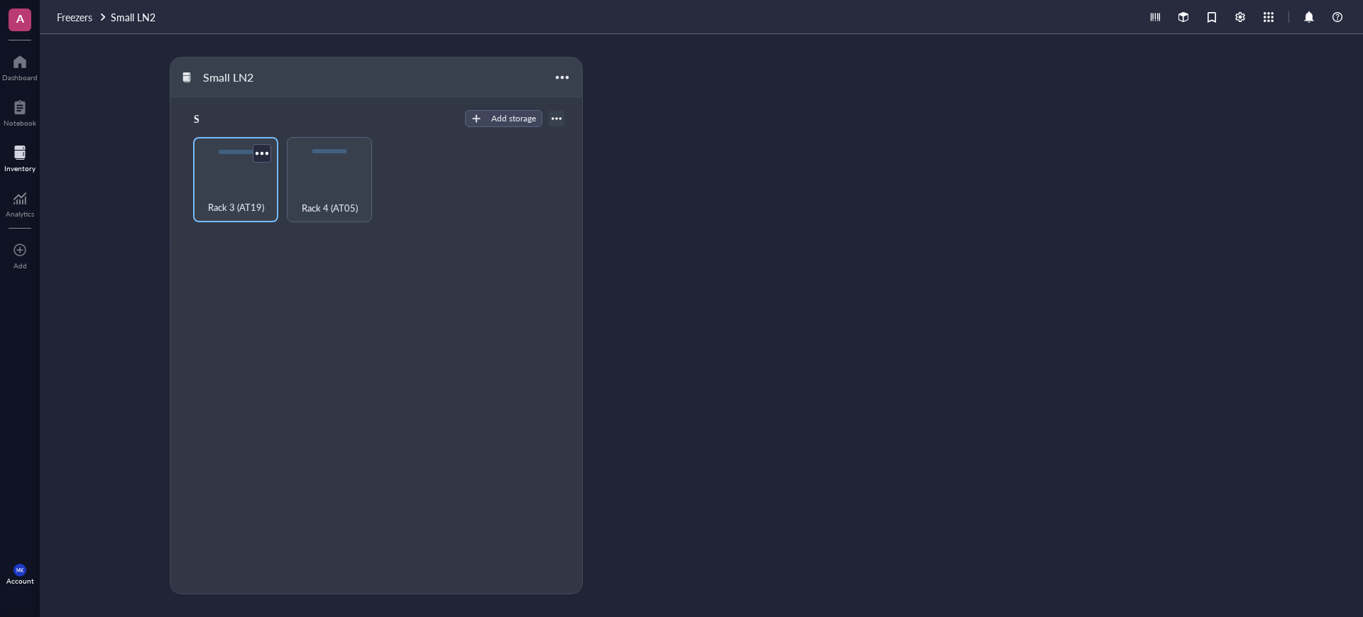
click at [247, 187] on div "Rack 3 (AT19)" at bounding box center [235, 199] width 71 height 31
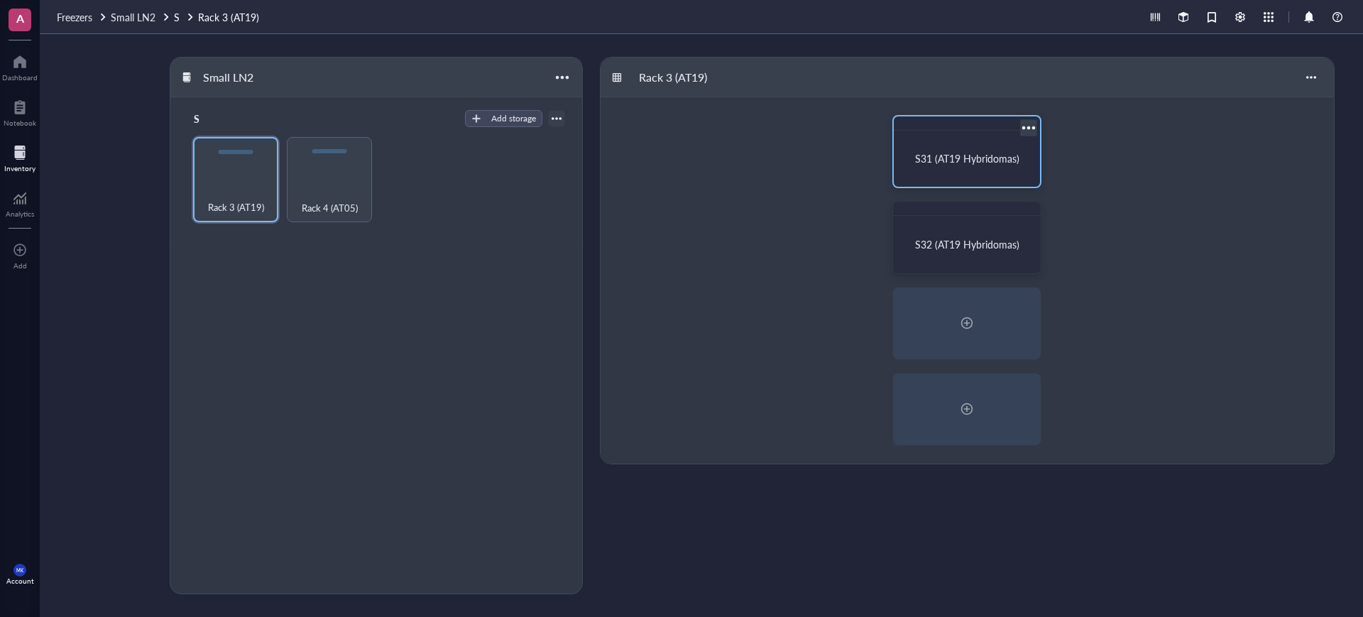
click at [985, 171] on div "S31 (AT19 Hybridomas)" at bounding box center [967, 158] width 135 height 45
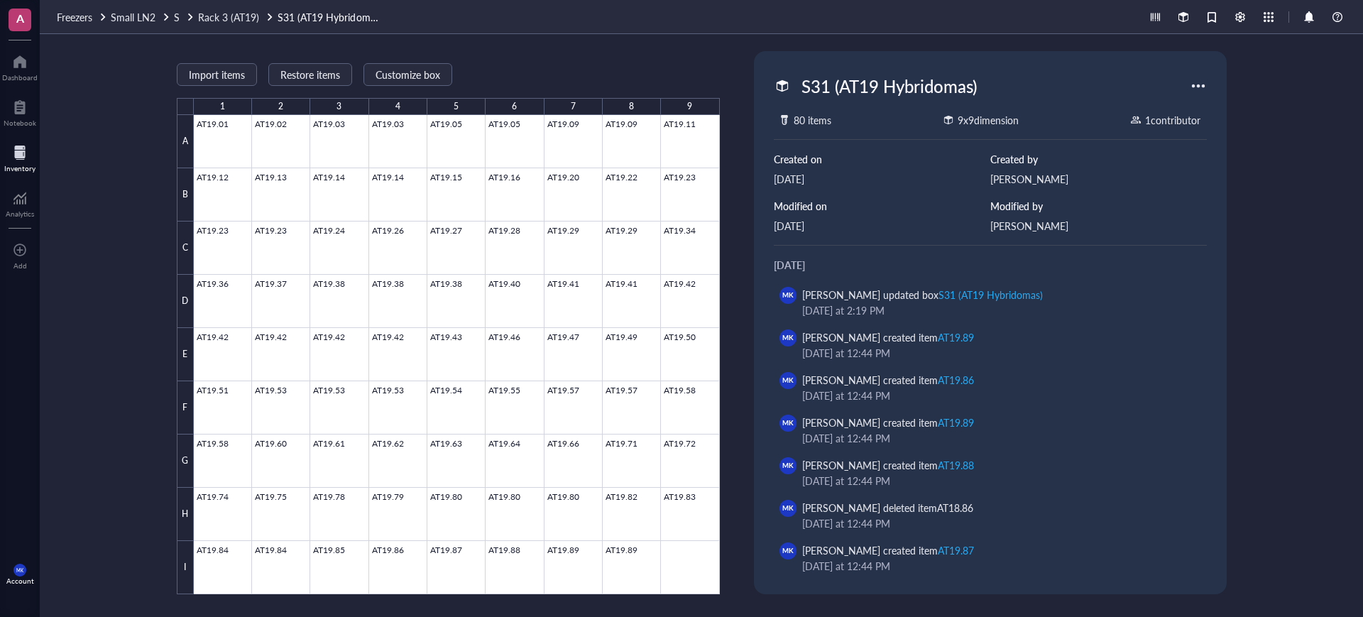
click at [242, 23] on span "Rack 3 (AT19)" at bounding box center [228, 17] width 61 height 14
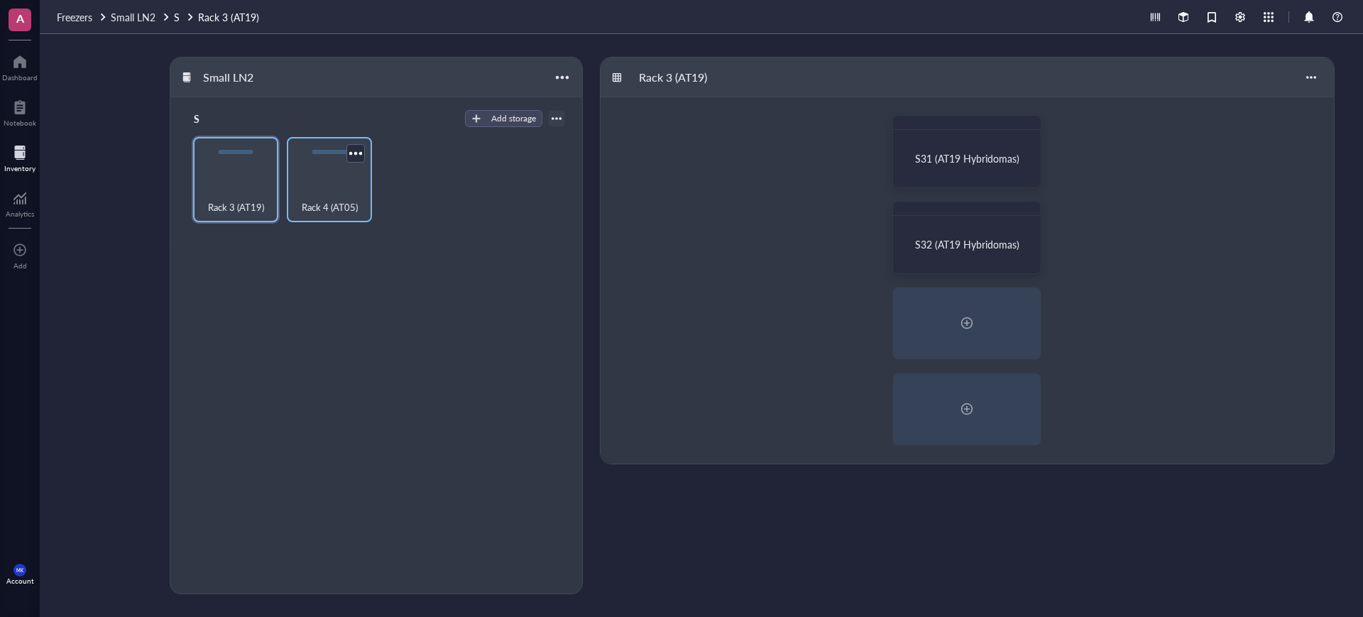
click at [311, 192] on div "Rack 4 (AT05)" at bounding box center [329, 199] width 71 height 31
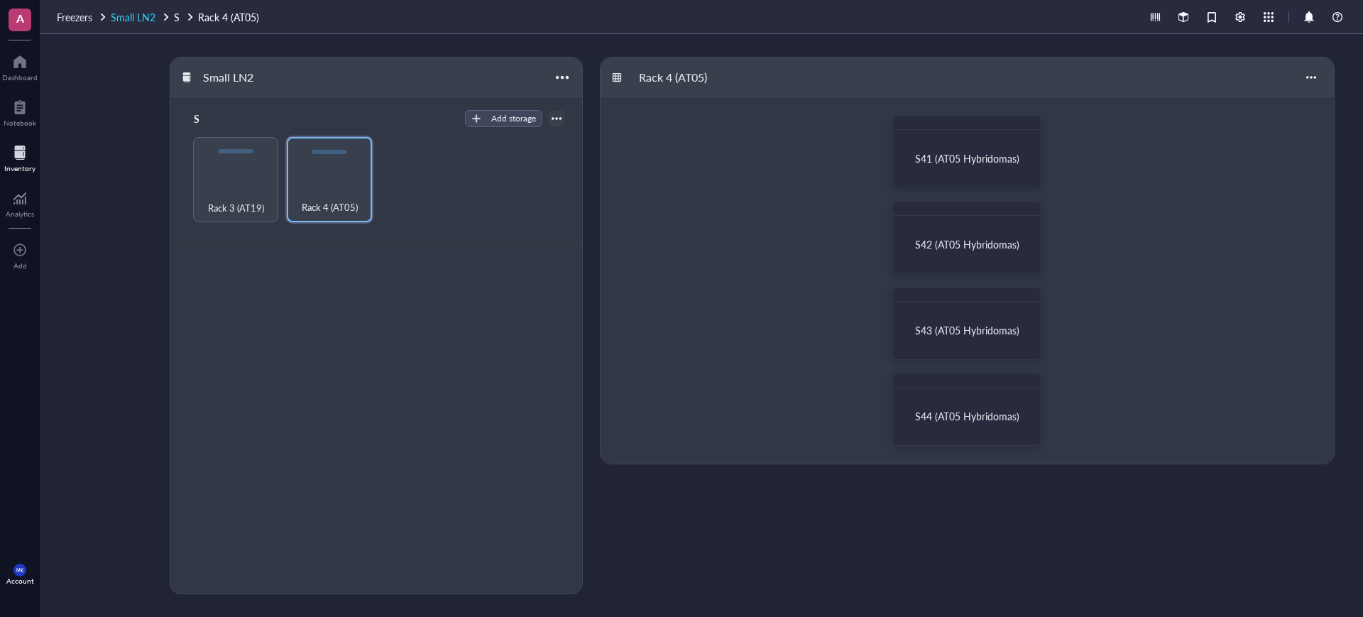
click at [145, 21] on span "Small LN2" at bounding box center [133, 17] width 45 height 14
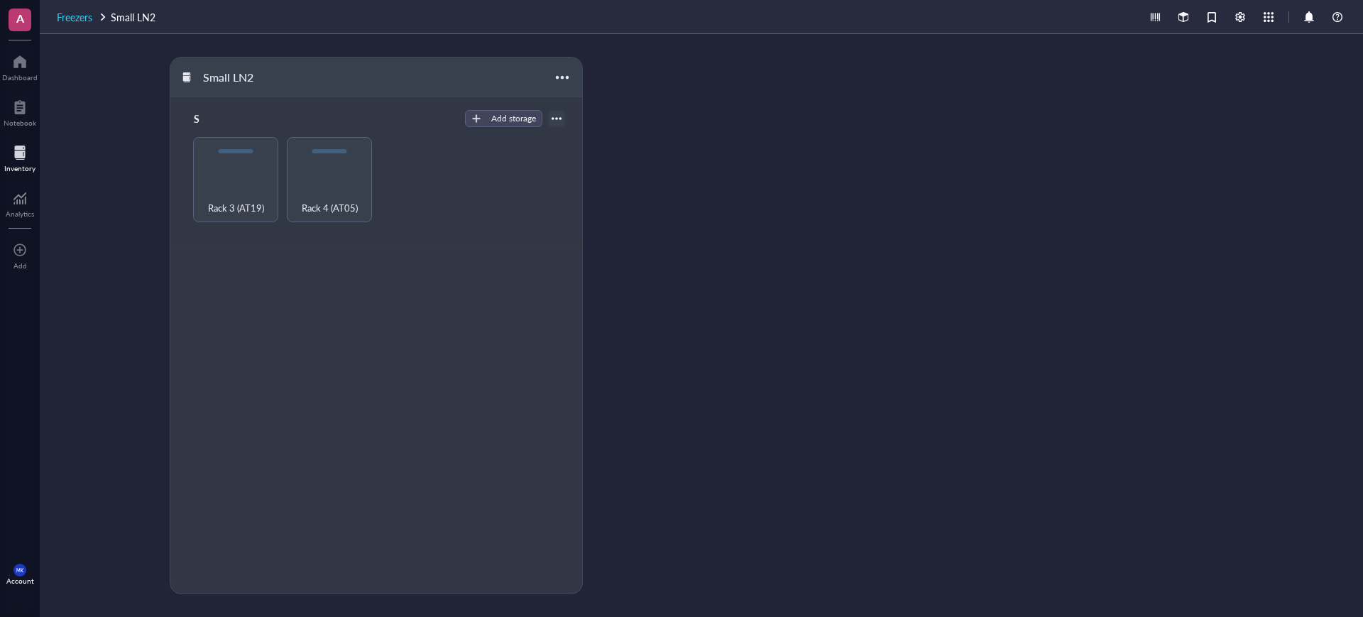
click at [76, 17] on span "Freezers" at bounding box center [74, 17] width 35 height 14
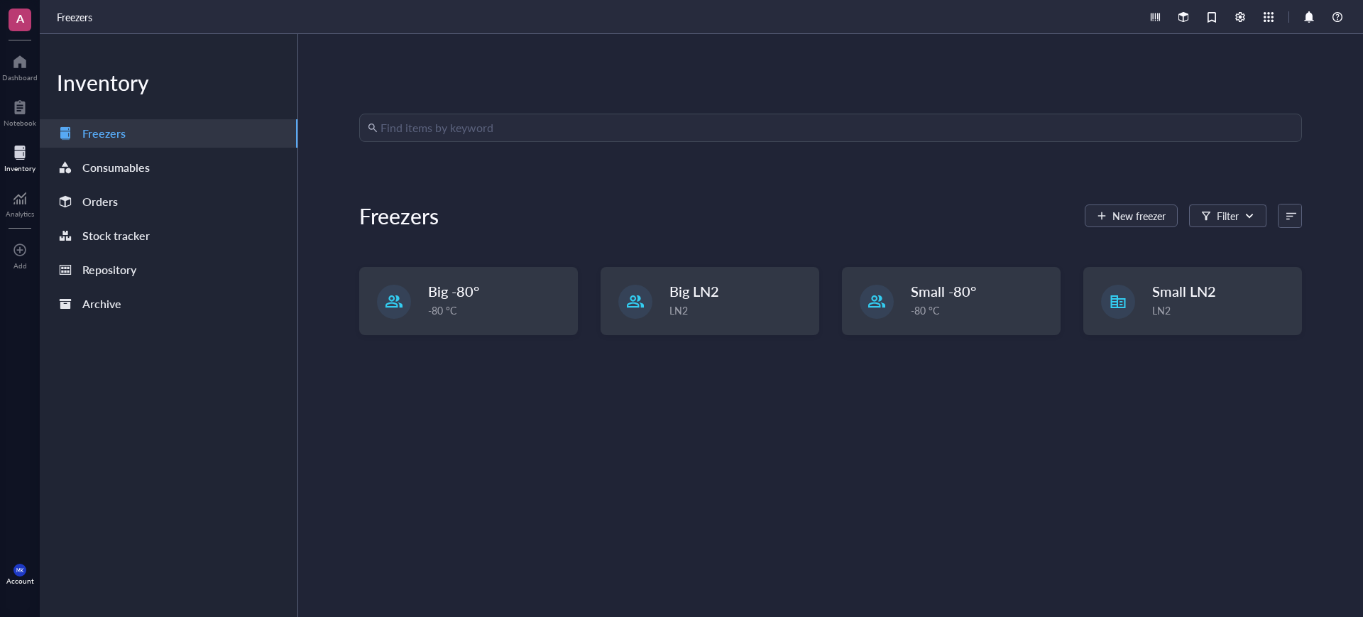
click at [633, 363] on div "Find items by keyword Freezers New freezer Filter Big -80° -80 °C Big LN2 LN2 S…" at bounding box center [830, 326] width 943 height 424
drag, startPoint x: 530, startPoint y: 358, endPoint x: 484, endPoint y: 355, distance: 45.5
click at [486, 355] on div "Big -80° -80 °C Big LN2 LN2 Small -80° -80 °C Small LN2 LN2" at bounding box center [830, 312] width 943 height 91
drag, startPoint x: 1205, startPoint y: 362, endPoint x: 1199, endPoint y: 388, distance: 26.2
click at [1199, 388] on div "Find items by keyword Freezers New freezer Filter Big -80° -80 °C Big LN2 LN2 S…" at bounding box center [830, 326] width 943 height 424
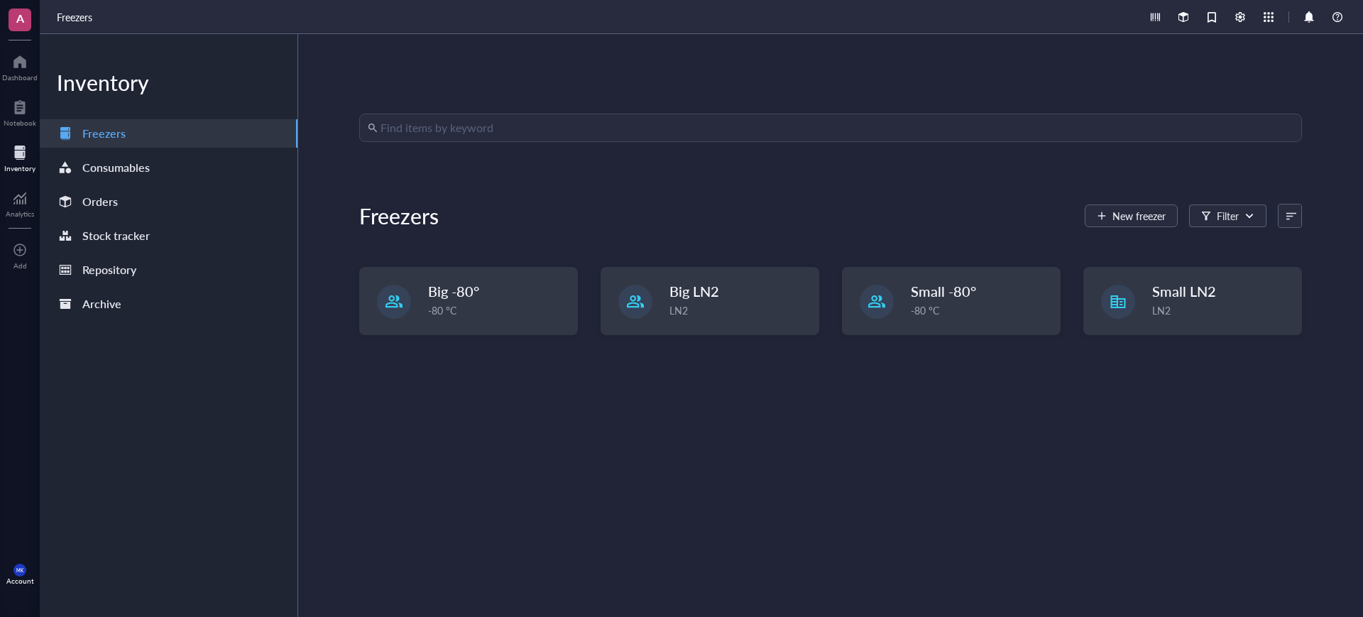
drag, startPoint x: 1176, startPoint y: 405, endPoint x: 1157, endPoint y: 411, distance: 19.5
drag, startPoint x: 1157, startPoint y: 411, endPoint x: 1091, endPoint y: 442, distance: 73.7
click at [1091, 441] on div "Find items by keyword Freezers New freezer Filter Big -80° -80 °C Big LN2 LN2 S…" at bounding box center [830, 326] width 943 height 424
drag, startPoint x: 894, startPoint y: 452, endPoint x: 870, endPoint y: 460, distance: 24.7
click at [870, 460] on div "Find items by keyword Freezers New freezer Filter Big -80° -80 °C Big LN2 LN2 S…" at bounding box center [830, 326] width 943 height 424
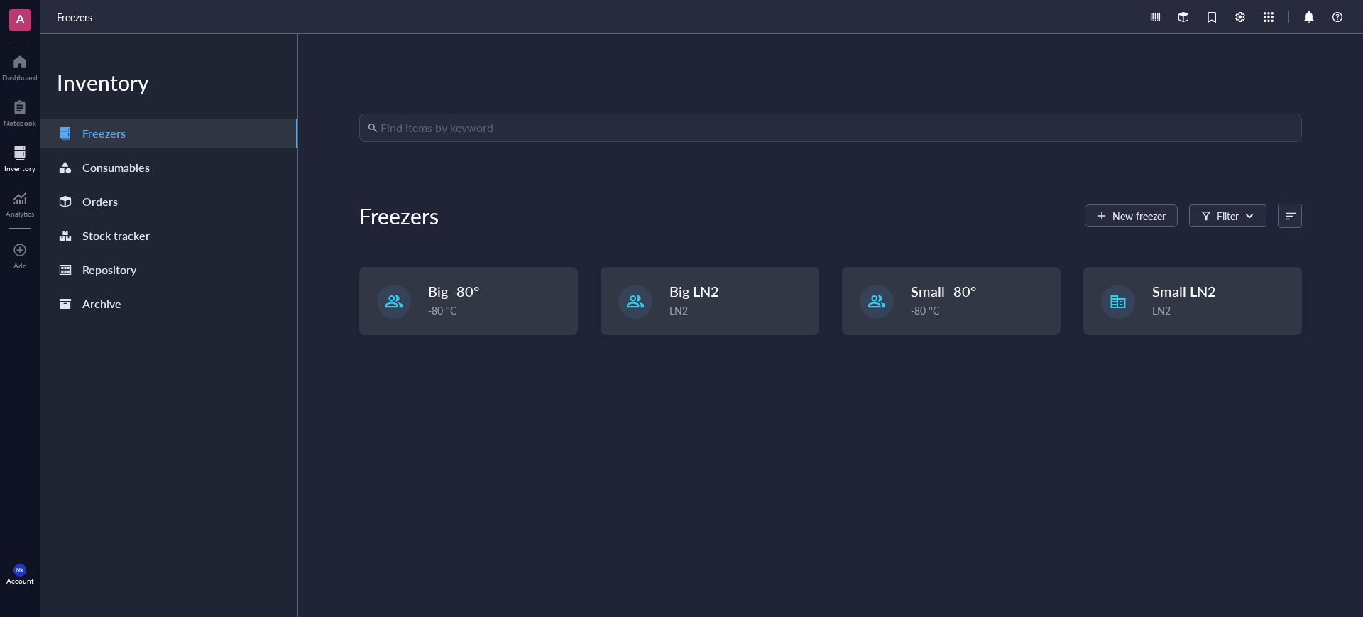
drag, startPoint x: 865, startPoint y: 476, endPoint x: 770, endPoint y: 489, distance: 95.4
click at [771, 489] on div "Find items by keyword Freezers New freezer Filter Big -80° -80 °C Big LN2 LN2 S…" at bounding box center [830, 326] width 943 height 424
click at [25, 115] on div at bounding box center [20, 107] width 33 height 23
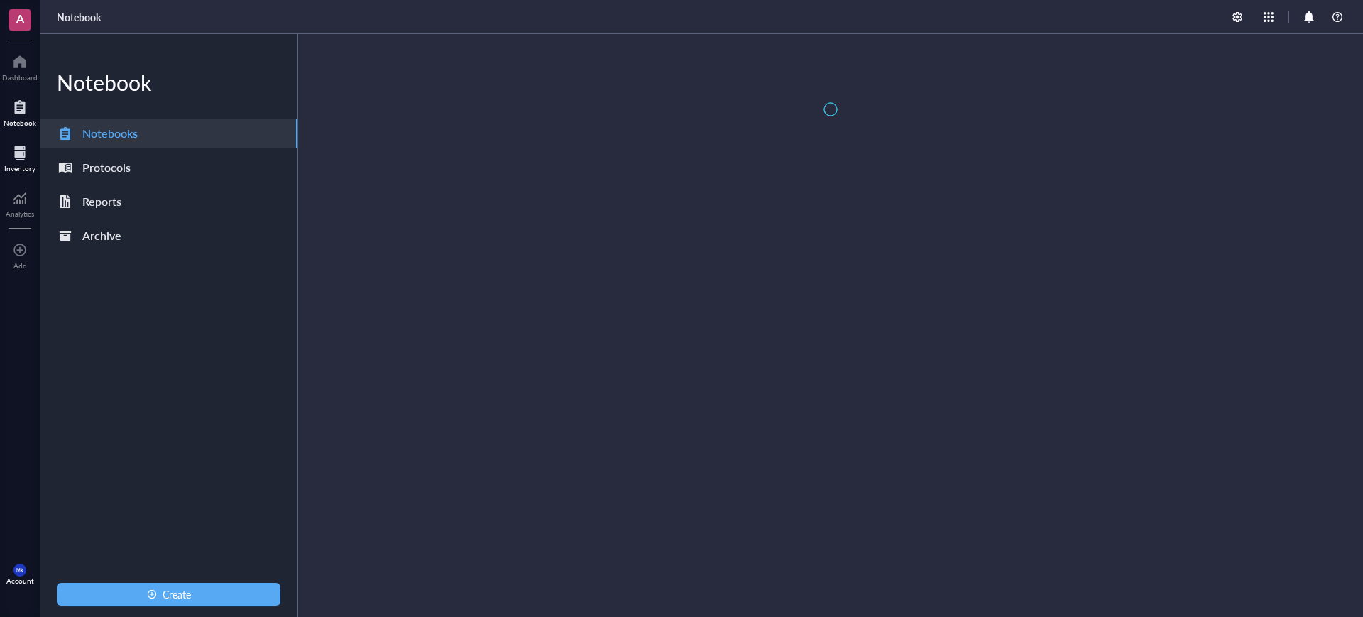
click at [19, 149] on div at bounding box center [19, 152] width 31 height 23
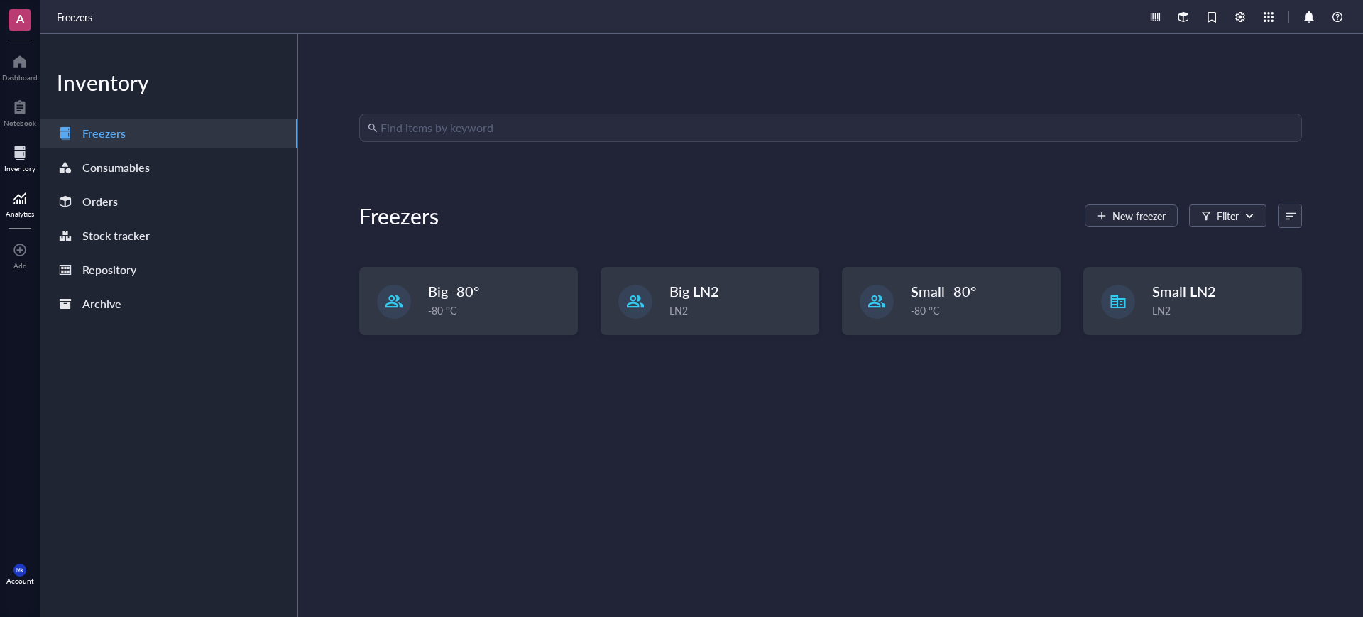
click at [16, 194] on div at bounding box center [20, 198] width 28 height 23
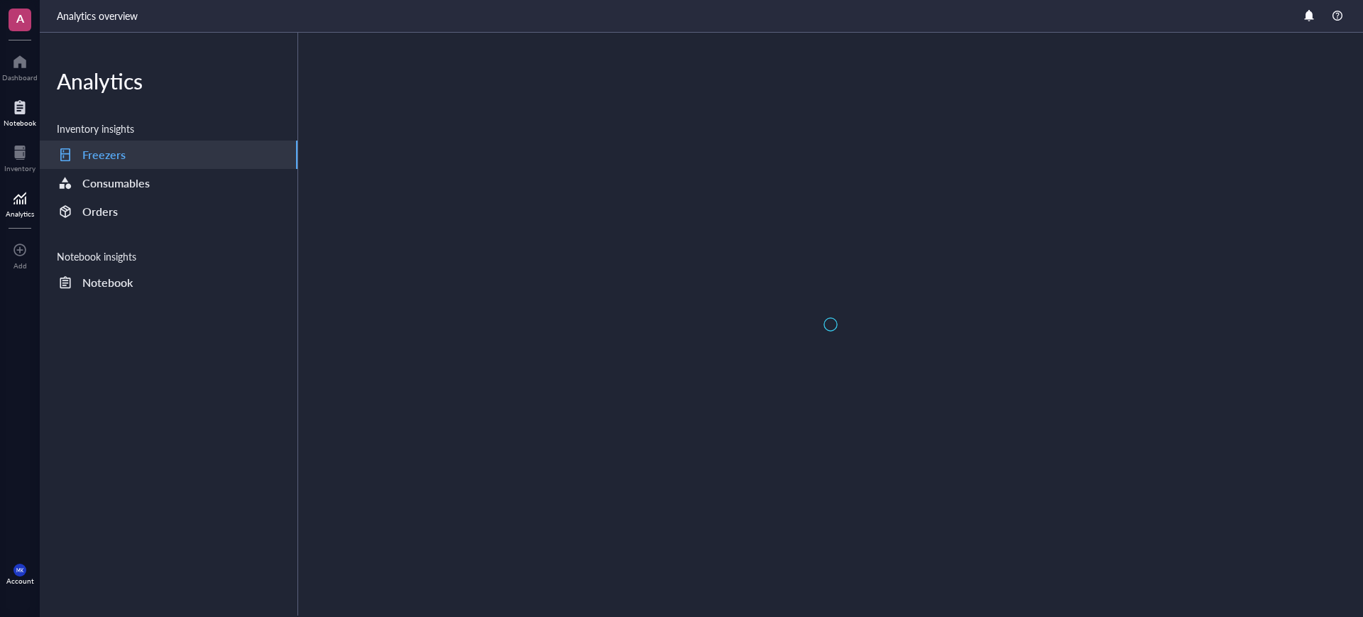
click at [24, 125] on div "Notebook" at bounding box center [20, 123] width 33 height 9
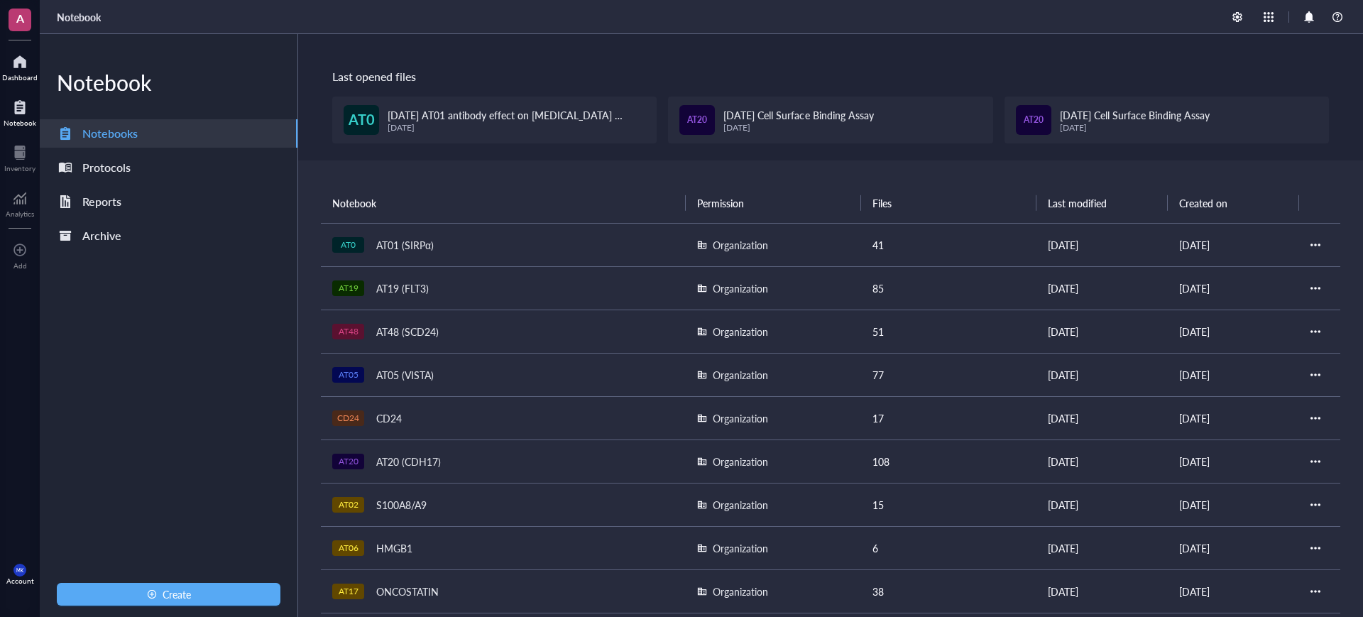
click at [15, 68] on div at bounding box center [19, 61] width 35 height 23
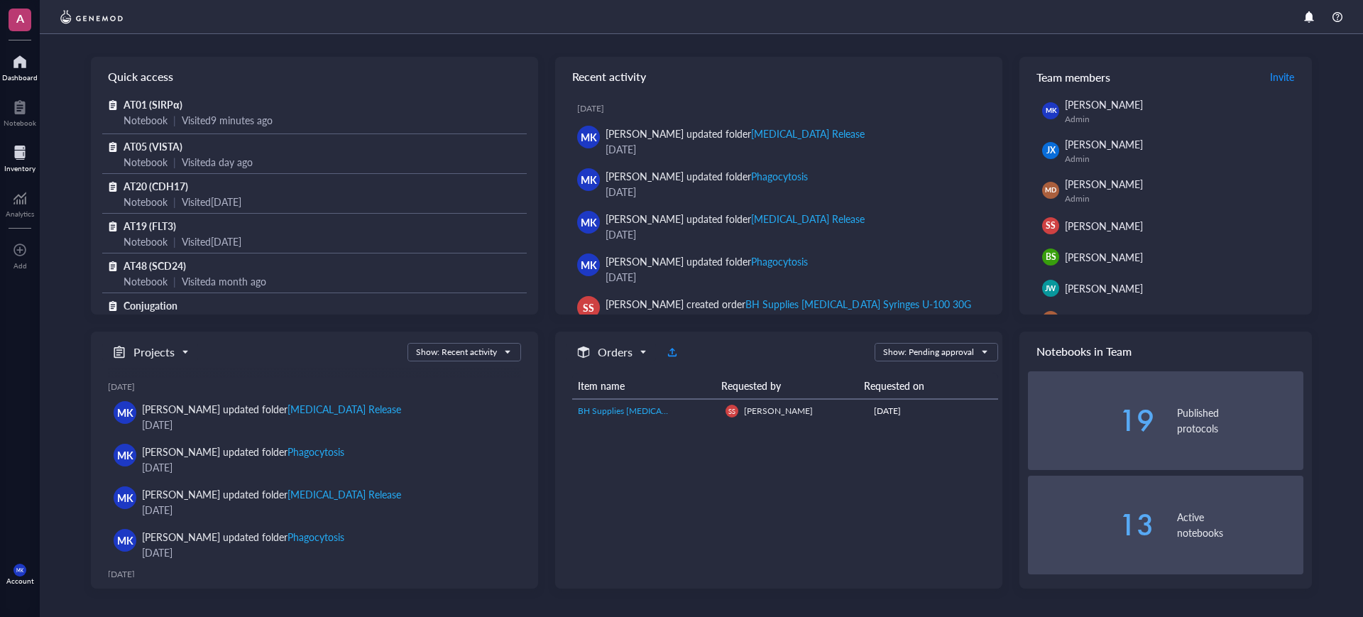
click at [33, 158] on div at bounding box center [19, 152] width 31 height 23
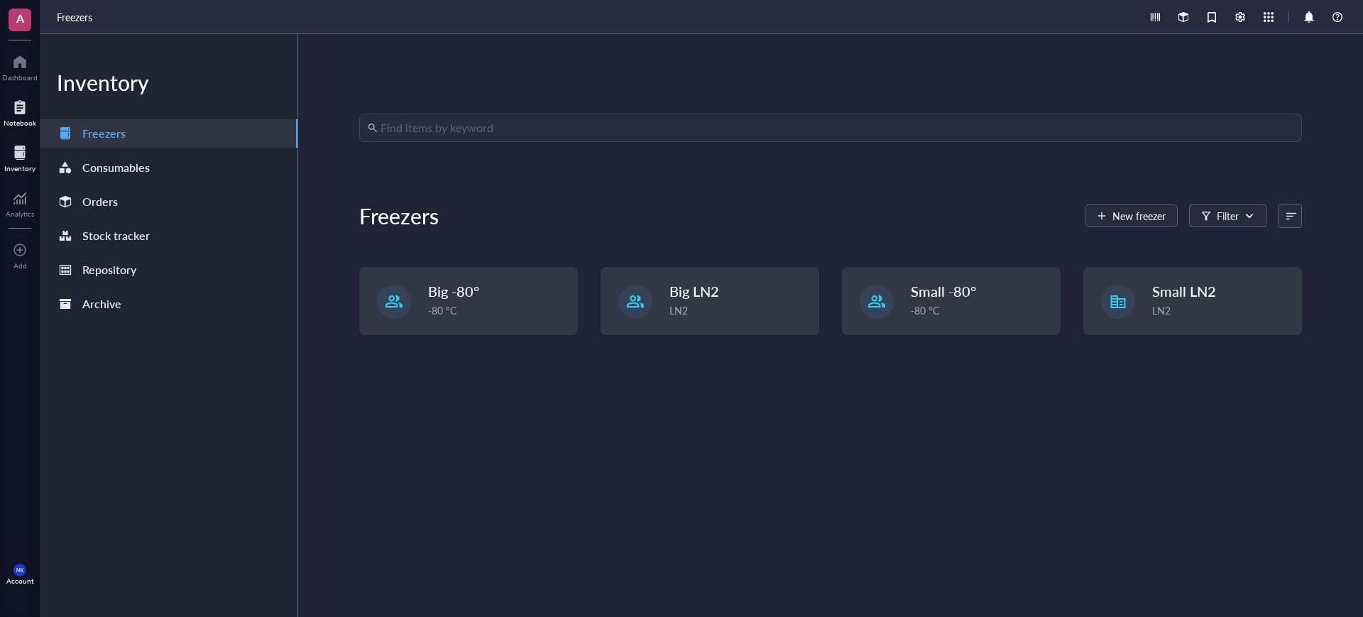
click at [13, 116] on div at bounding box center [20, 107] width 33 height 23
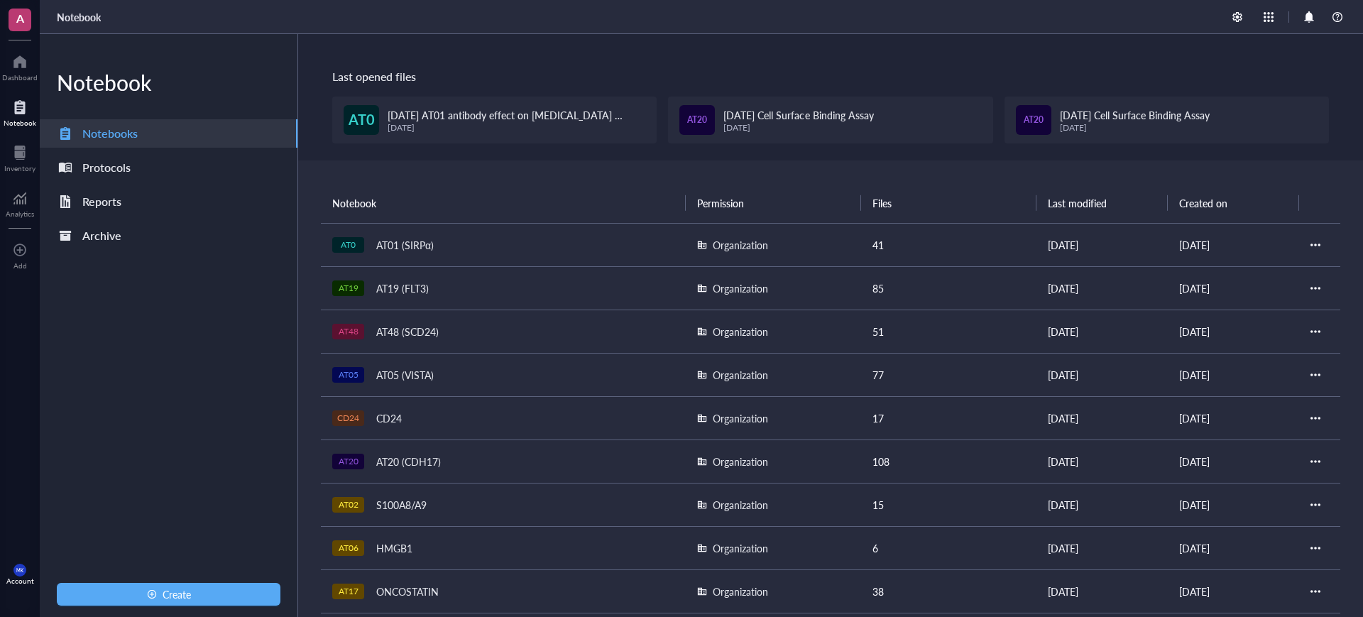
click at [470, 253] on div "AT0 AT01 (SIRPα)" at bounding box center [503, 245] width 342 height 20
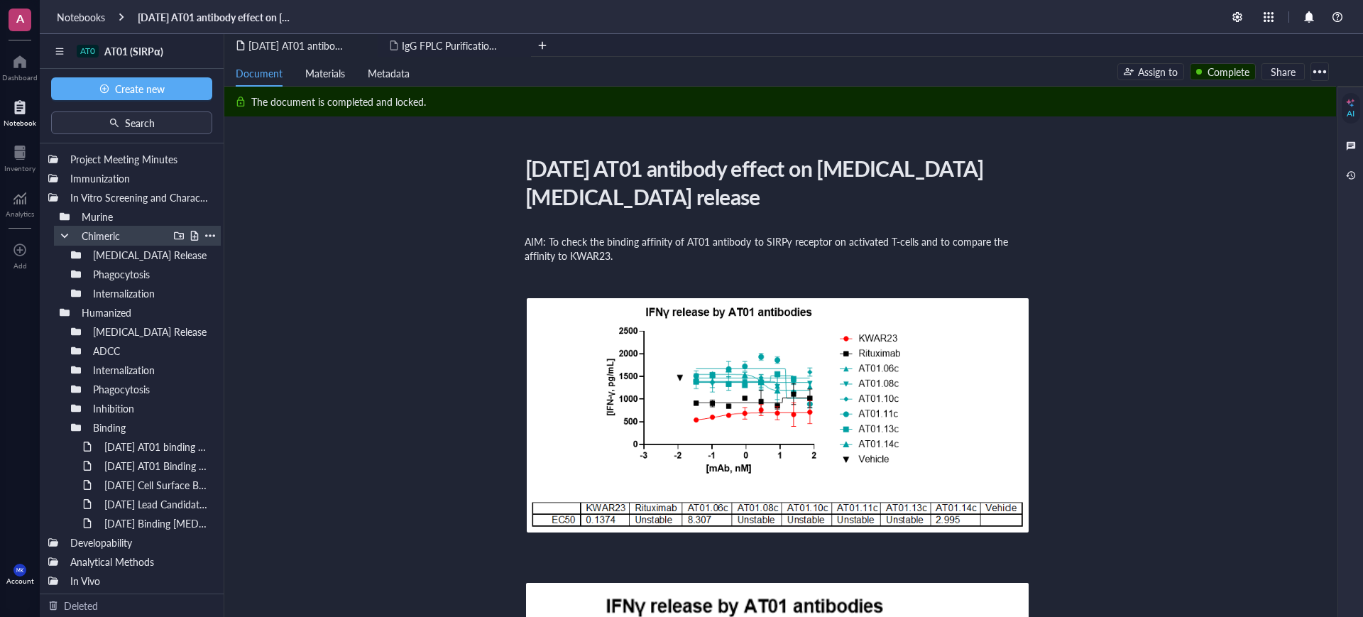
click at [65, 234] on div at bounding box center [65, 236] width 10 height 10
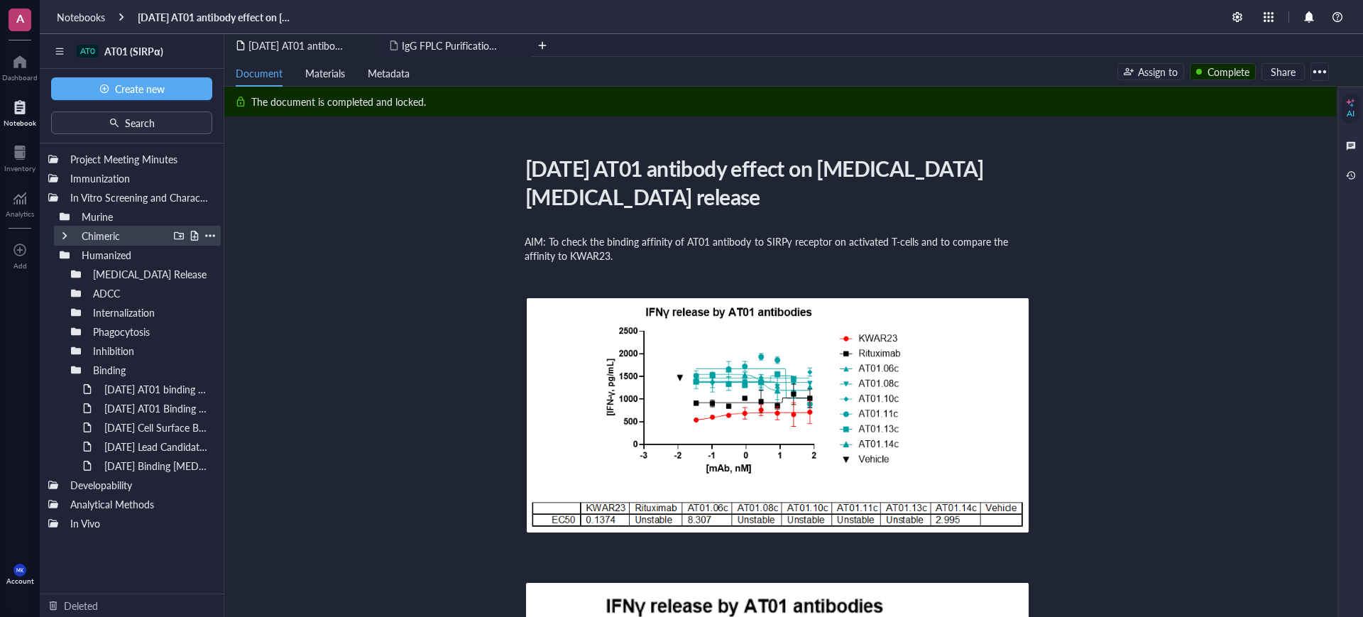
click at [66, 240] on div at bounding box center [65, 236] width 10 height 10
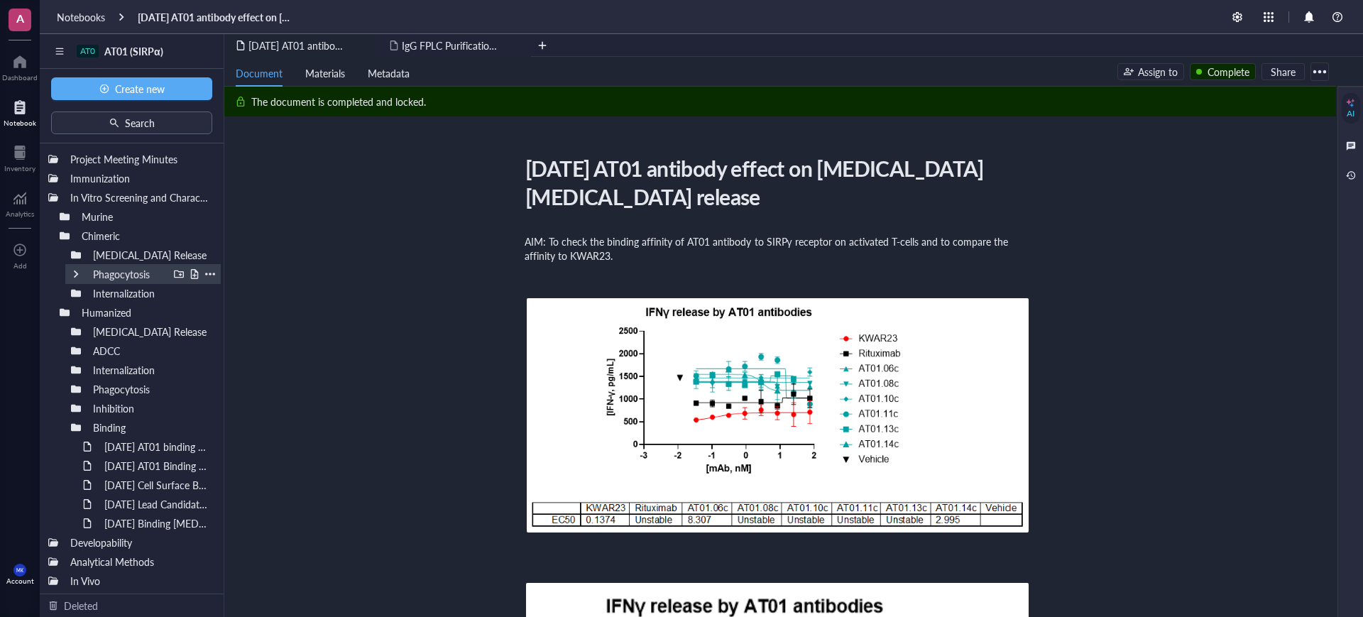
click at [73, 275] on div at bounding box center [76, 274] width 10 height 10
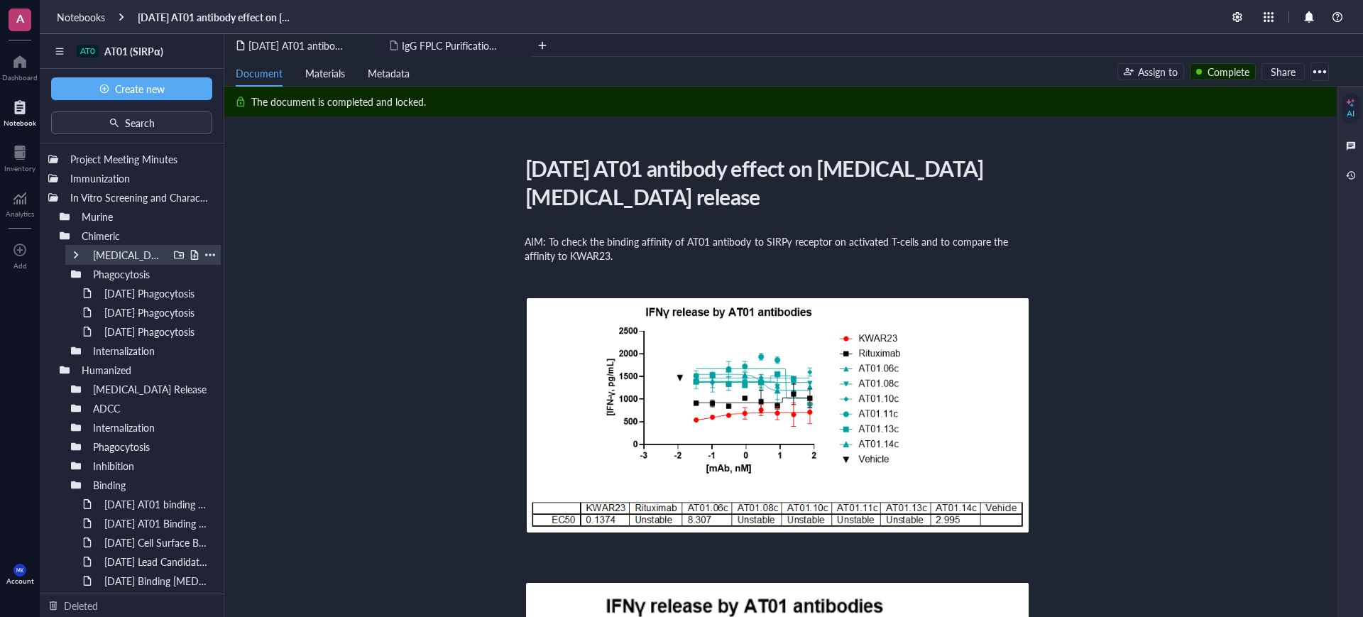
click at [70, 272] on div "Phagocytosis" at bounding box center [142, 274] width 155 height 20
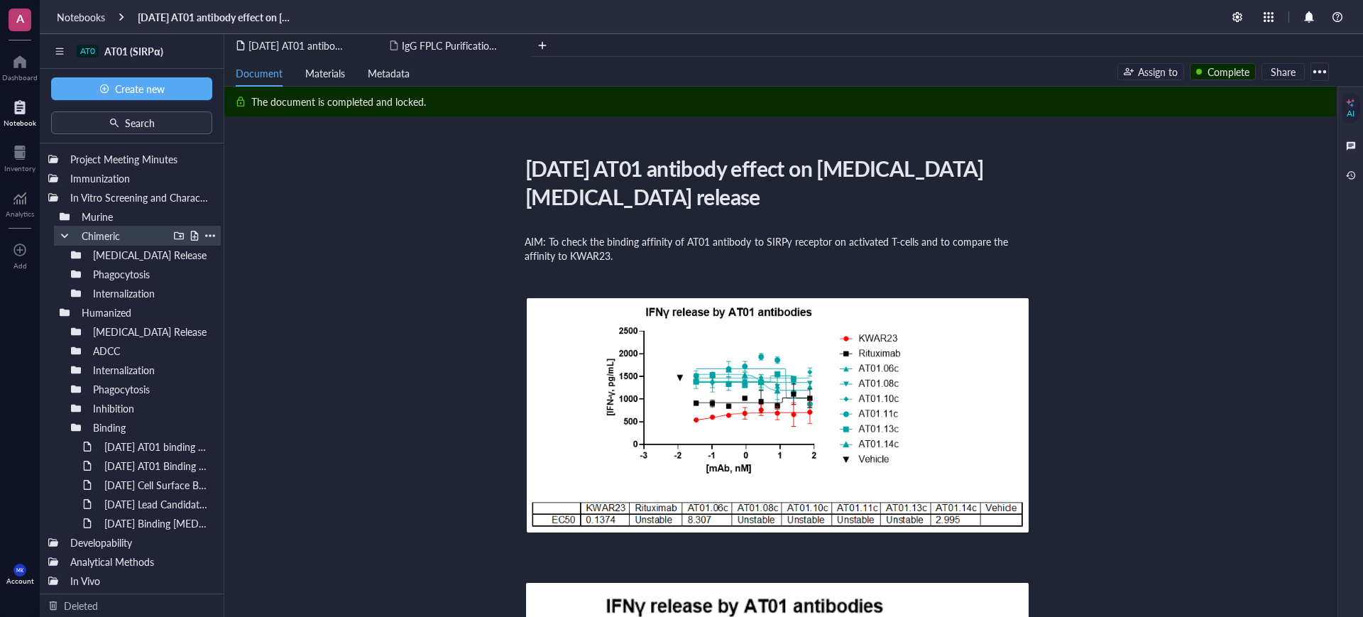
click at [61, 236] on div at bounding box center [65, 236] width 10 height 10
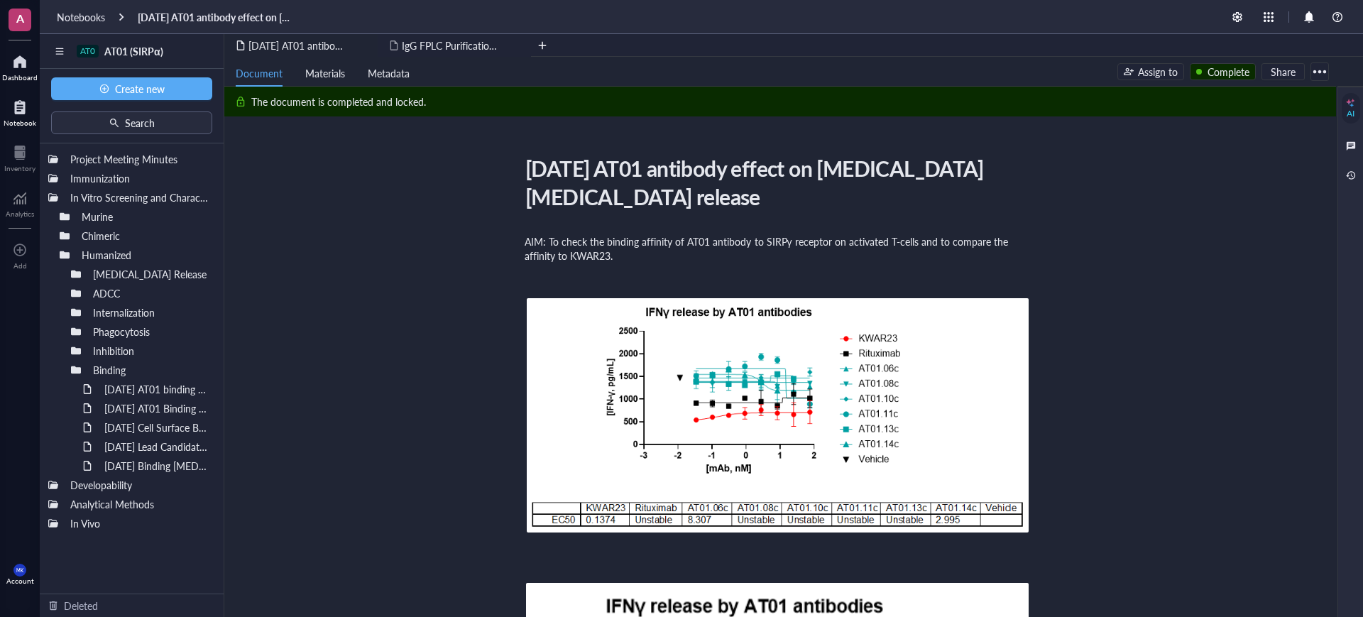
click at [10, 58] on div at bounding box center [19, 61] width 35 height 23
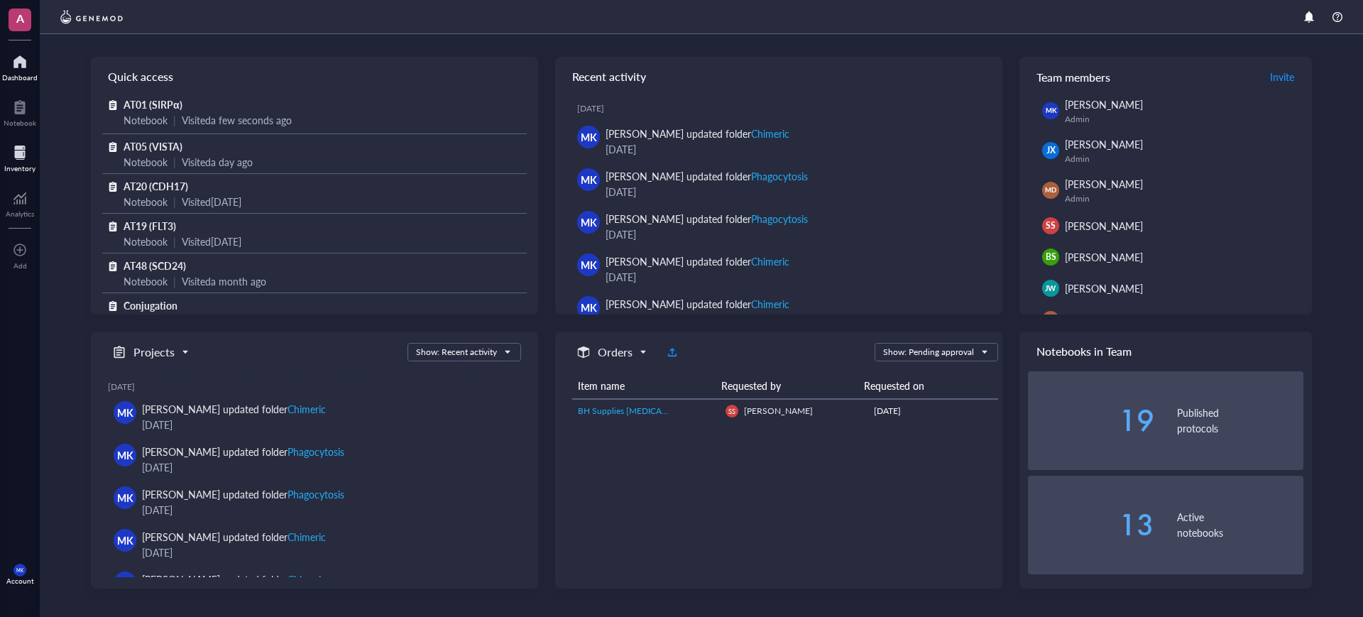
click at [32, 168] on div "Inventory" at bounding box center [19, 168] width 31 height 9
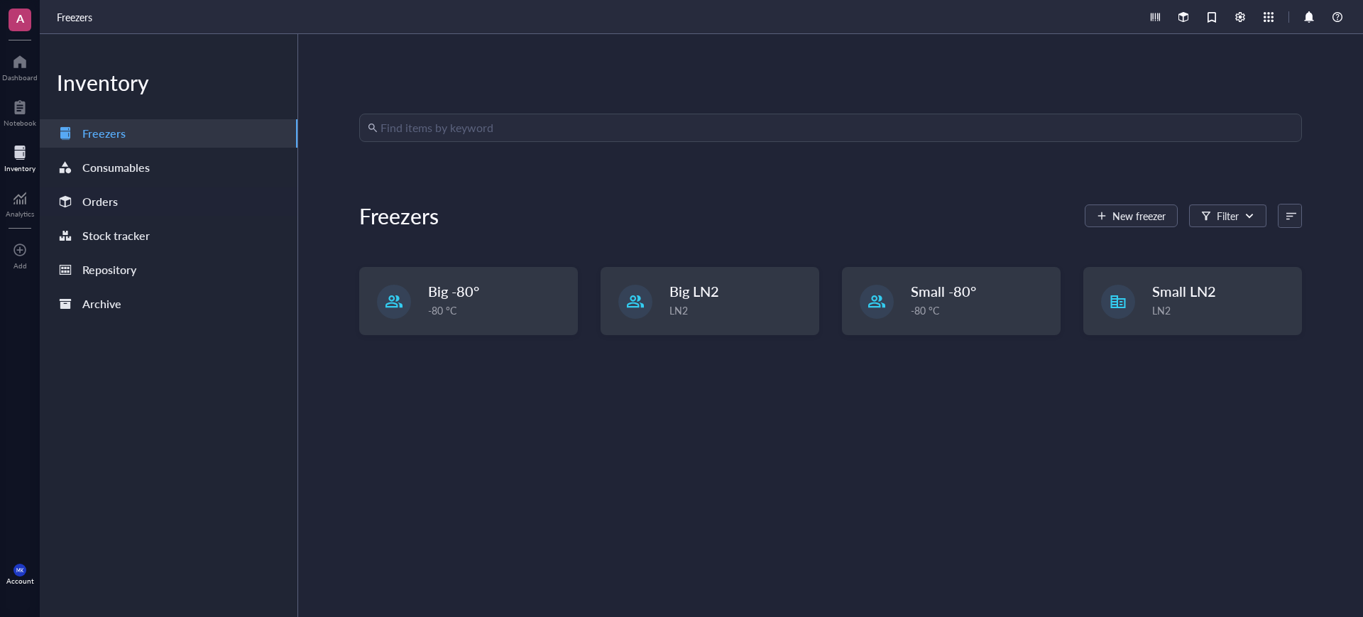
click at [114, 195] on div "Orders" at bounding box center [99, 202] width 35 height 20
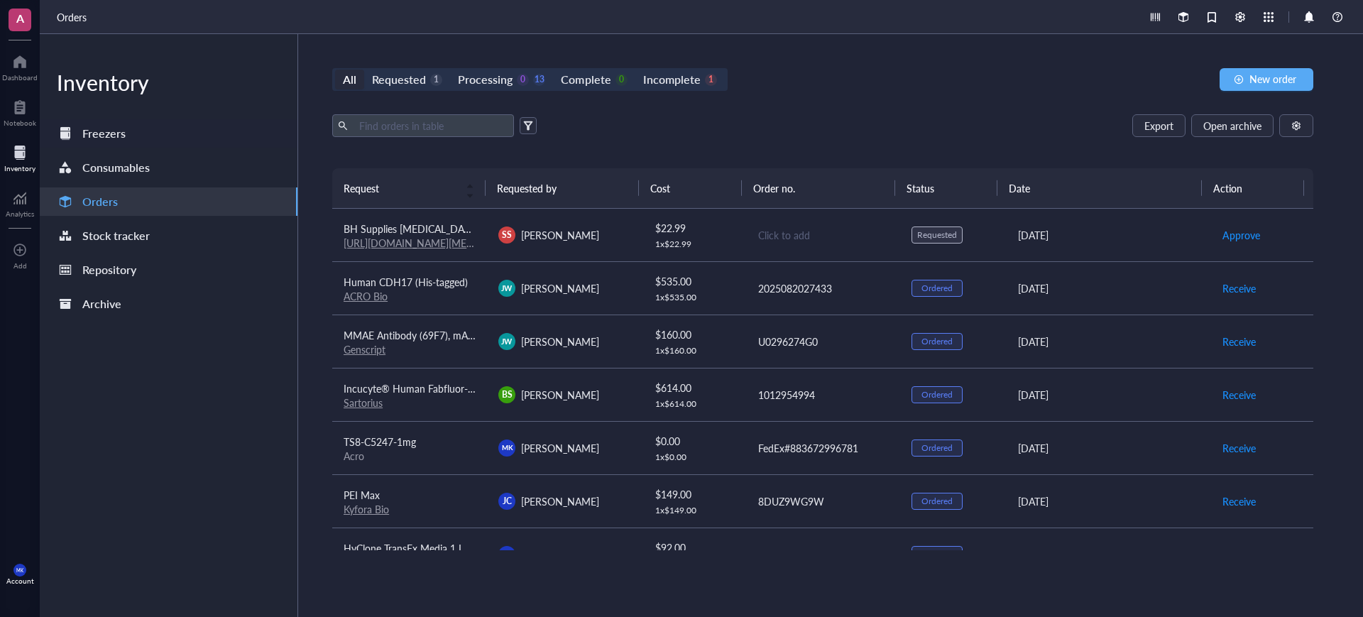
click at [116, 133] on div "Freezers" at bounding box center [103, 134] width 43 height 20
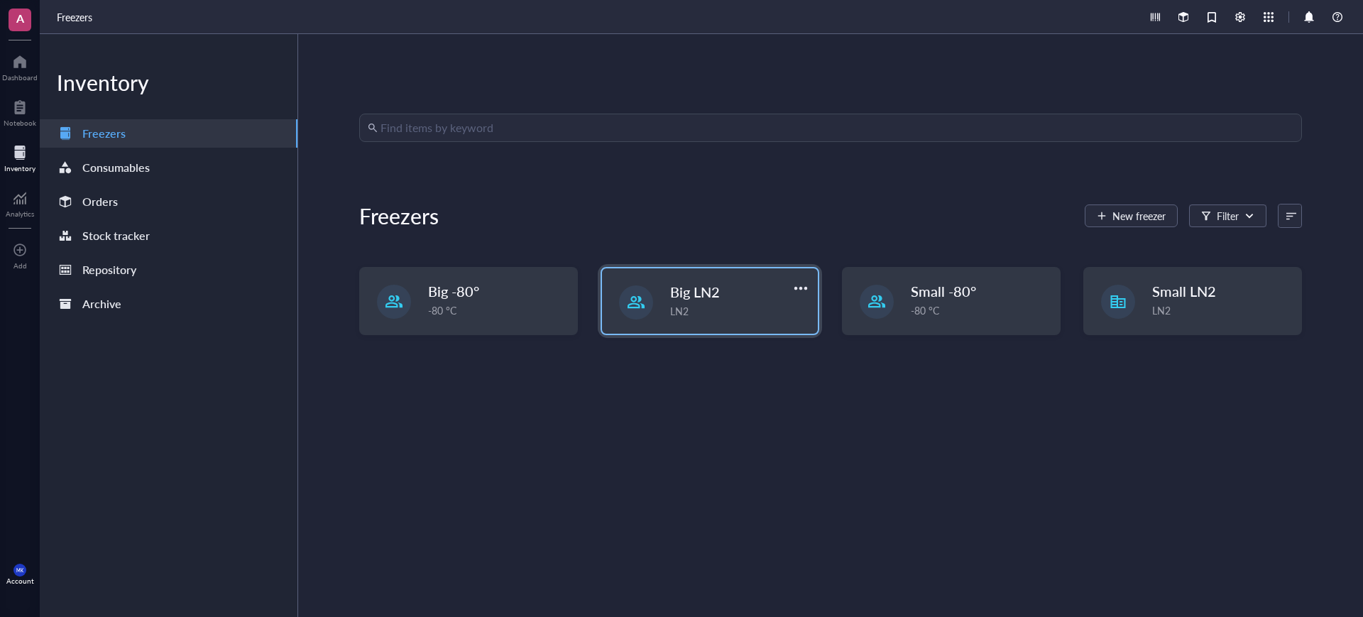
click at [730, 312] on div "LN2" at bounding box center [739, 311] width 139 height 16
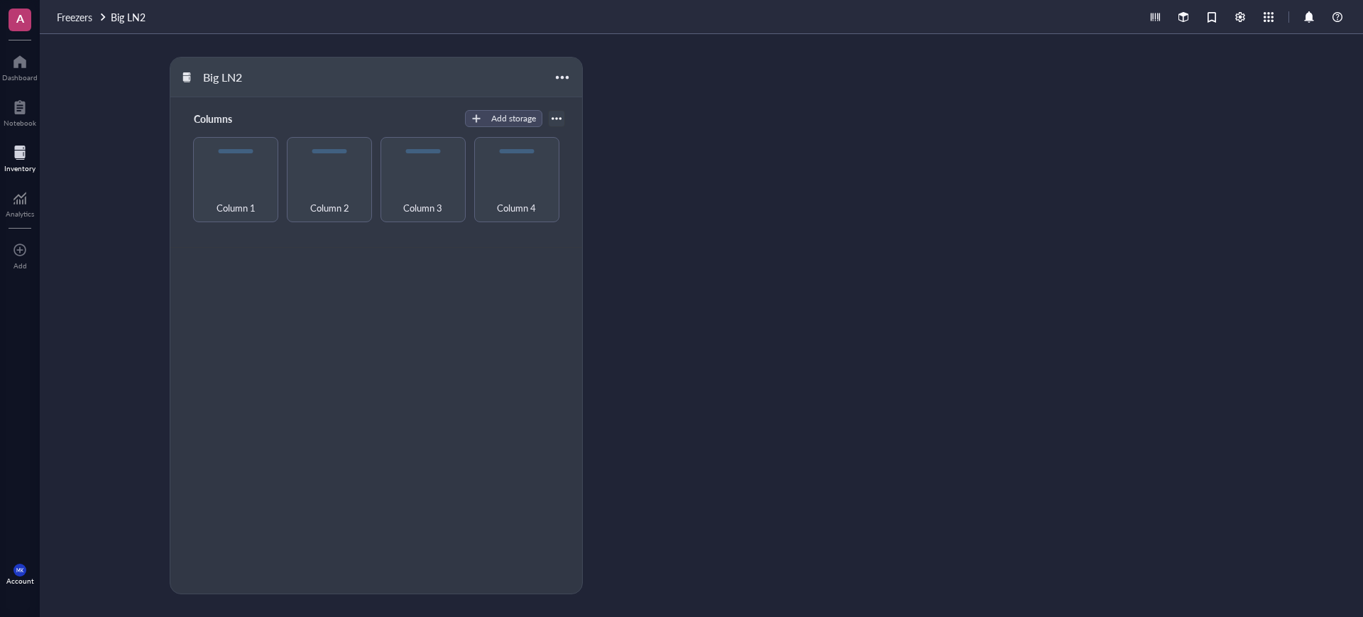
click at [90, 20] on span "Freezers" at bounding box center [74, 17] width 35 height 14
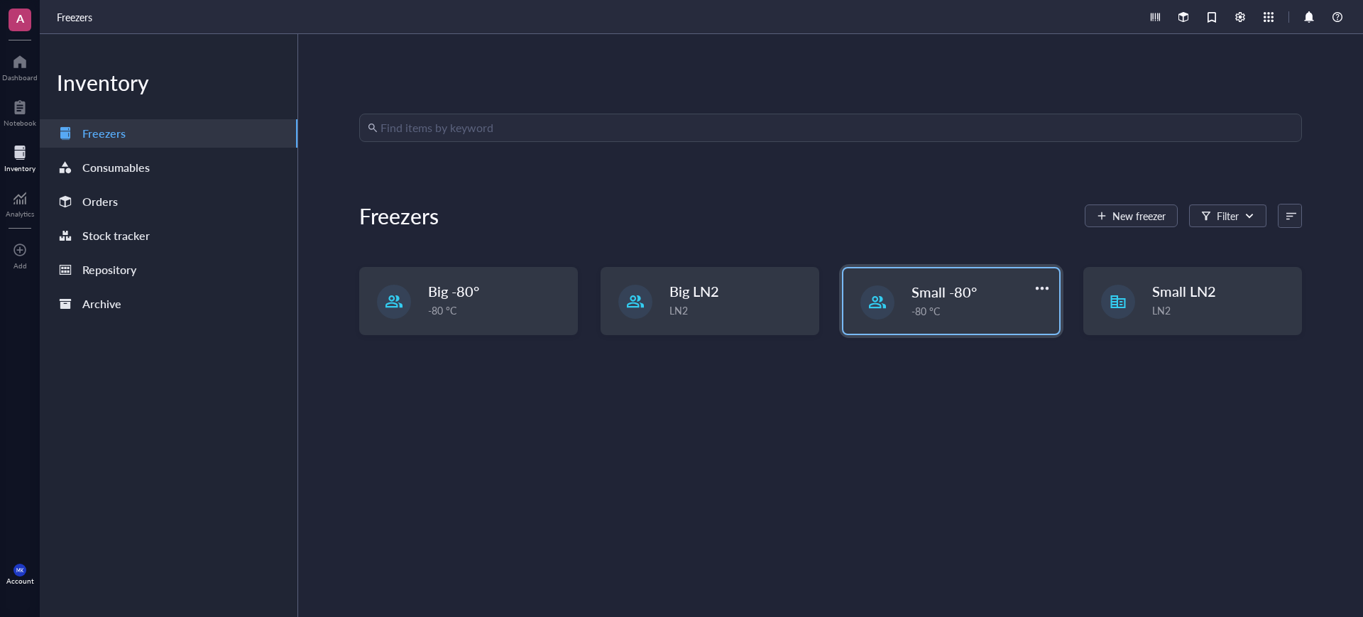
click at [997, 315] on div "-80 °C" at bounding box center [981, 311] width 139 height 16
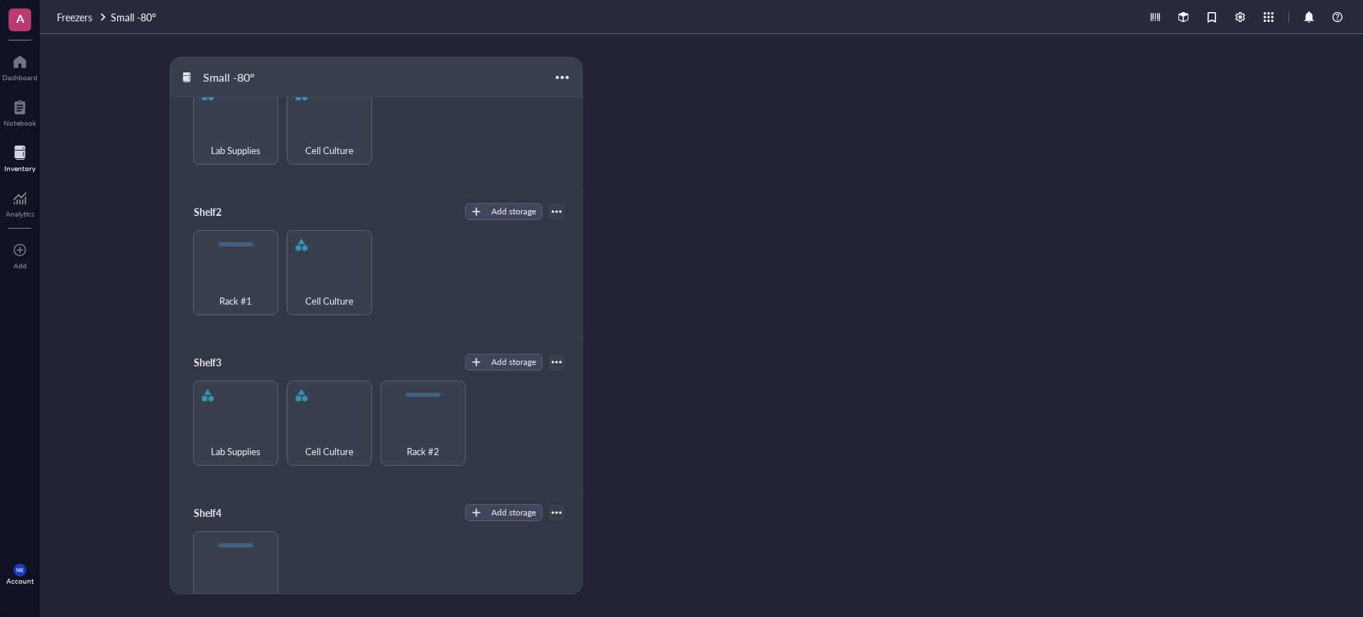
scroll to position [94, 0]
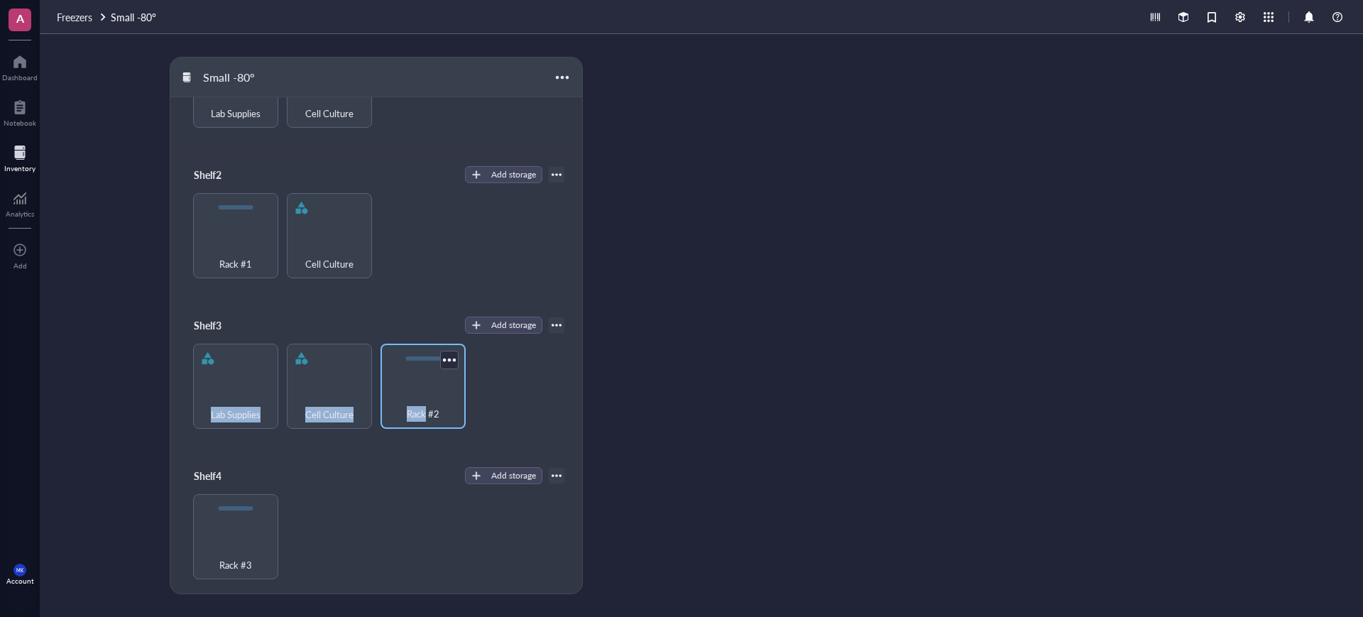
drag, startPoint x: 421, startPoint y: 390, endPoint x: 446, endPoint y: 355, distance: 43.3
click at [437, 332] on div "Shelf3 Add storage Lab Supplies Cell Culture Rack #2" at bounding box center [375, 379] width 411 height 151
click at [489, 378] on div "Lab Supplies Cell Culture Rack #2" at bounding box center [375, 386] width 377 height 85
click at [439, 353] on div at bounding box center [449, 359] width 21 height 21
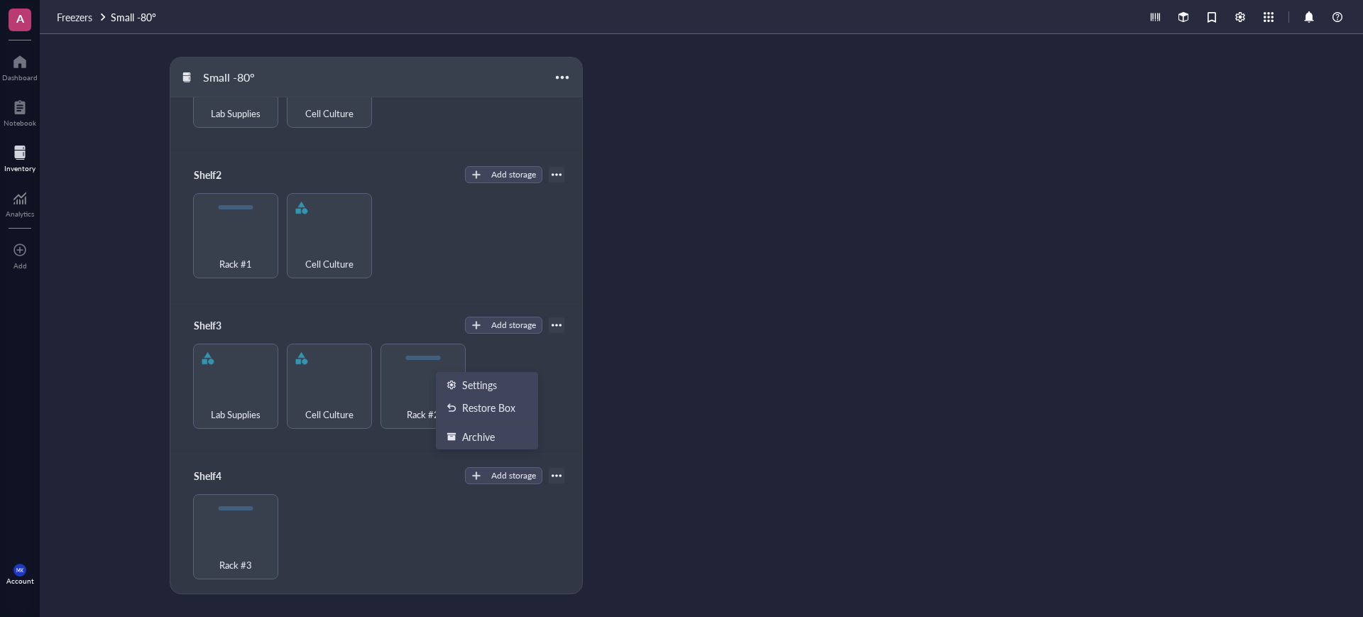
drag, startPoint x: 488, startPoint y: 356, endPoint x: 473, endPoint y: 371, distance: 21.6
click at [489, 356] on div "Lab Supplies Cell Culture Rack #2" at bounding box center [375, 386] width 377 height 85
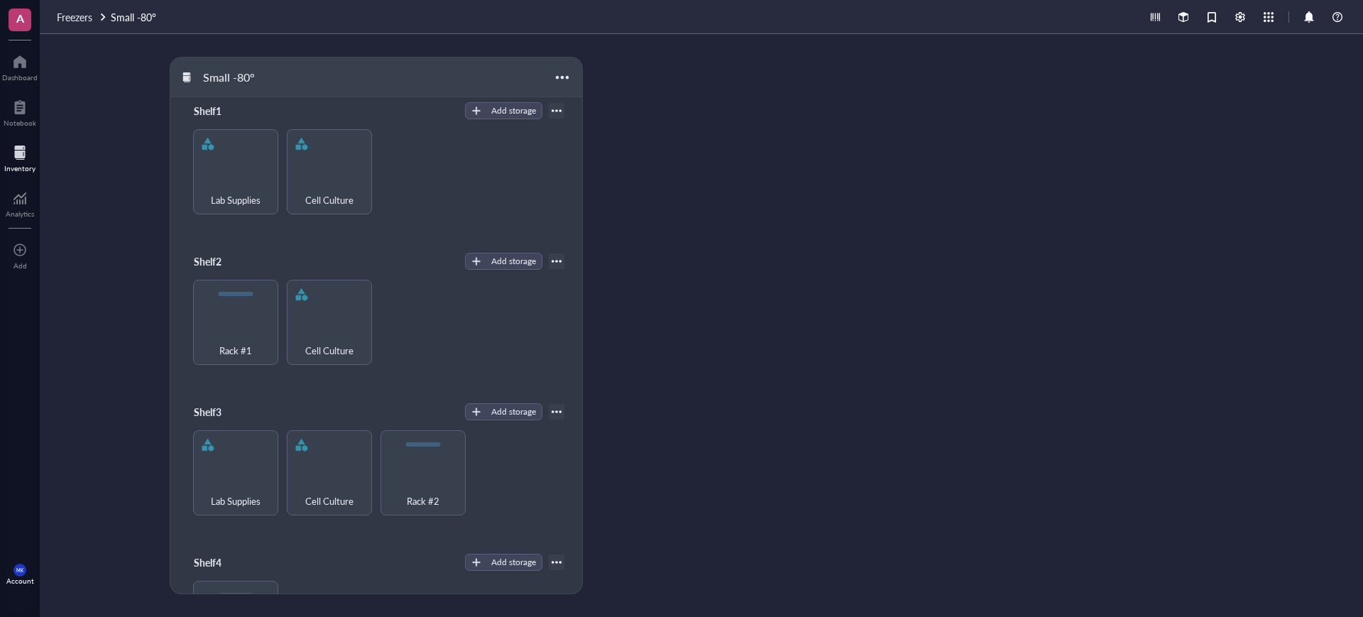
scroll to position [0, 0]
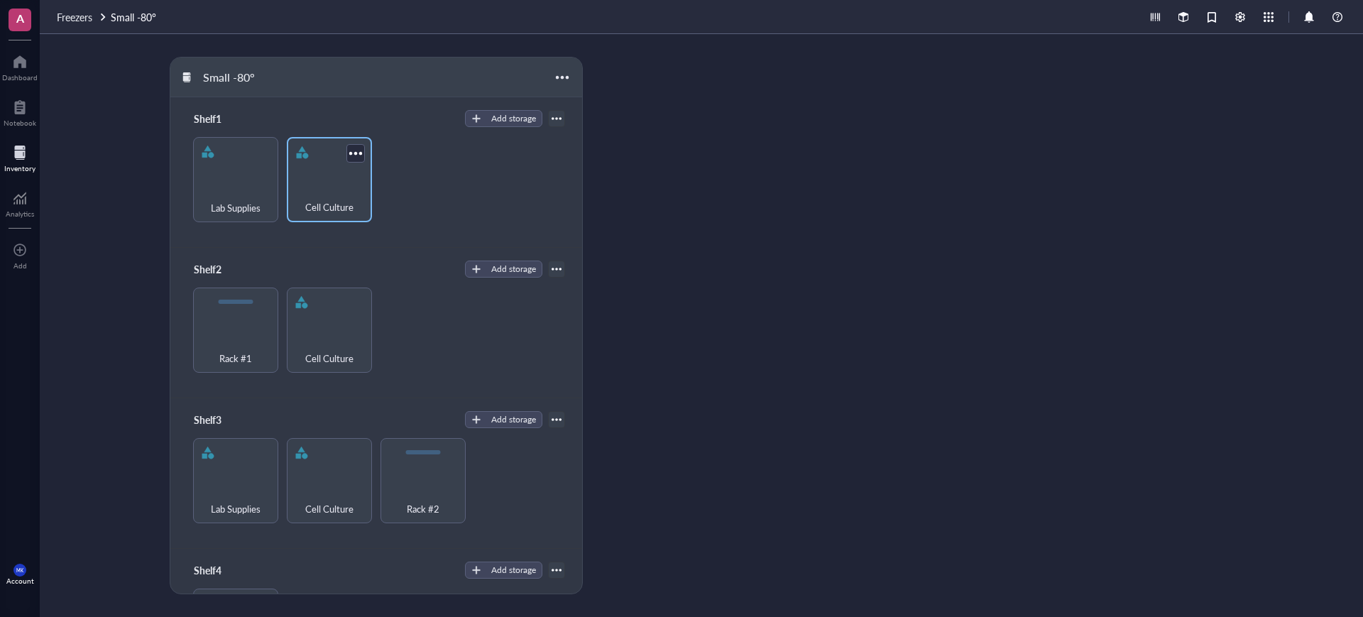
click at [310, 202] on span "Cell Culture" at bounding box center [329, 208] width 48 height 16
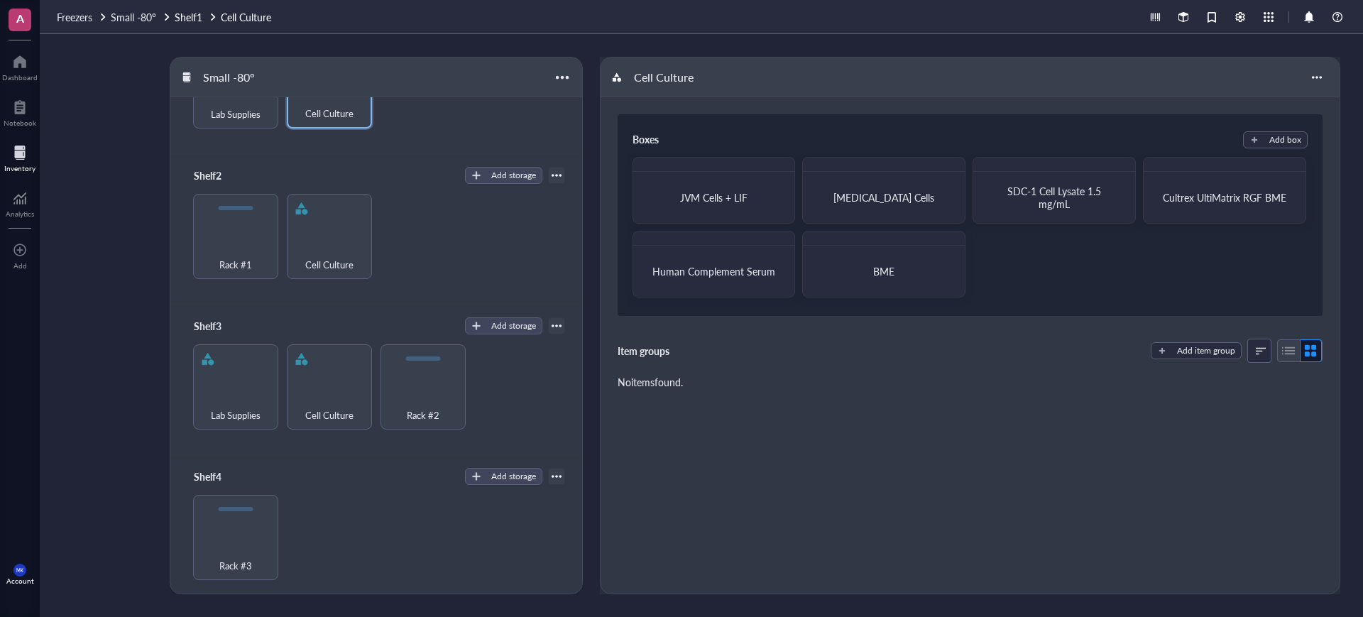
scroll to position [94, 0]
click at [244, 261] on span "Rack #1" at bounding box center [235, 264] width 33 height 16
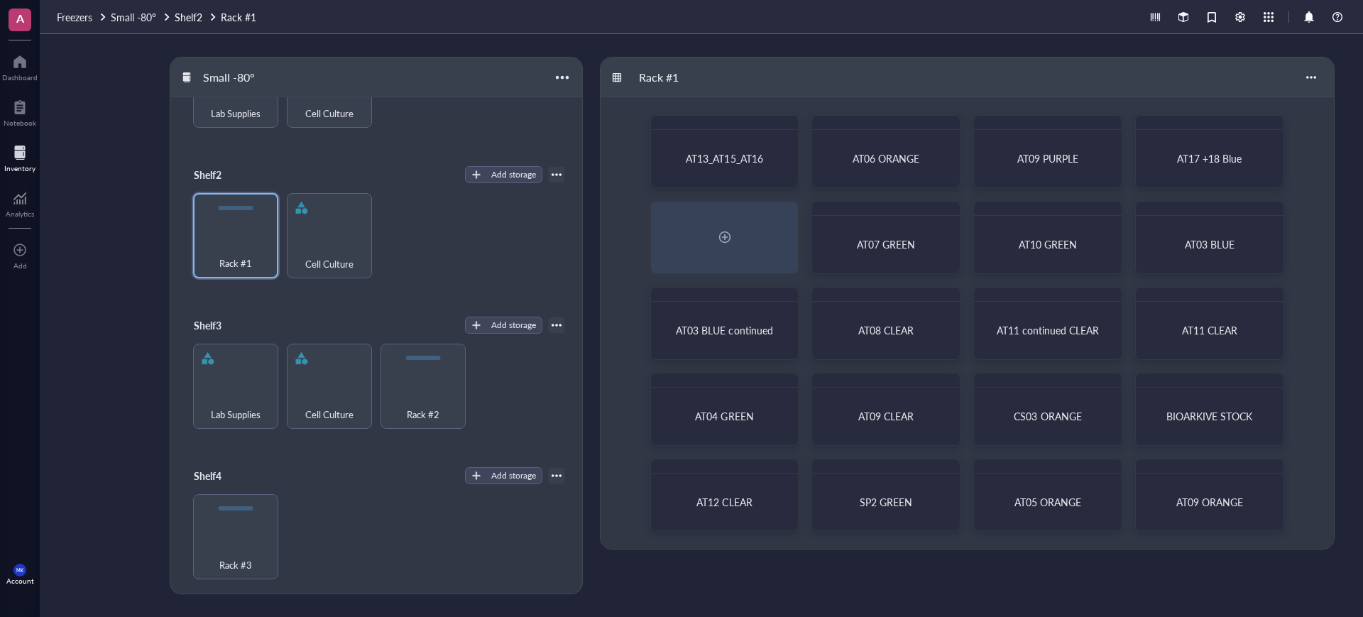
click at [1296, 78] on div "Rack #1" at bounding box center [967, 78] width 733 height 40
click at [1304, 73] on div at bounding box center [1311, 77] width 23 height 23
click at [1140, 68] on div "Rack #1" at bounding box center [967, 78] width 733 height 40
click at [27, 155] on div at bounding box center [19, 152] width 31 height 23
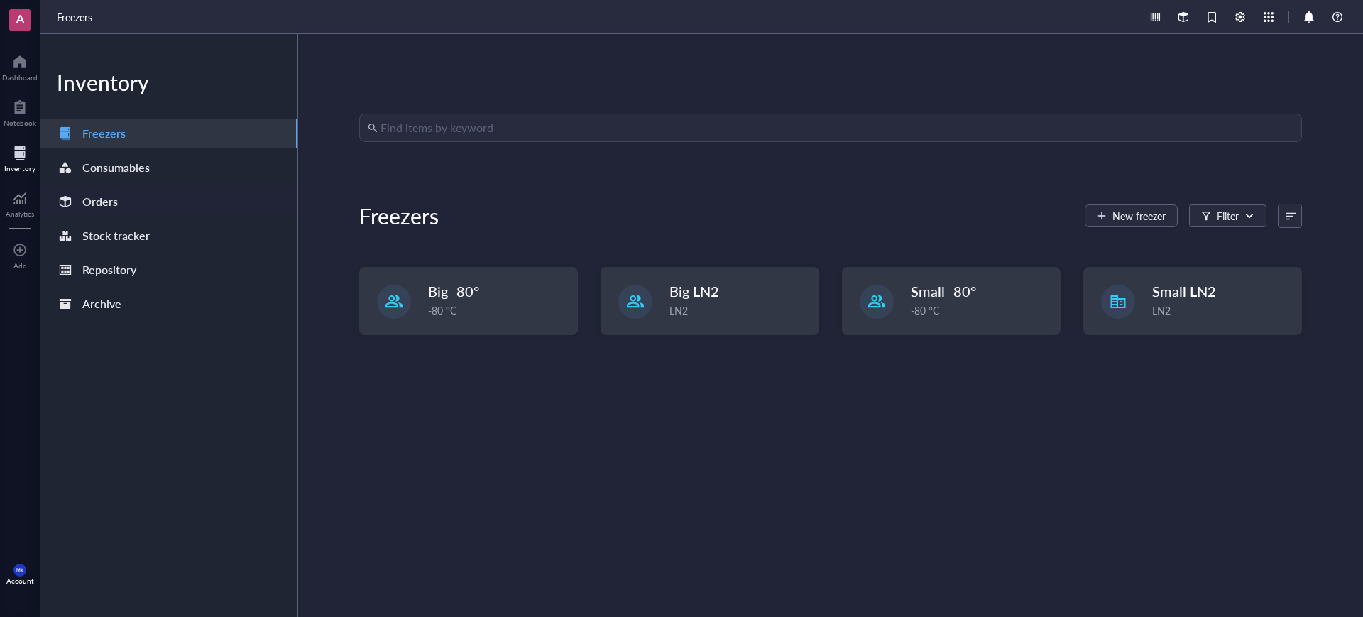
click at [130, 209] on div "Orders" at bounding box center [169, 201] width 258 height 28
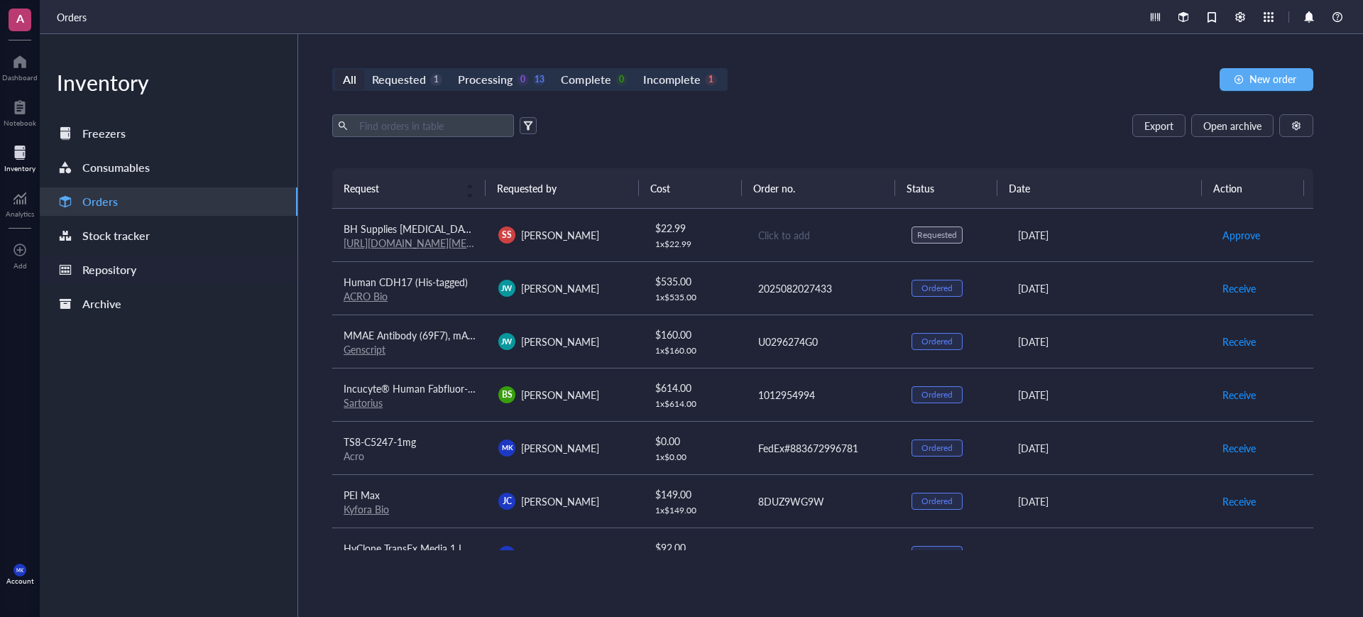
click at [114, 270] on div "Repository" at bounding box center [109, 270] width 54 height 20
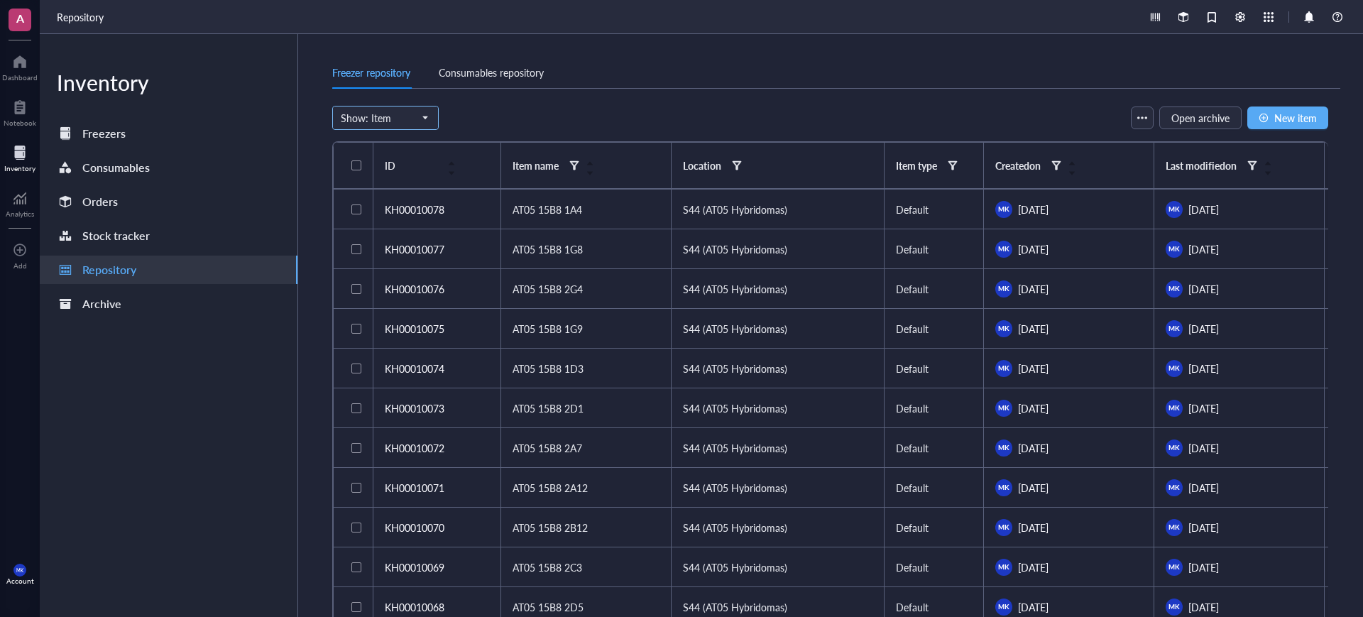
click at [410, 110] on input "search" at bounding box center [379, 117] width 77 height 21
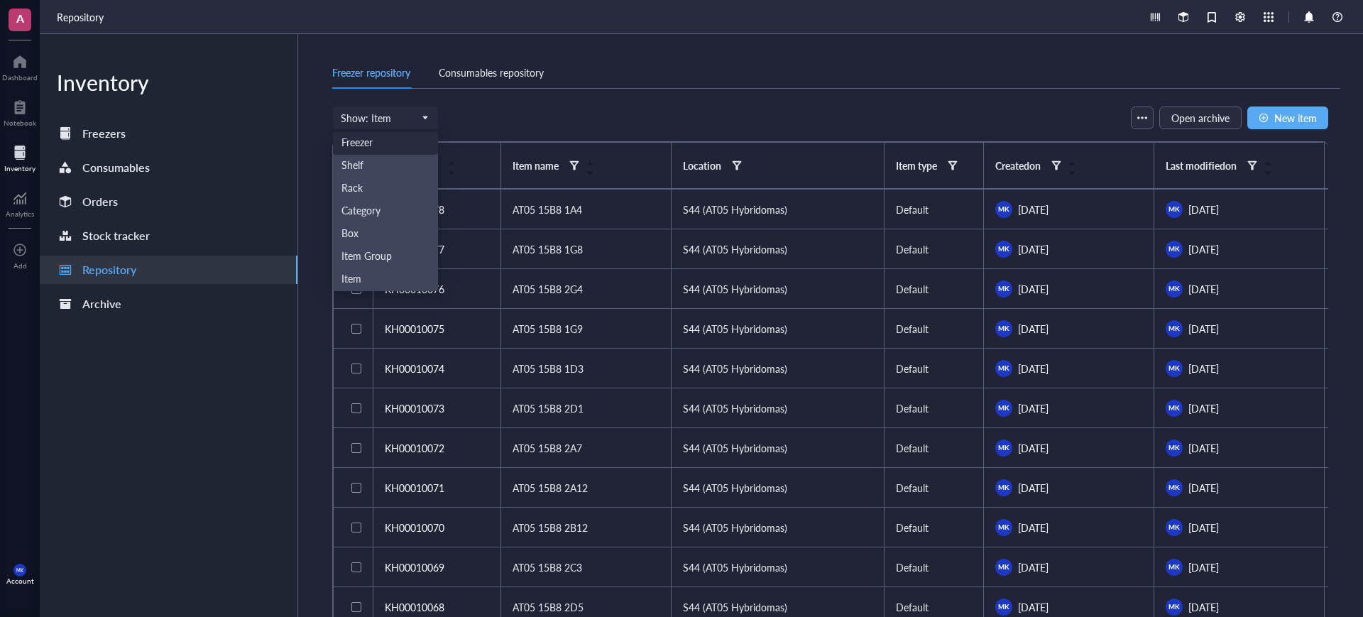
click at [605, 111] on div "Show: Item Freezer Shelf Rack Category Box Item Group Item Open archive New item" at bounding box center [830, 118] width 996 height 24
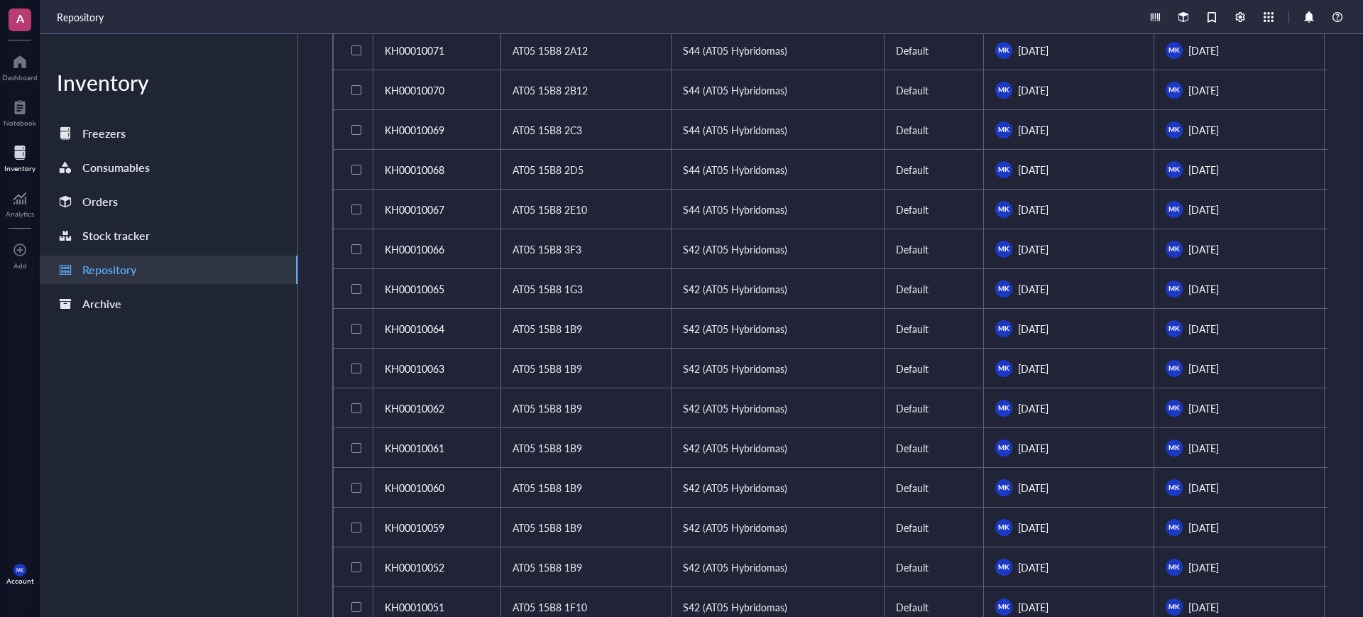
scroll to position [637, 0]
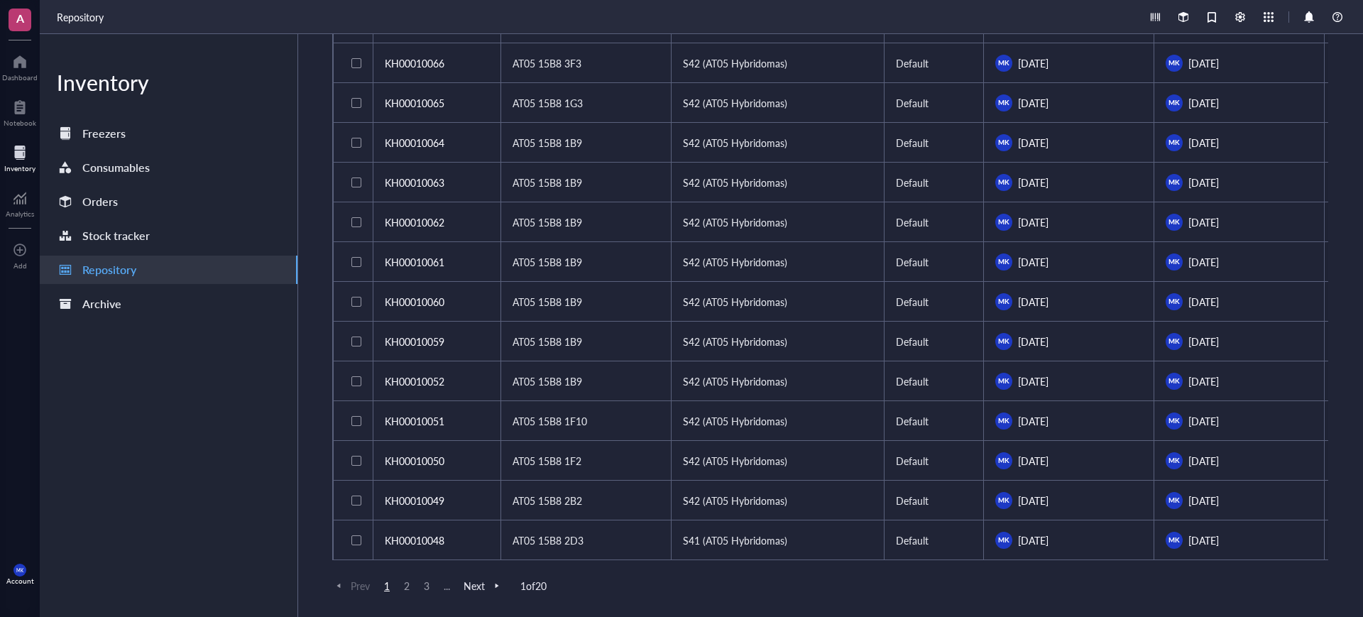
click at [459, 584] on div "Prev 1 2 3 ... Next" at bounding box center [417, 585] width 171 height 13
click at [446, 585] on span "..." at bounding box center [446, 585] width 17 height 13
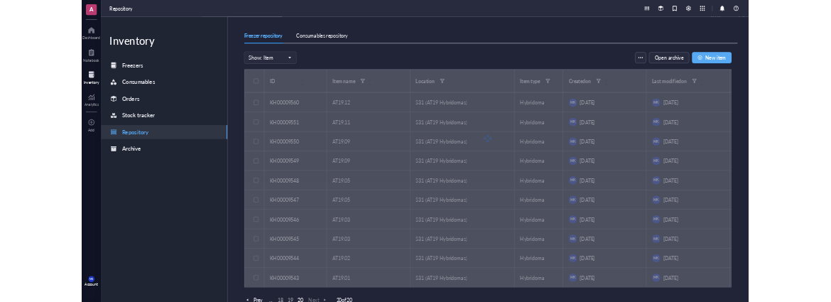
scroll to position [49, 0]
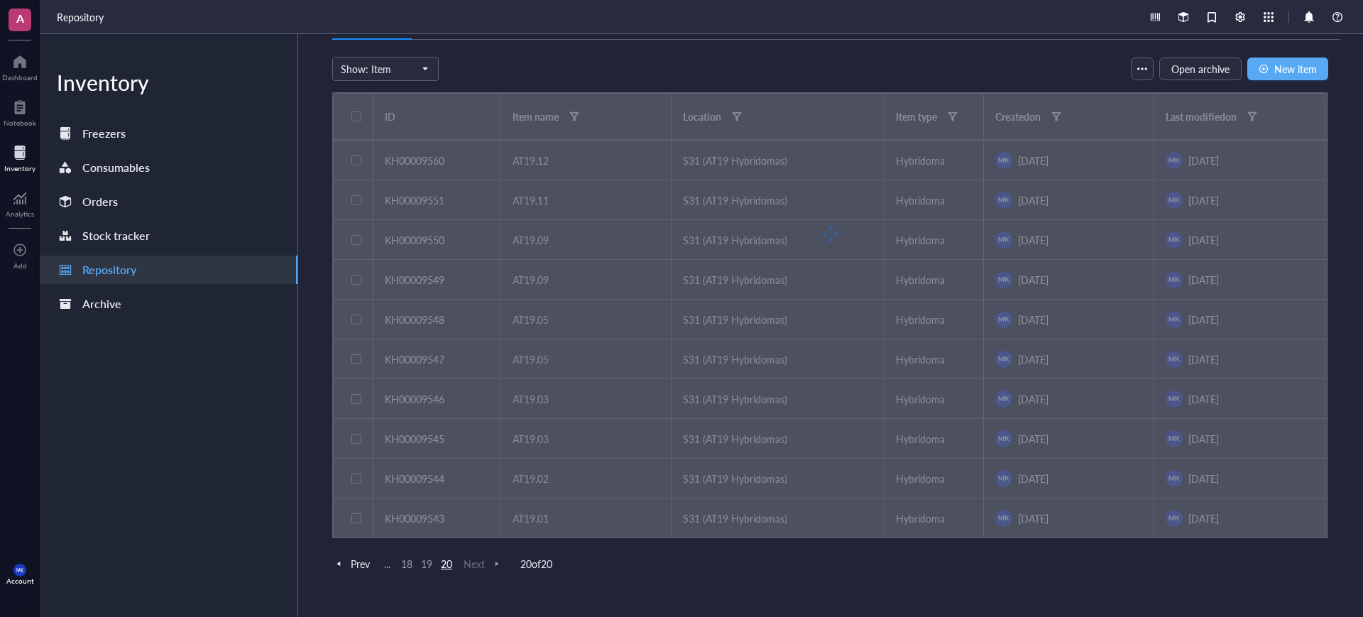
click at [741, 123] on div at bounding box center [830, 234] width 996 height 284
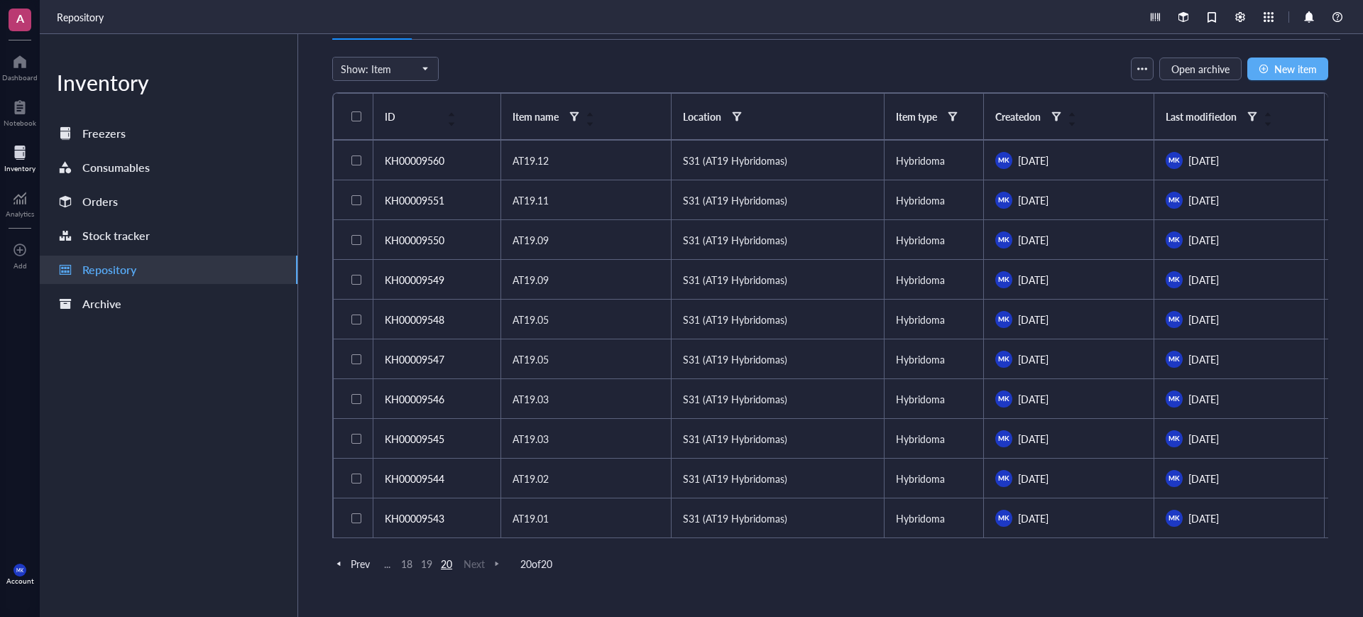
click at [733, 116] on div at bounding box center [737, 116] width 10 height 10
click at [797, 68] on div "Show: Item Freezer Shelf Rack Category Box Item Group Item Open archive New item" at bounding box center [830, 69] width 996 height 24
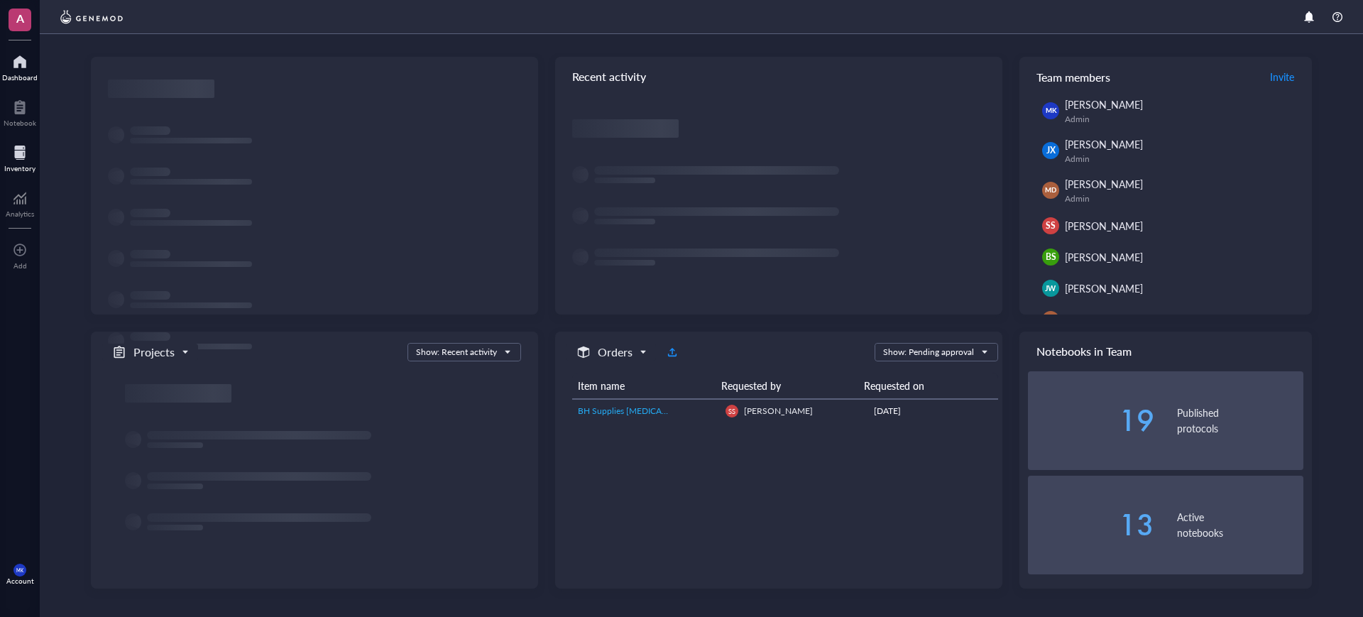
click at [11, 146] on div at bounding box center [19, 152] width 31 height 23
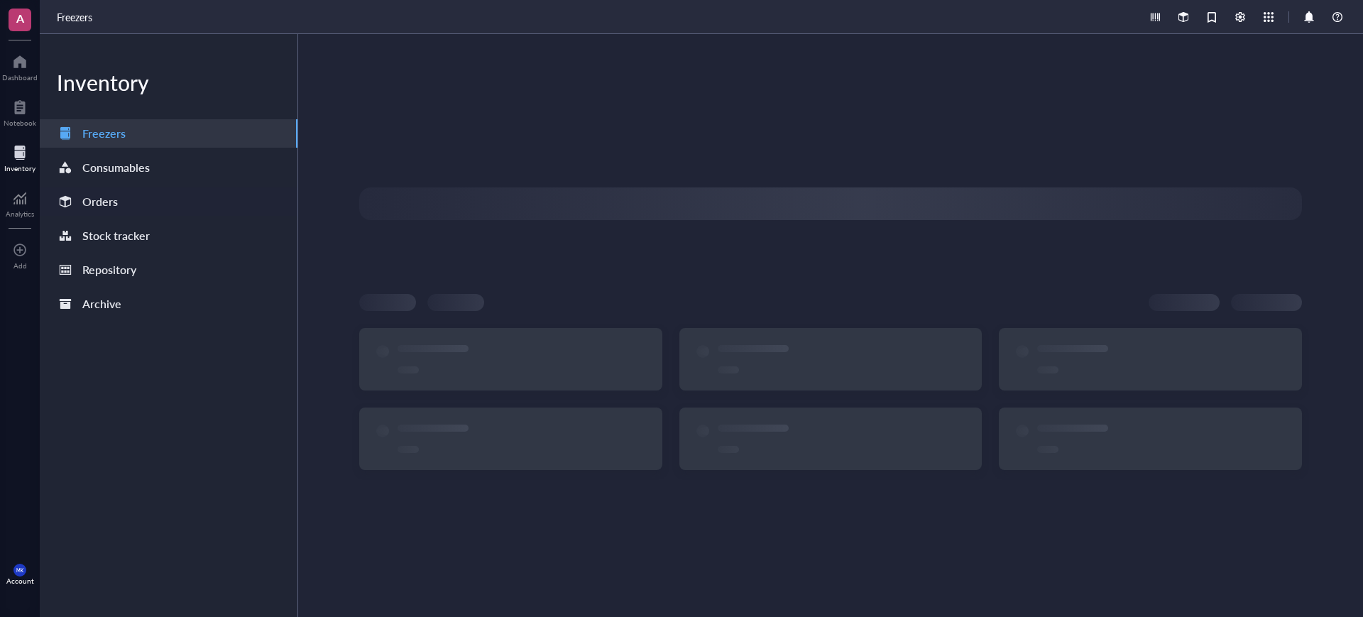
click at [115, 196] on div "Orders" at bounding box center [99, 202] width 35 height 20
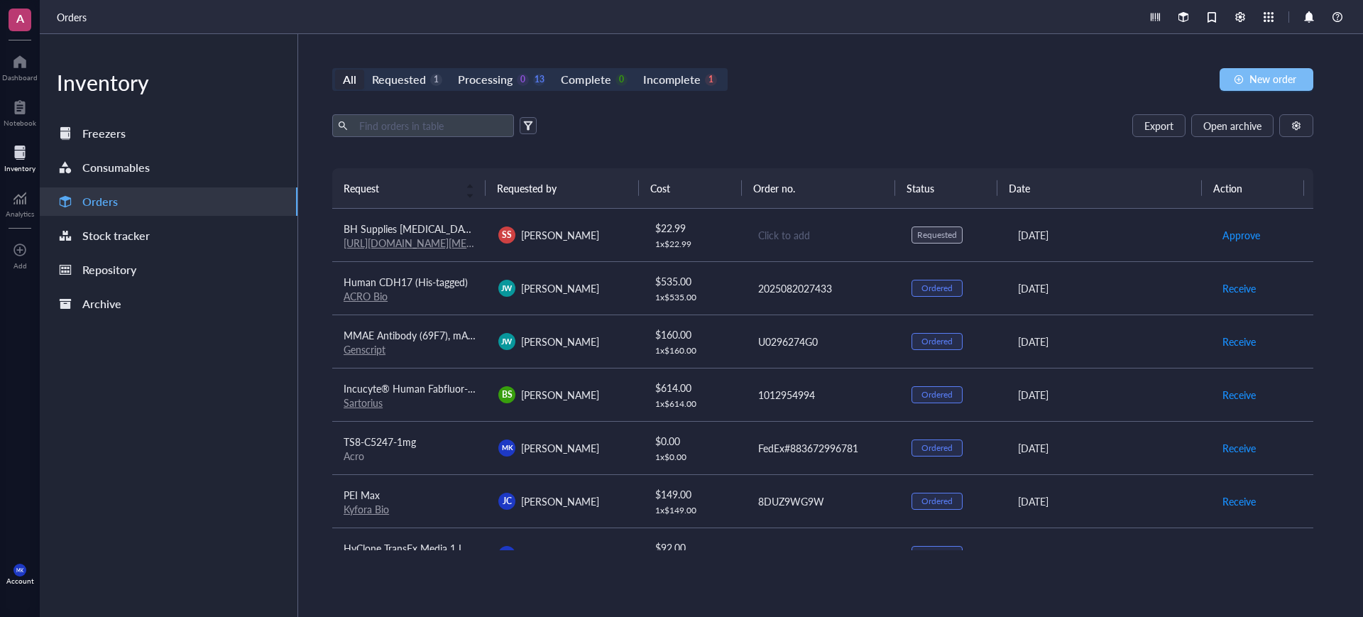
click at [1272, 75] on span "New order" at bounding box center [1273, 78] width 47 height 11
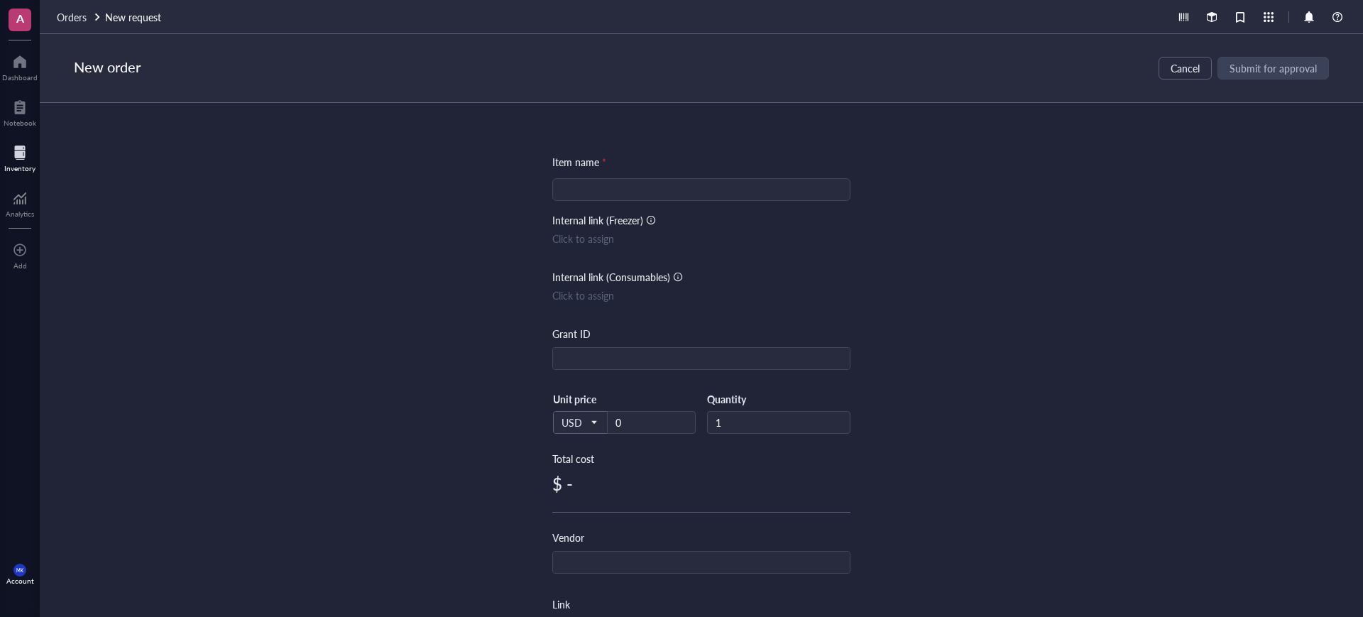
drag, startPoint x: 634, startPoint y: 173, endPoint x: 637, endPoint y: 182, distance: 10.3
click at [634, 174] on div "Item name * Internal link (Freezer) Click to assign Internal link (Consumables)…" at bounding box center [701, 547] width 298 height 786
click at [638, 185] on input "search" at bounding box center [701, 189] width 281 height 21
paste input "pTRIOZ-humanIg"
type input "pTRIOZ-humanIg"
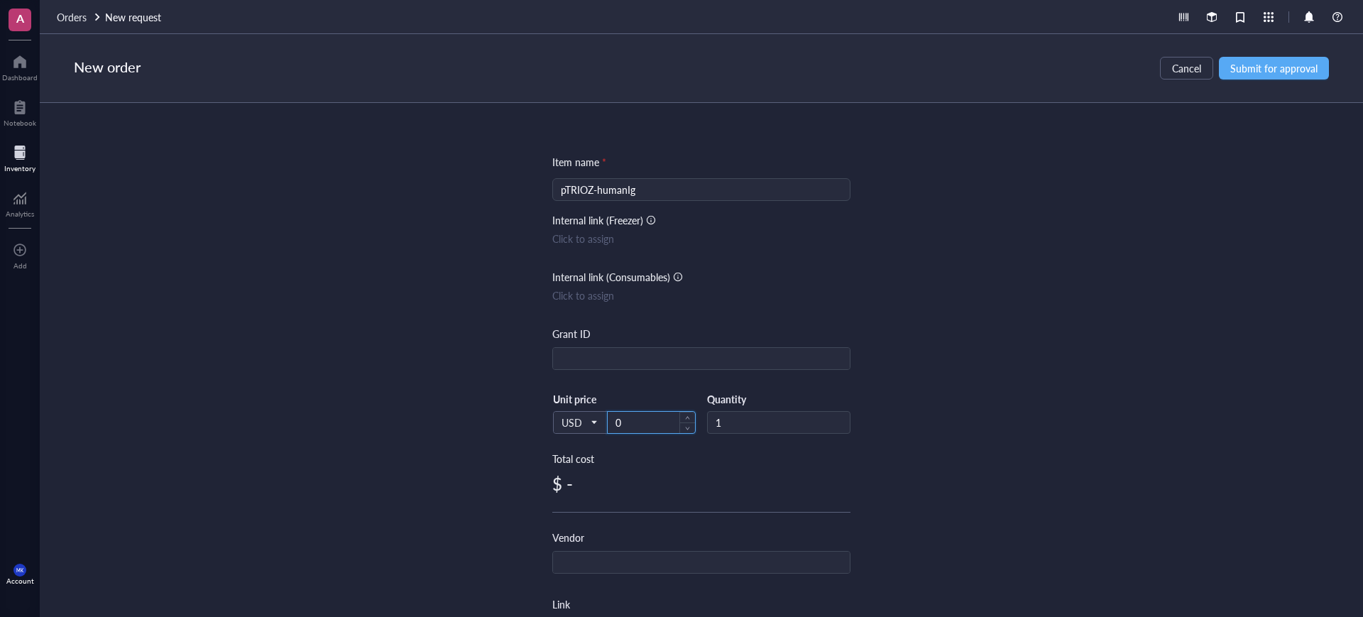
click at [647, 417] on input "0" at bounding box center [651, 422] width 87 height 21
click at [934, 407] on div "Item name * pTRIOZ-humanIg Internal link (Freezer) Click to assign Internal lin…" at bounding box center [701, 360] width 1323 height 514
drag, startPoint x: 650, startPoint y: 422, endPoint x: 585, endPoint y: 422, distance: 65.3
click at [585, 422] on div "USD Unit price 42.39" at bounding box center [623, 422] width 143 height 58
type input "20"
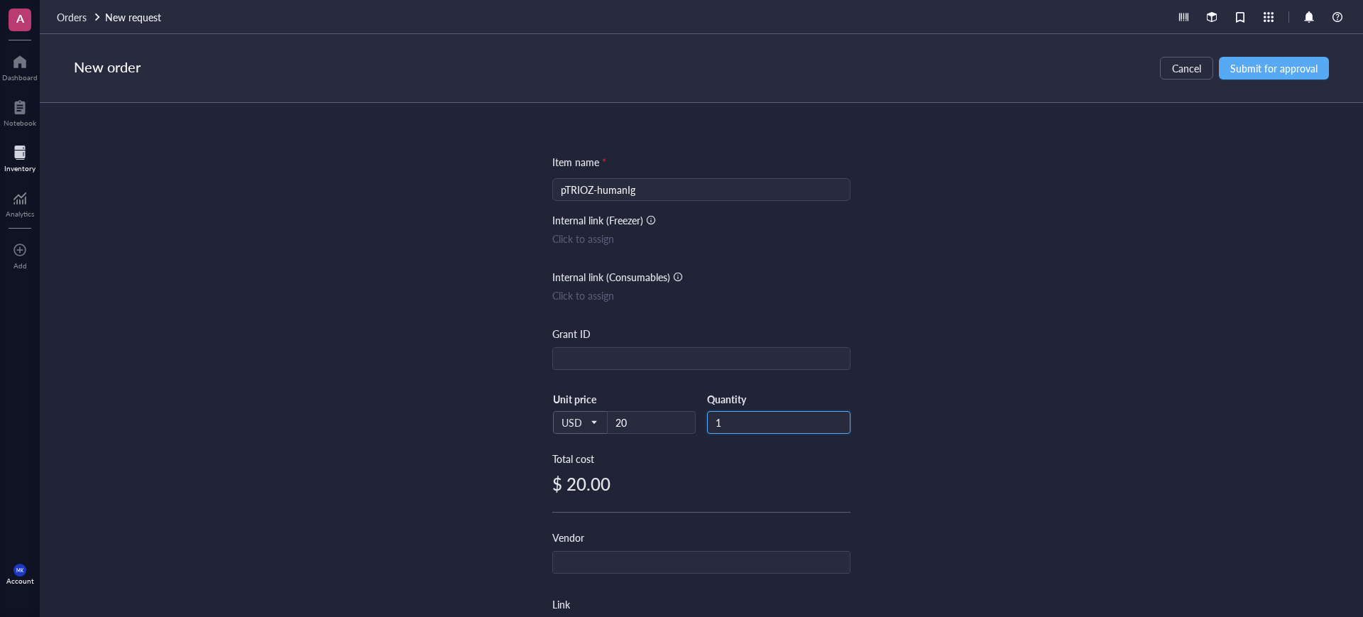
drag, startPoint x: 668, startPoint y: 419, endPoint x: 695, endPoint y: 411, distance: 28.1
click at [655, 417] on div "USD Unit price 20 Quantity 1" at bounding box center [701, 422] width 298 height 58
click at [878, 384] on div "Item name * pTRIOZ-humanIg Internal link (Freezer) Click to assign Internal lin…" at bounding box center [701, 360] width 1323 height 514
drag, startPoint x: 738, startPoint y: 433, endPoint x: 732, endPoint y: 427, distance: 8.0
click at [738, 432] on div "1" at bounding box center [778, 422] width 143 height 23
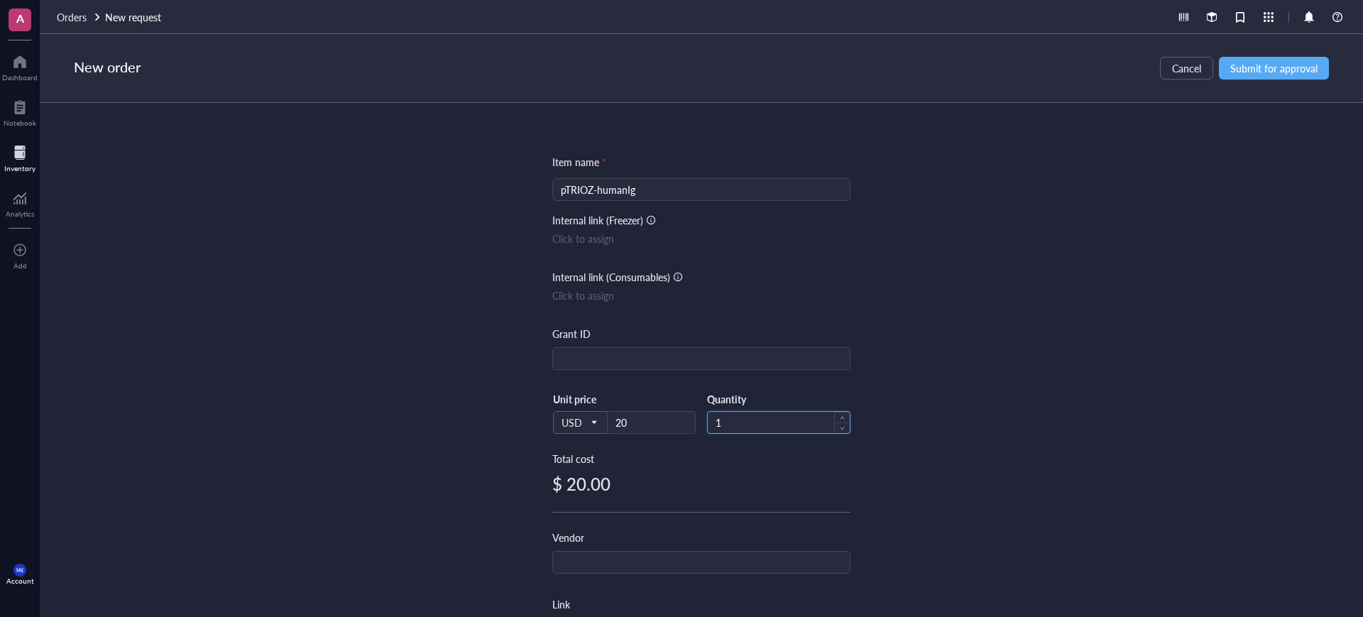
click at [731, 427] on input "1" at bounding box center [779, 422] width 142 height 21
type input "1"
type input "2"
click at [716, 547] on div "Vendor" at bounding box center [701, 552] width 298 height 44
click at [715, 553] on div "Vendor" at bounding box center [701, 552] width 298 height 44
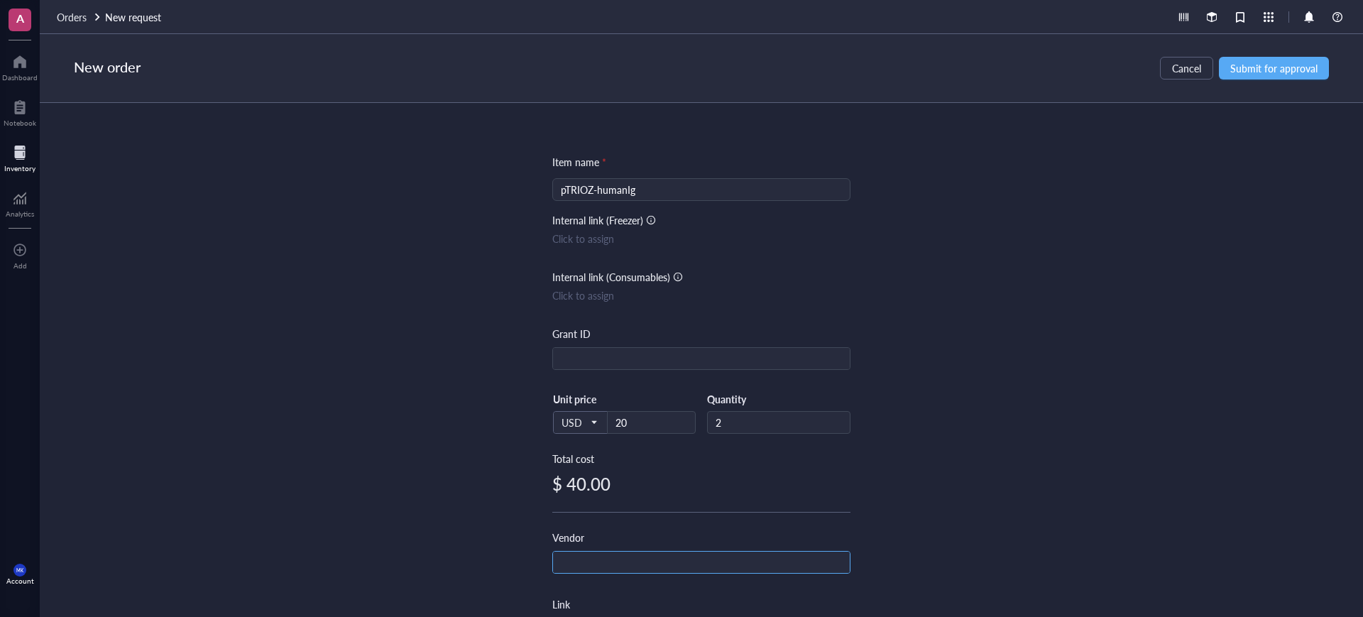
click at [714, 555] on input "text" at bounding box center [701, 563] width 297 height 23
click at [714, 556] on input "text" at bounding box center [701, 563] width 297 height 23
click at [716, 556] on input "text" at bounding box center [701, 563] width 297 height 23
drag, startPoint x: 843, startPoint y: 570, endPoint x: 835, endPoint y: 572, distance: 8.6
click at [843, 572] on input "text" at bounding box center [701, 563] width 297 height 23
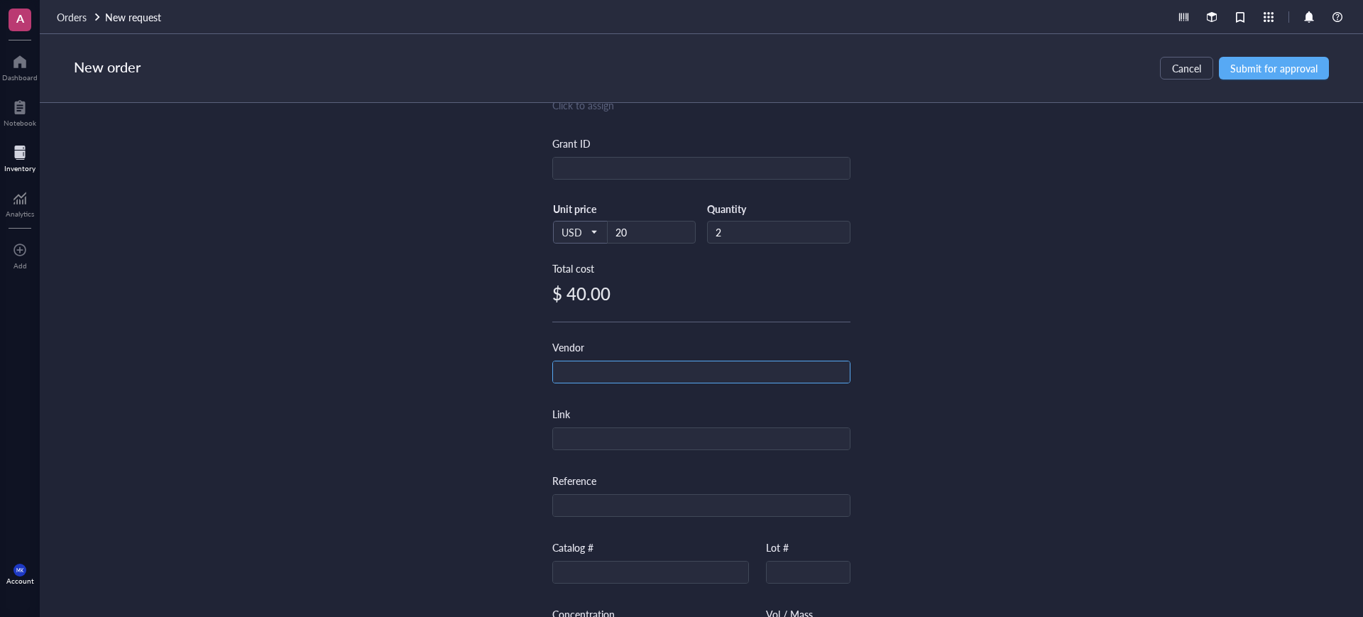
scroll to position [329, 0]
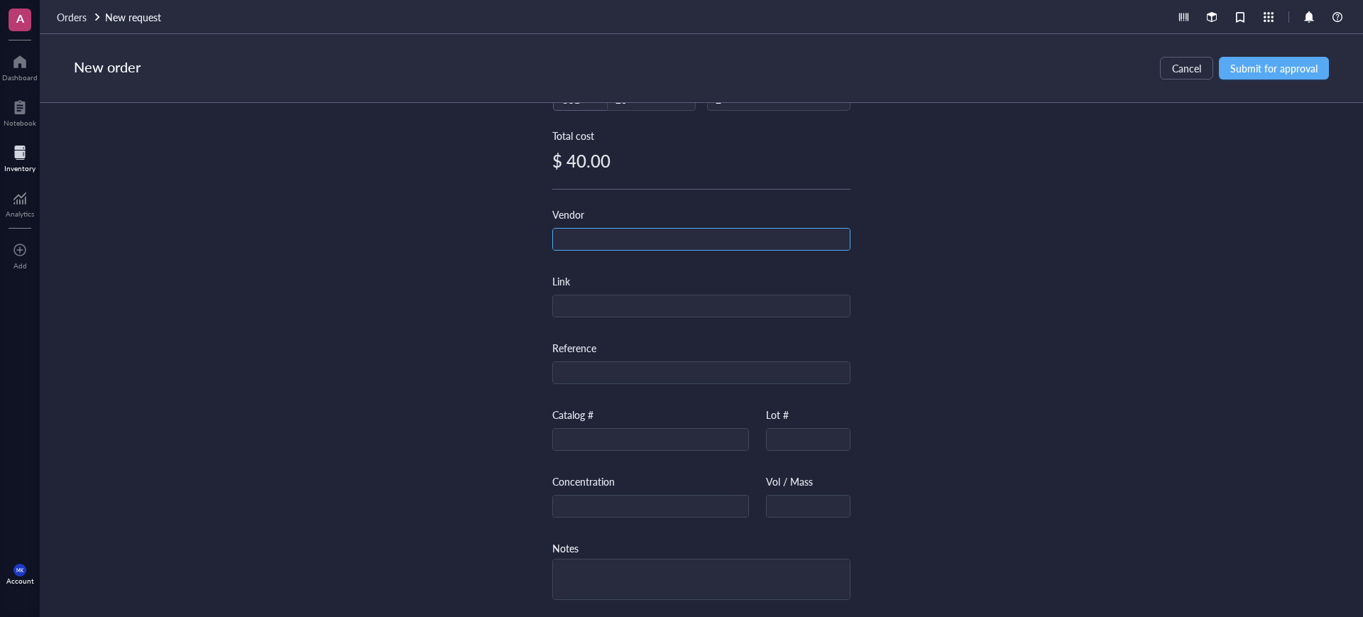
click at [690, 241] on input "text" at bounding box center [701, 240] width 297 height 23
type input "IDT"
click at [1003, 221] on div "Item name * pTRIOZ-humanIg Internal link (Freezer) Click to assign Internal lin…" at bounding box center [701, 360] width 1323 height 514
click at [643, 305] on input "text" at bounding box center [701, 306] width 297 height 23
paste input "[URL][DOMAIN_NAME]"
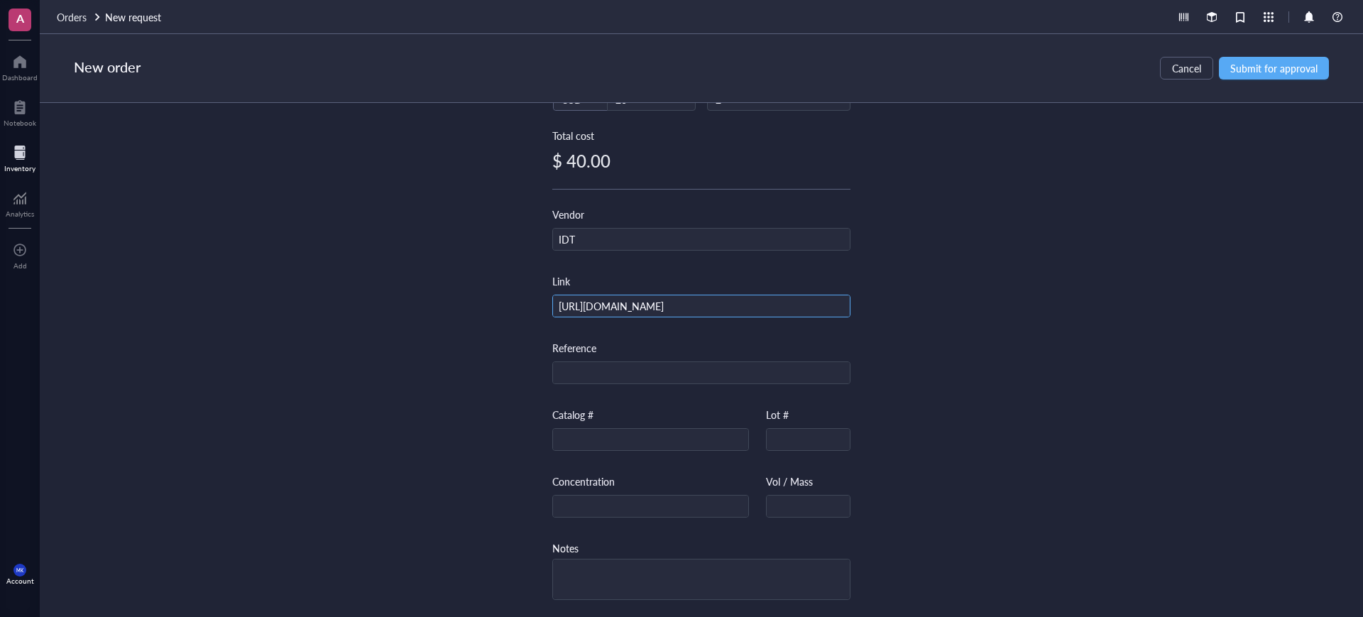
type input "[URL][DOMAIN_NAME]"
click at [963, 287] on div "Item name * pTRIOZ-humanIg Internal link (Freezer) Click to assign Internal lin…" at bounding box center [701, 360] width 1323 height 514
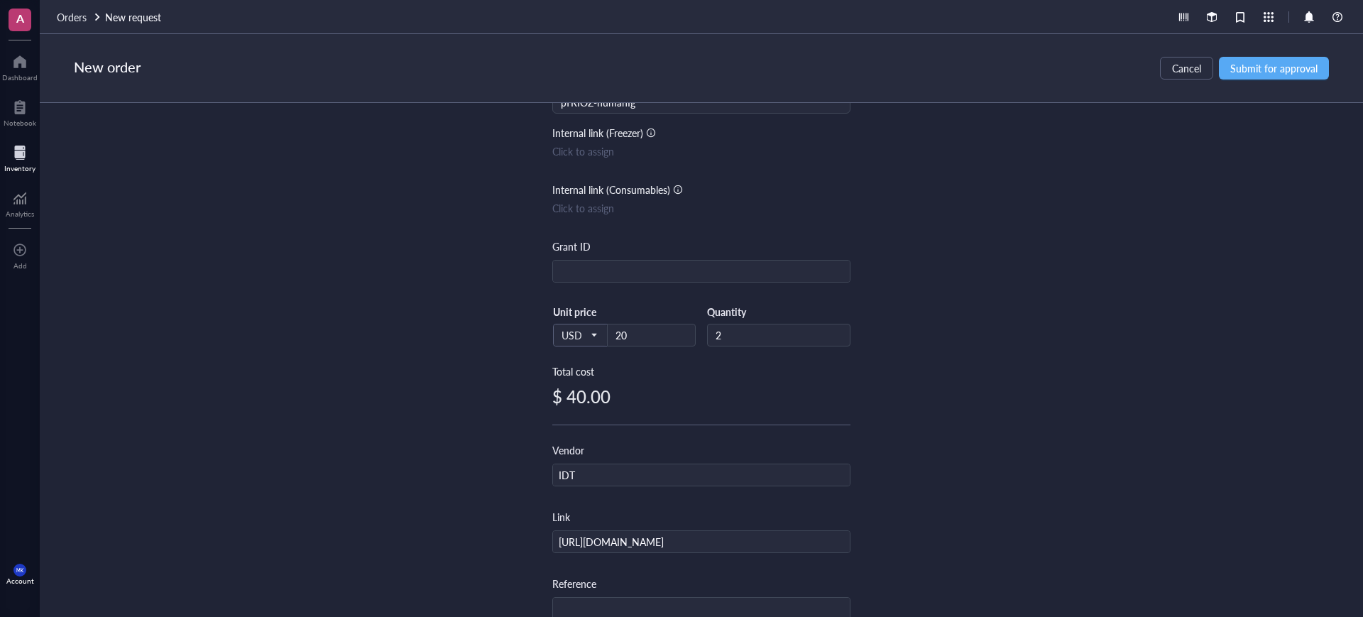
scroll to position [62, 0]
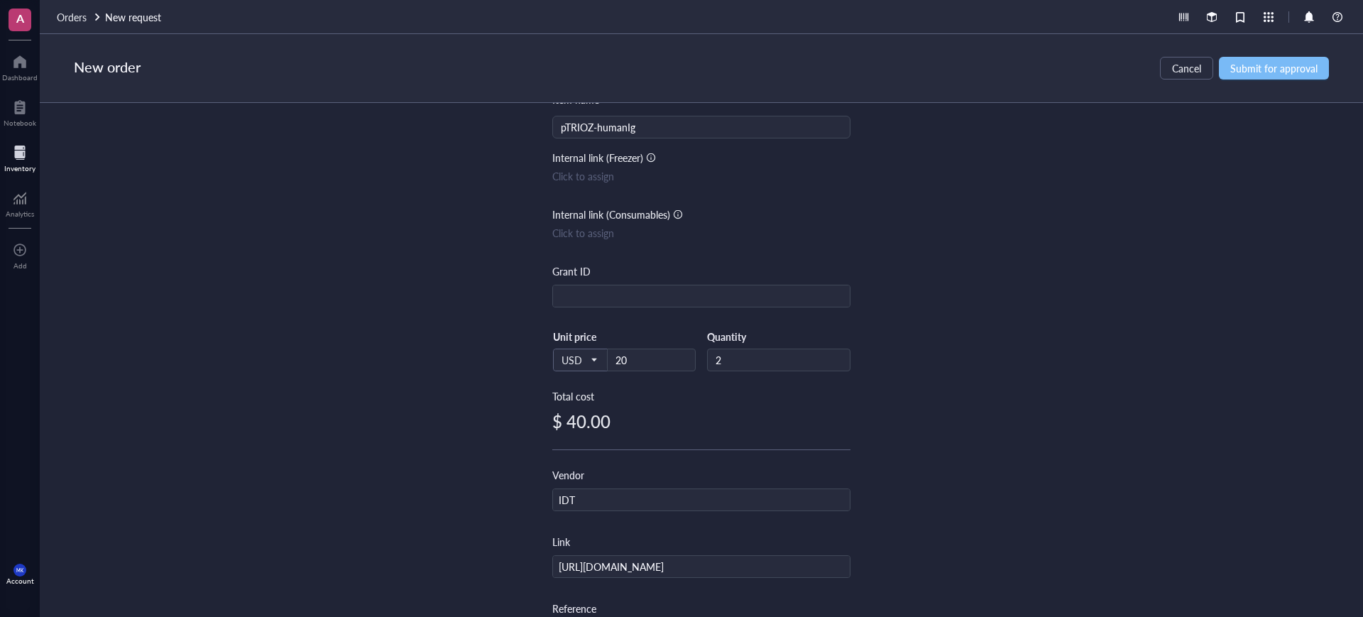
click at [1273, 65] on span "Submit for approval" at bounding box center [1273, 67] width 87 height 11
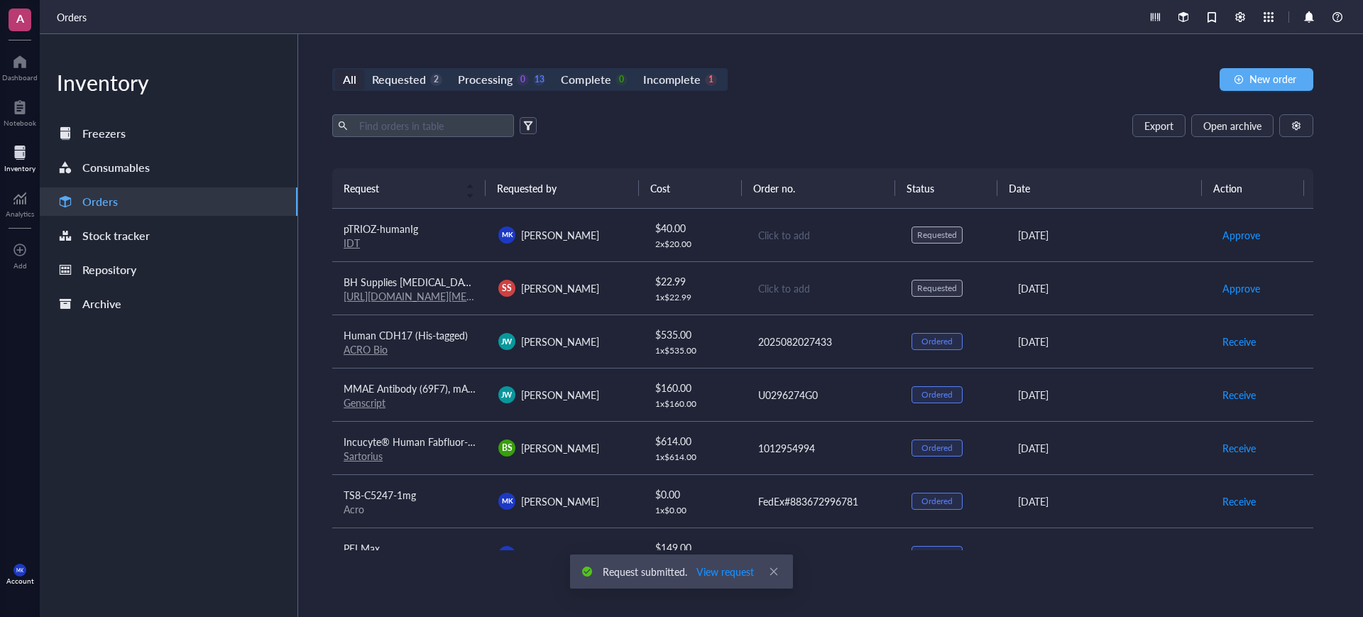
click at [408, 229] on span "pTRIOZ-humanIg" at bounding box center [381, 229] width 75 height 14
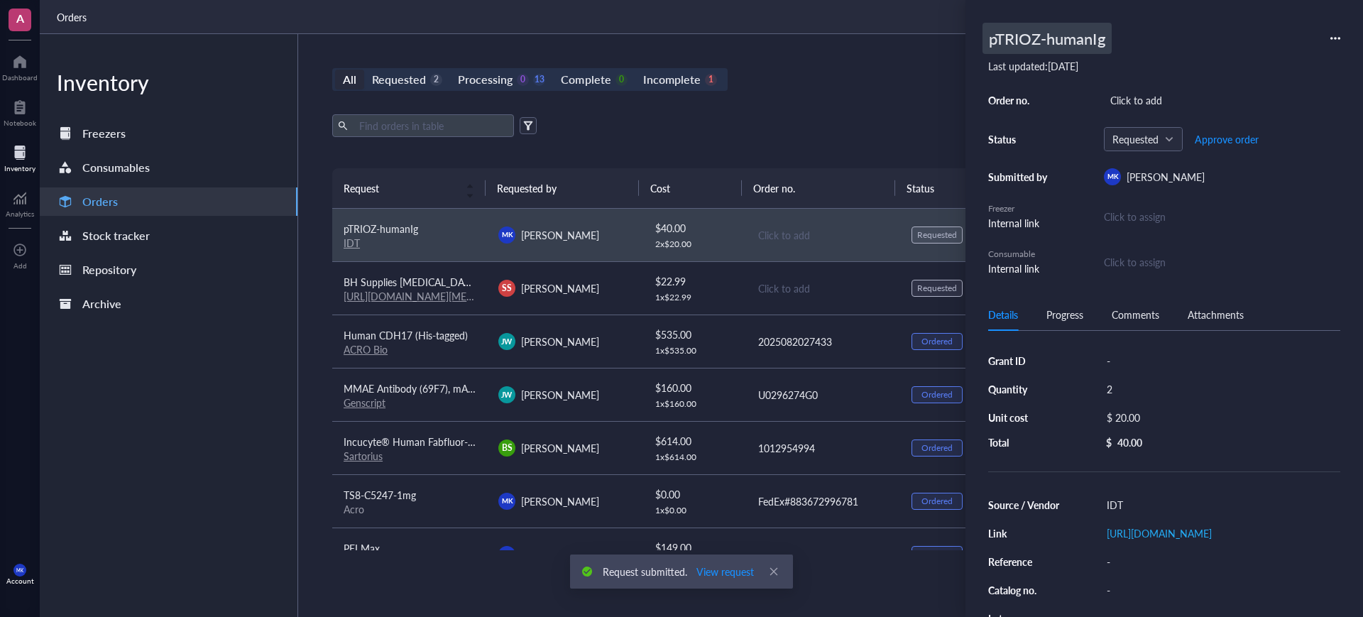
click at [1105, 44] on div "pTRIOZ-humanIg" at bounding box center [1047, 38] width 129 height 31
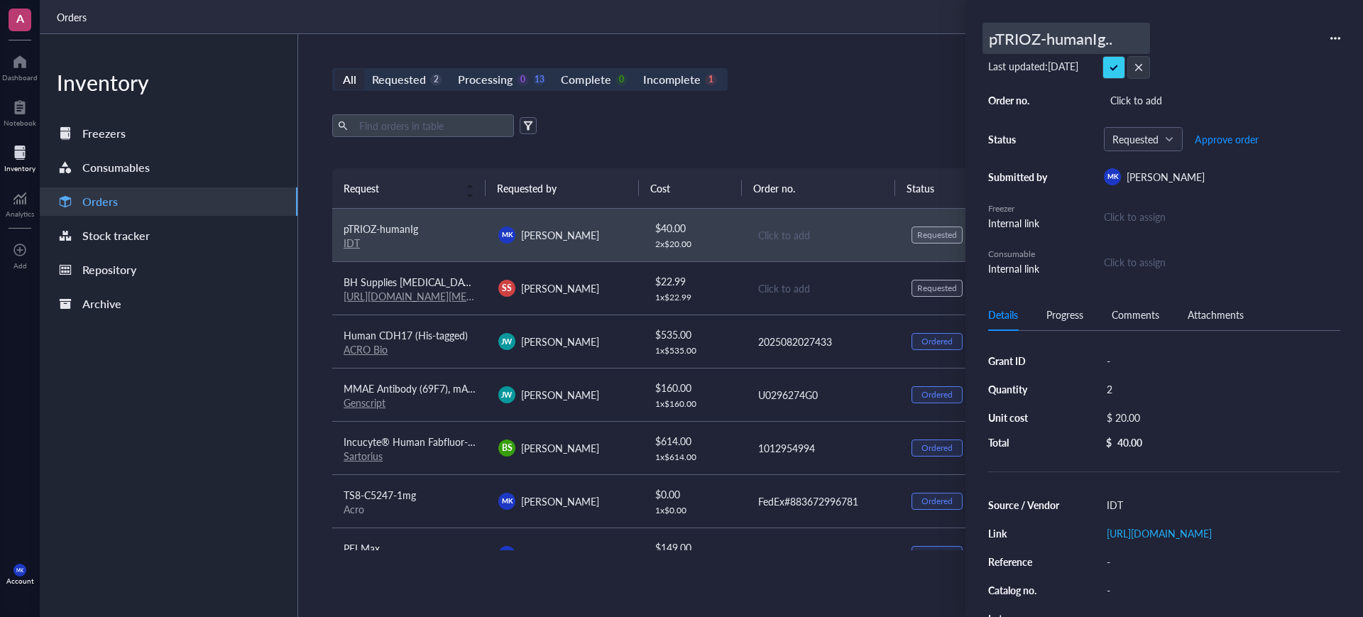
type input "pTRIOZ-humanIg..."
click at [809, 101] on div "All Requested 2 Processing 0 13 Complete 0 Incomplete 1 New order Export Open a…" at bounding box center [822, 325] width 1049 height 583
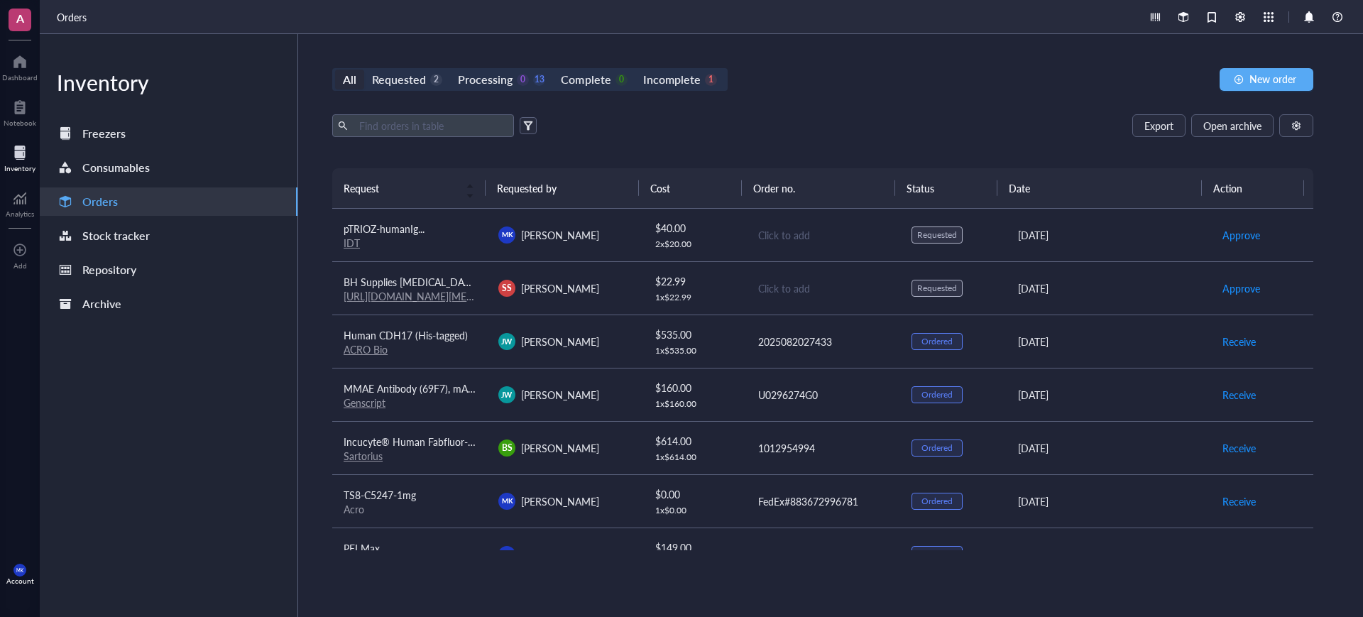
click at [880, 293] on div "Click to add" at bounding box center [823, 288] width 131 height 16
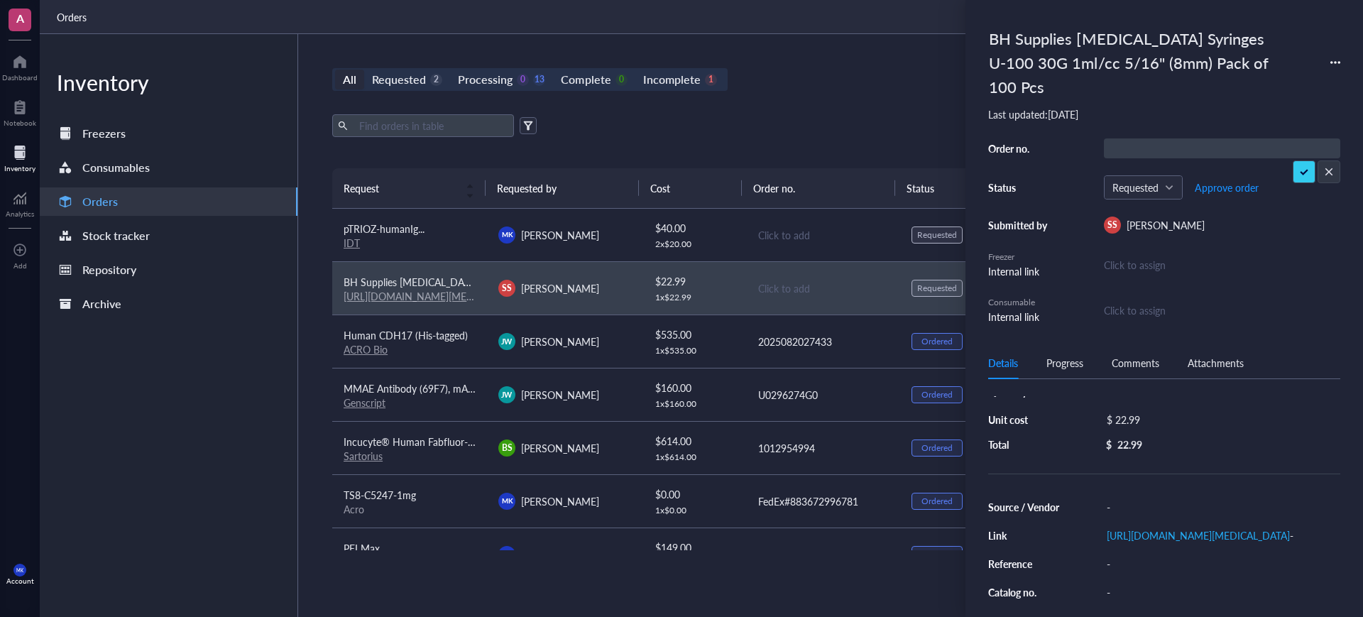
scroll to position [89, 0]
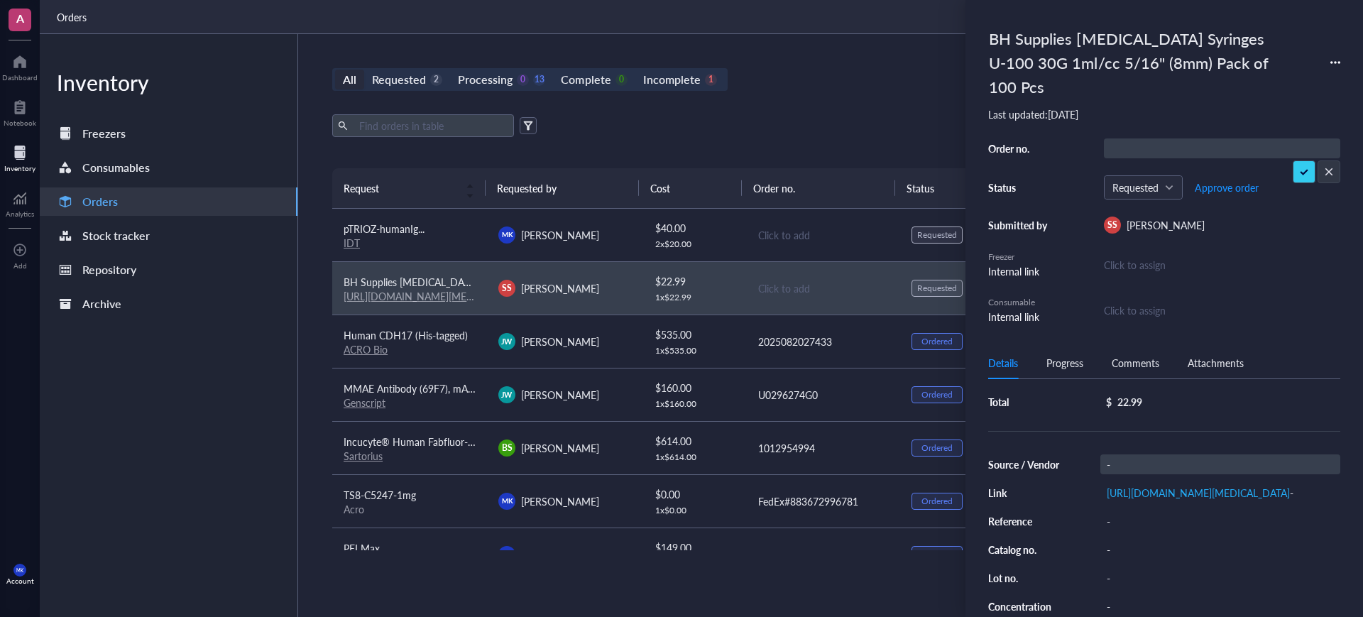
click at [1177, 454] on div "-" at bounding box center [1220, 464] width 240 height 20
type input "Amazon"
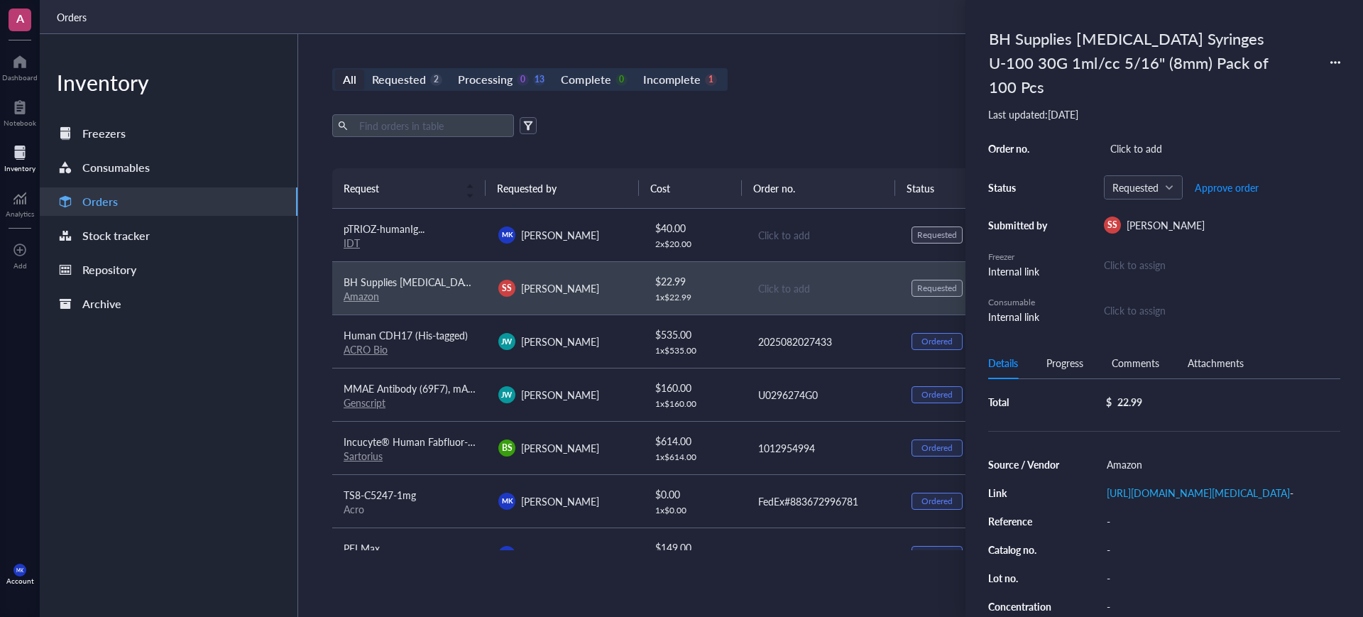
click at [853, 100] on div "All Requested 2 Processing 0 13 Complete 0 Incomplete 1 New order Export Open a…" at bounding box center [822, 325] width 1049 height 583
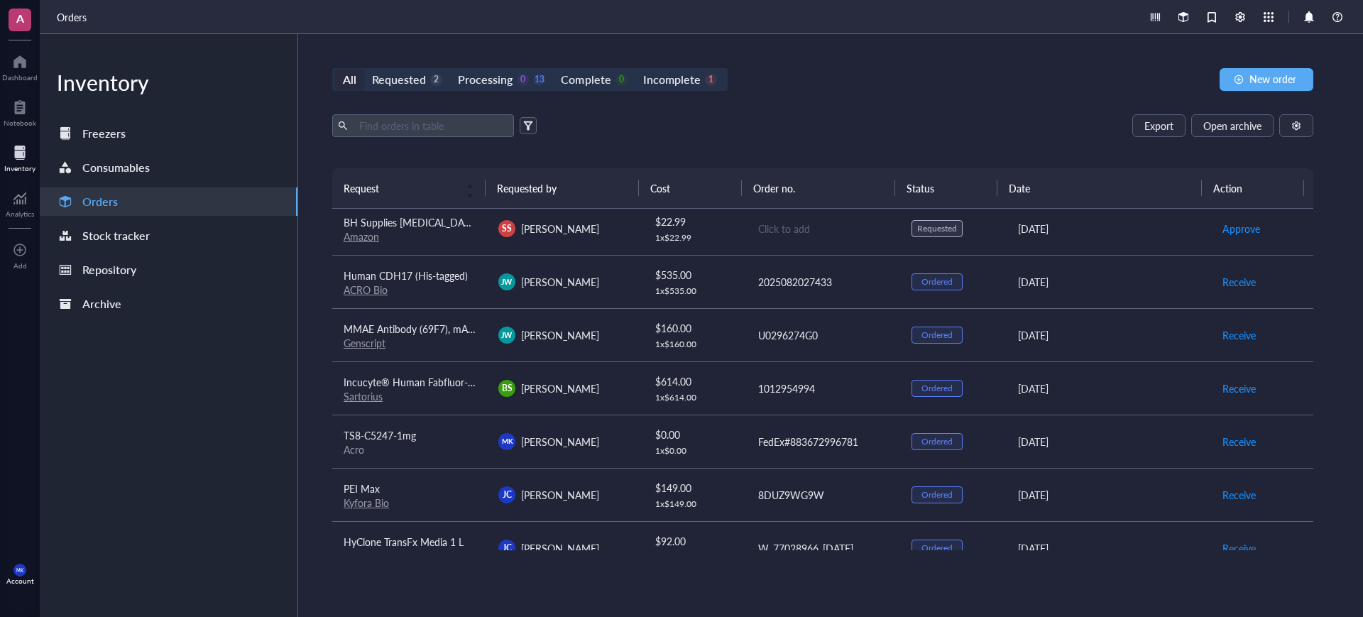
scroll to position [266, 0]
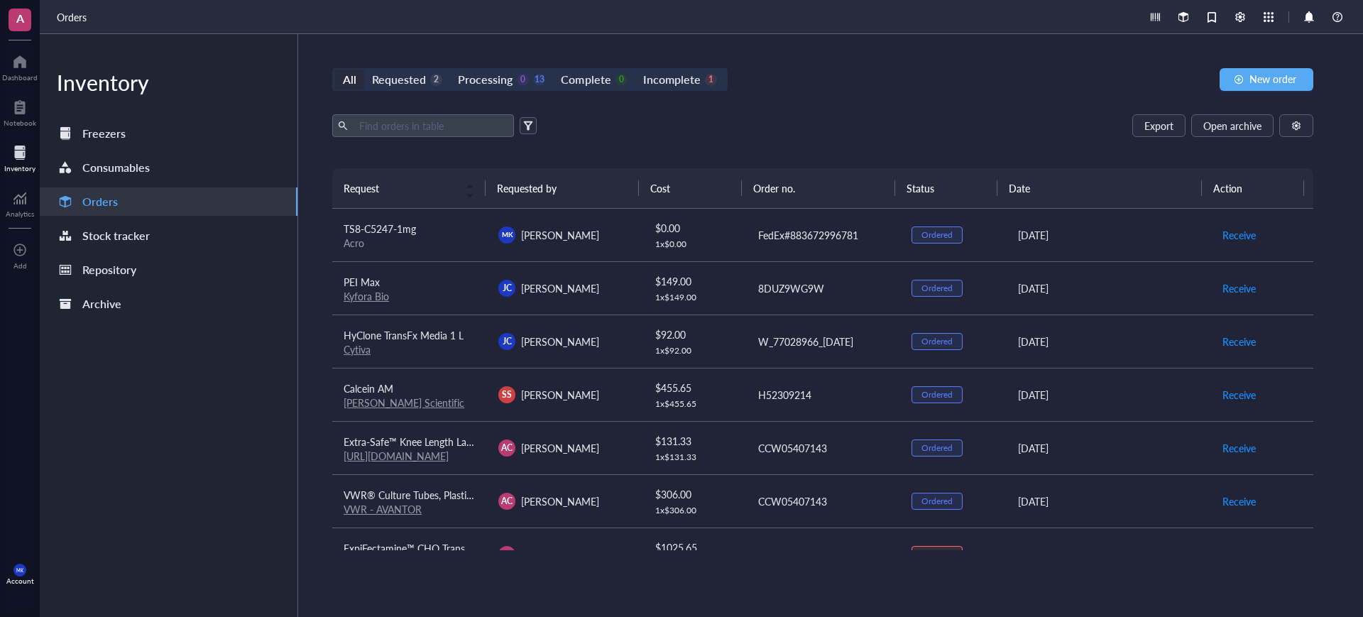
click at [479, 435] on td "Extra-Safe™ Knee Length Labcoats with 3 Pockets [URL][DOMAIN_NAME]" at bounding box center [409, 447] width 155 height 53
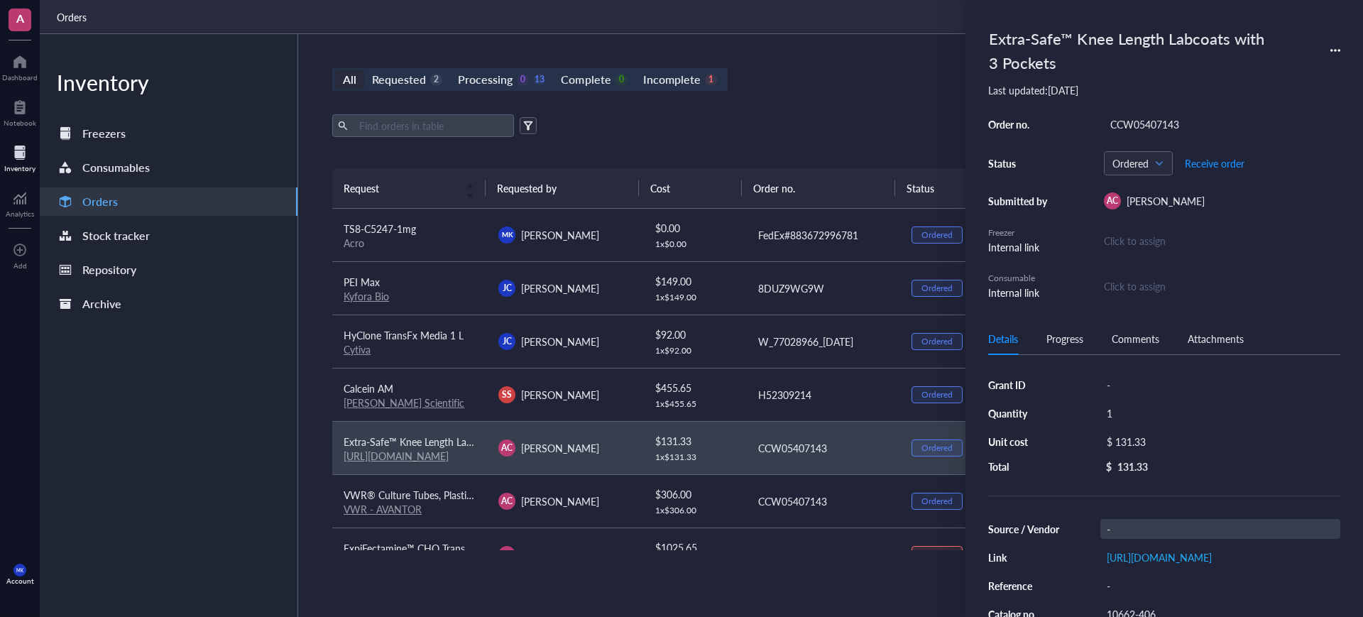
click at [1150, 528] on div "-" at bounding box center [1220, 529] width 240 height 20
type input "VWR"
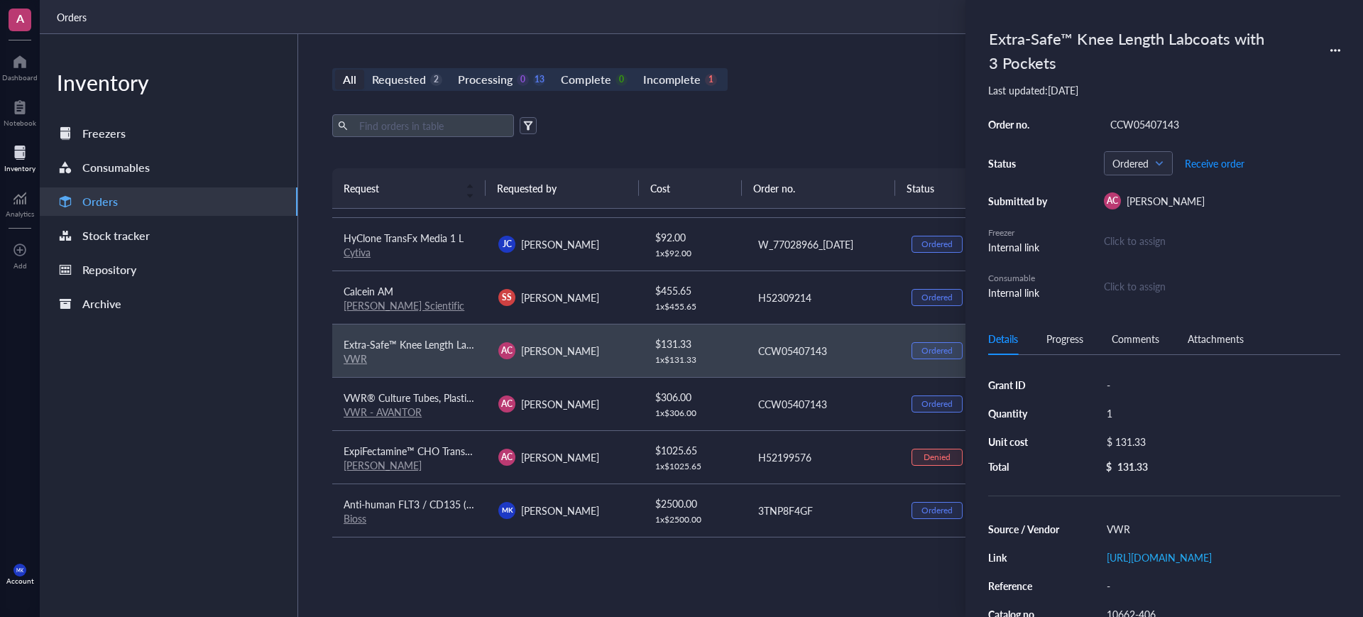
scroll to position [333, 0]
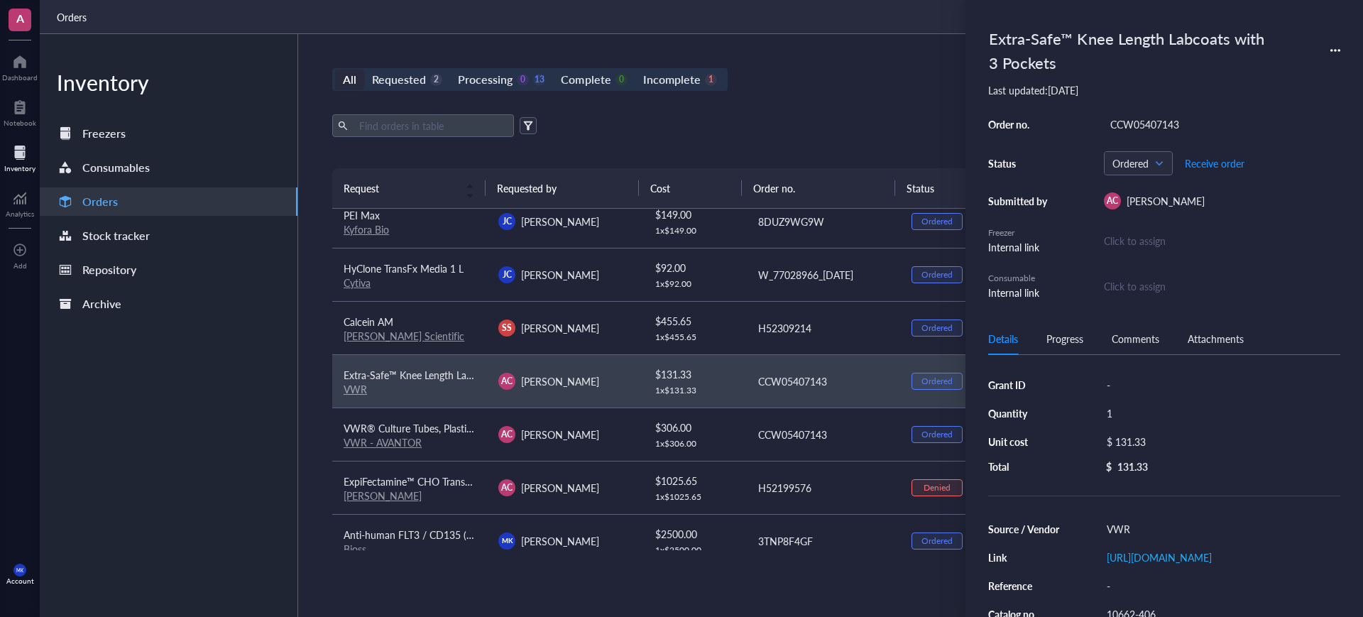
click at [837, 114] on div "Export Open archive" at bounding box center [822, 125] width 981 height 23
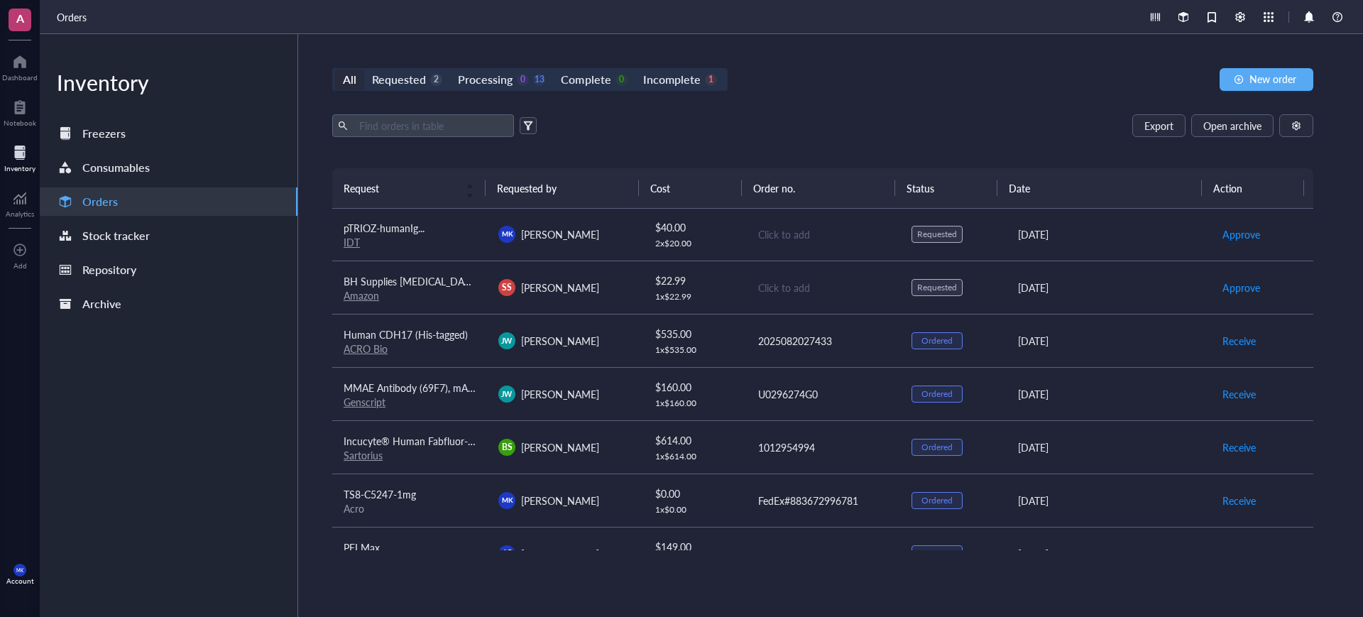
scroll to position [0, 0]
click at [708, 241] on div "2 x $ 20.00" at bounding box center [695, 244] width 80 height 11
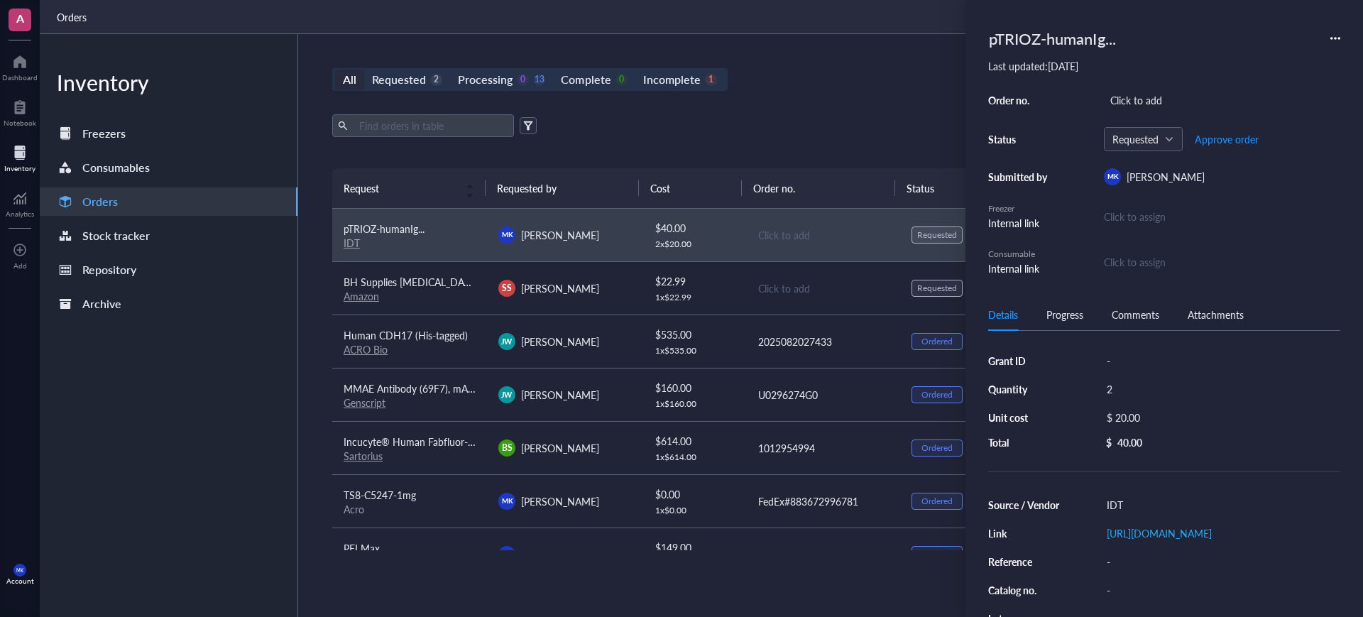
click at [822, 101] on div "All Requested 2 Processing 0 13 Complete 0 Incomplete 1 New order Export Open a…" at bounding box center [822, 325] width 1049 height 583
